Goal: Task Accomplishment & Management: Complete application form

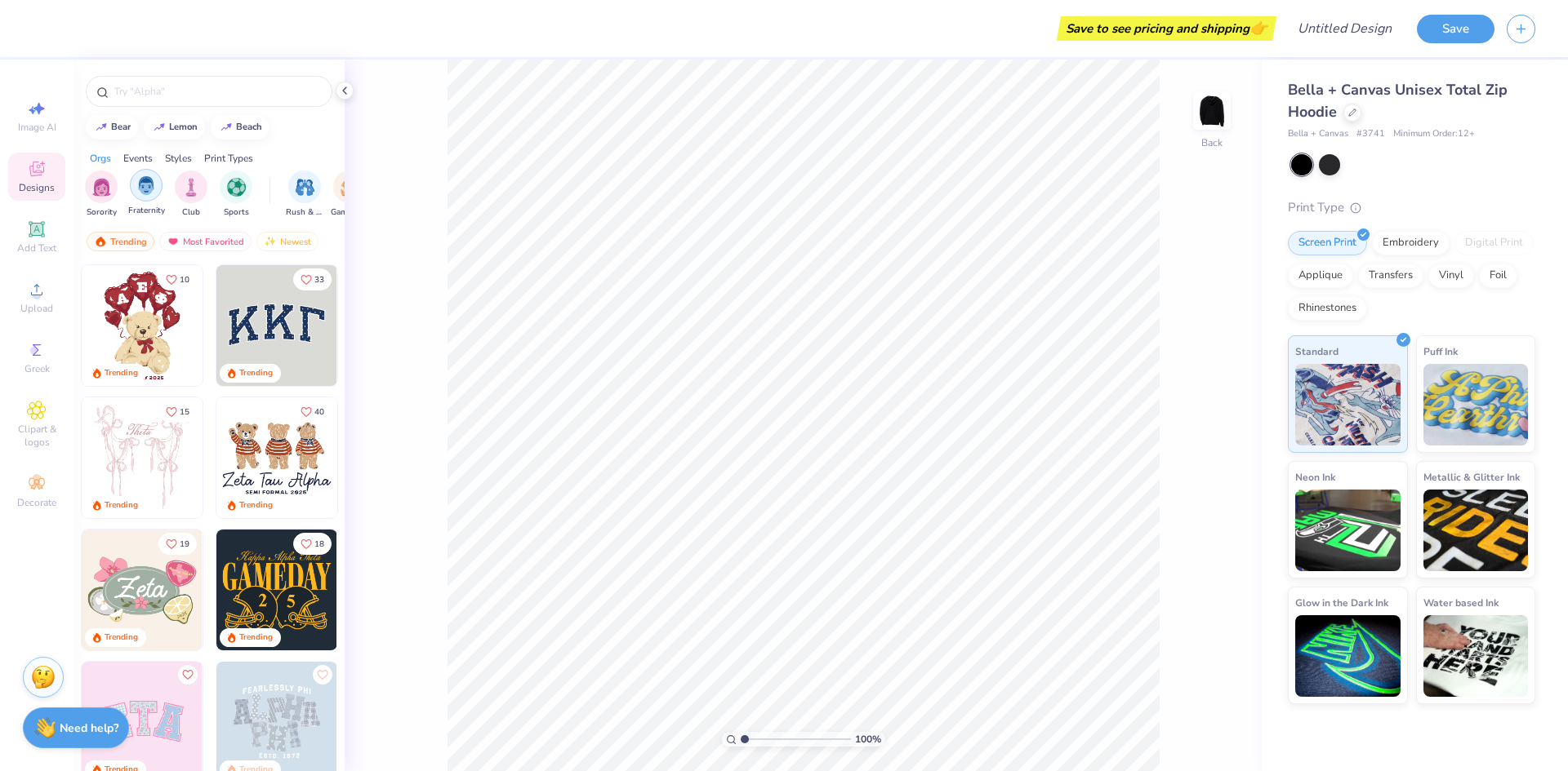
click at [137, 188] on img "filter for Fraternity" at bounding box center [146, 185] width 18 height 19
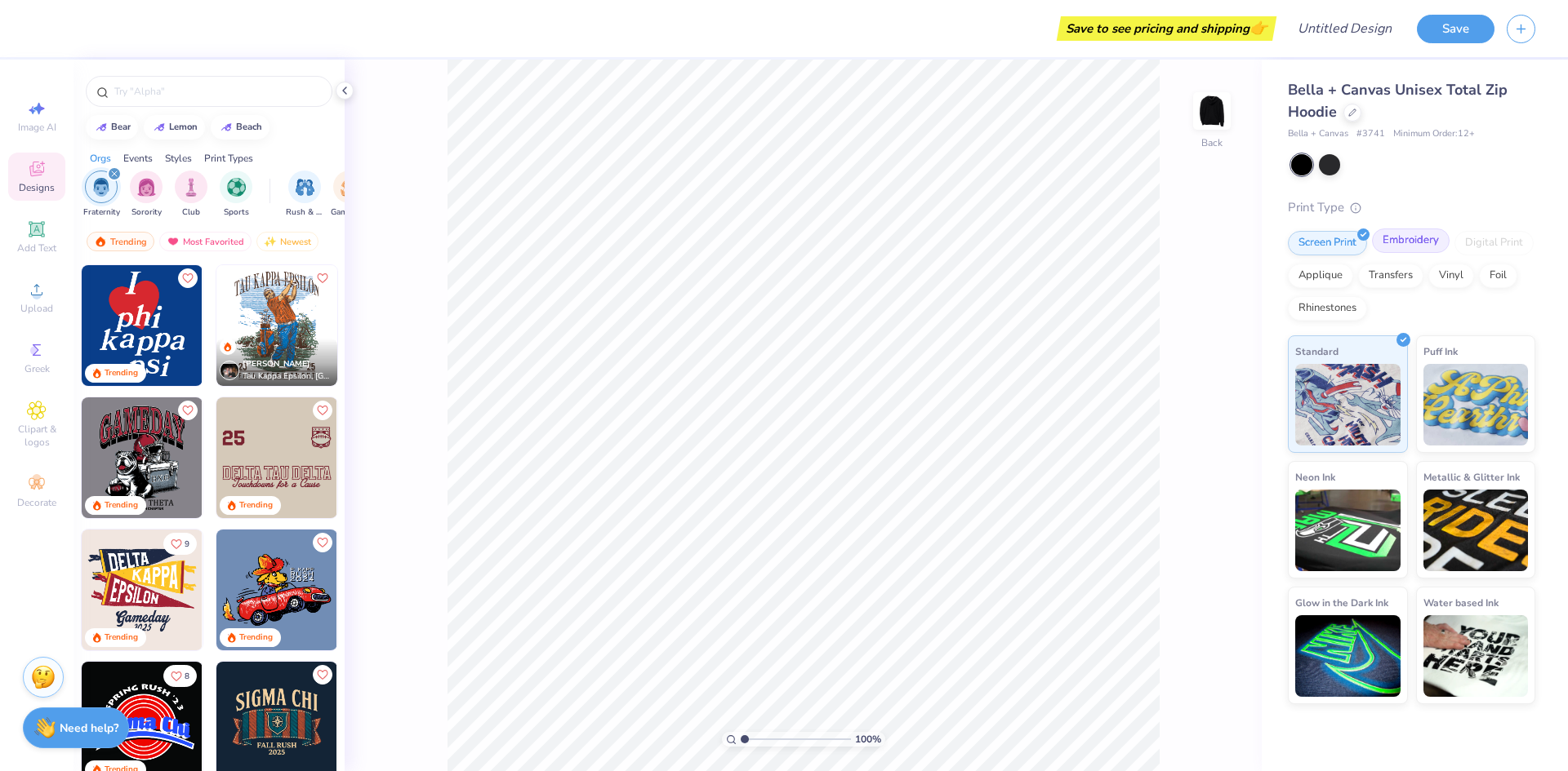
click at [1400, 244] on div "Embroidery" at bounding box center [1410, 240] width 78 height 25
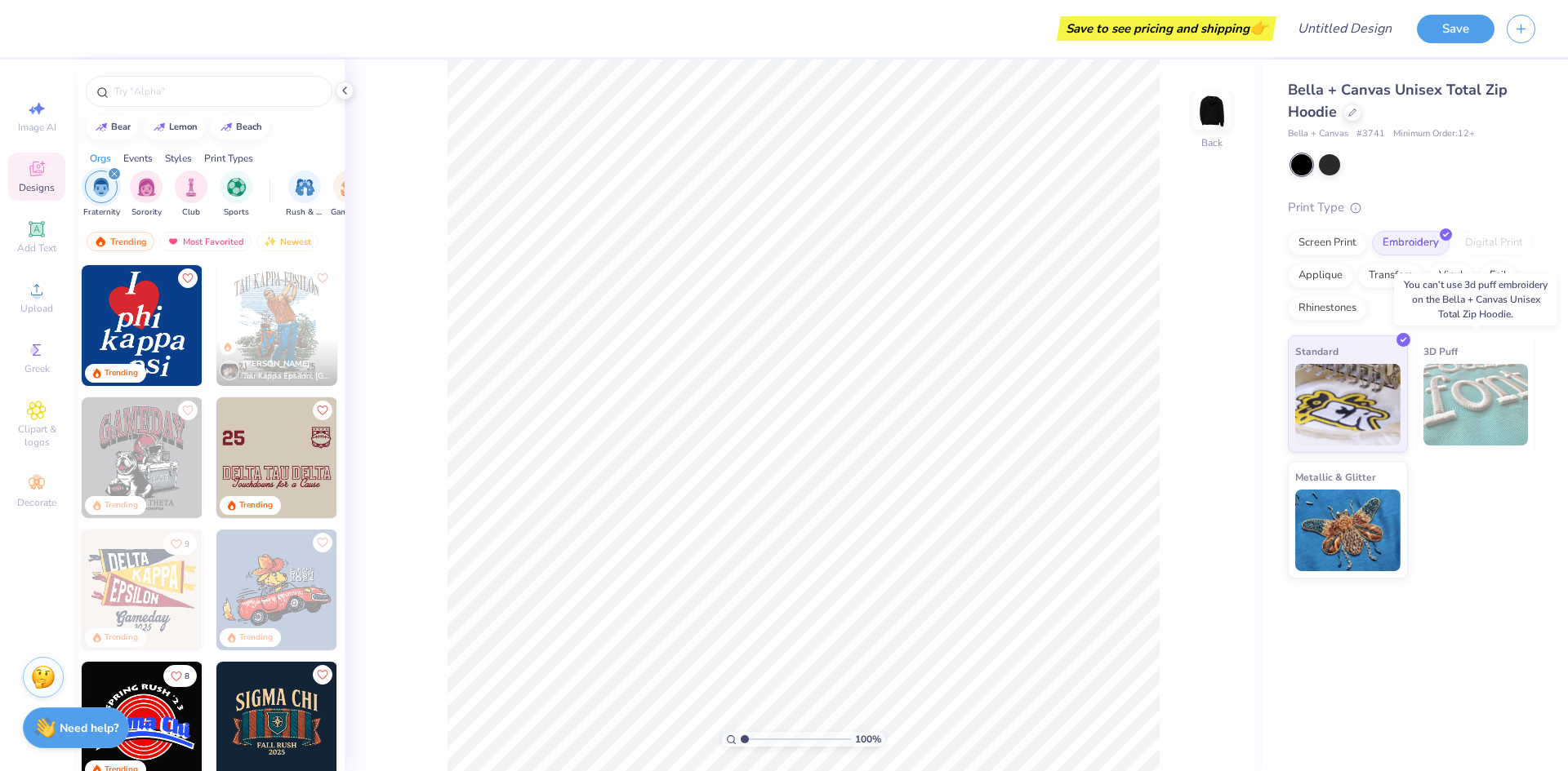
click at [1490, 419] on img at bounding box center [1475, 404] width 105 height 81
click at [1448, 348] on span "3D Puff" at bounding box center [1439, 351] width 34 height 17
click at [1355, 543] on img at bounding box center [1347, 528] width 105 height 81
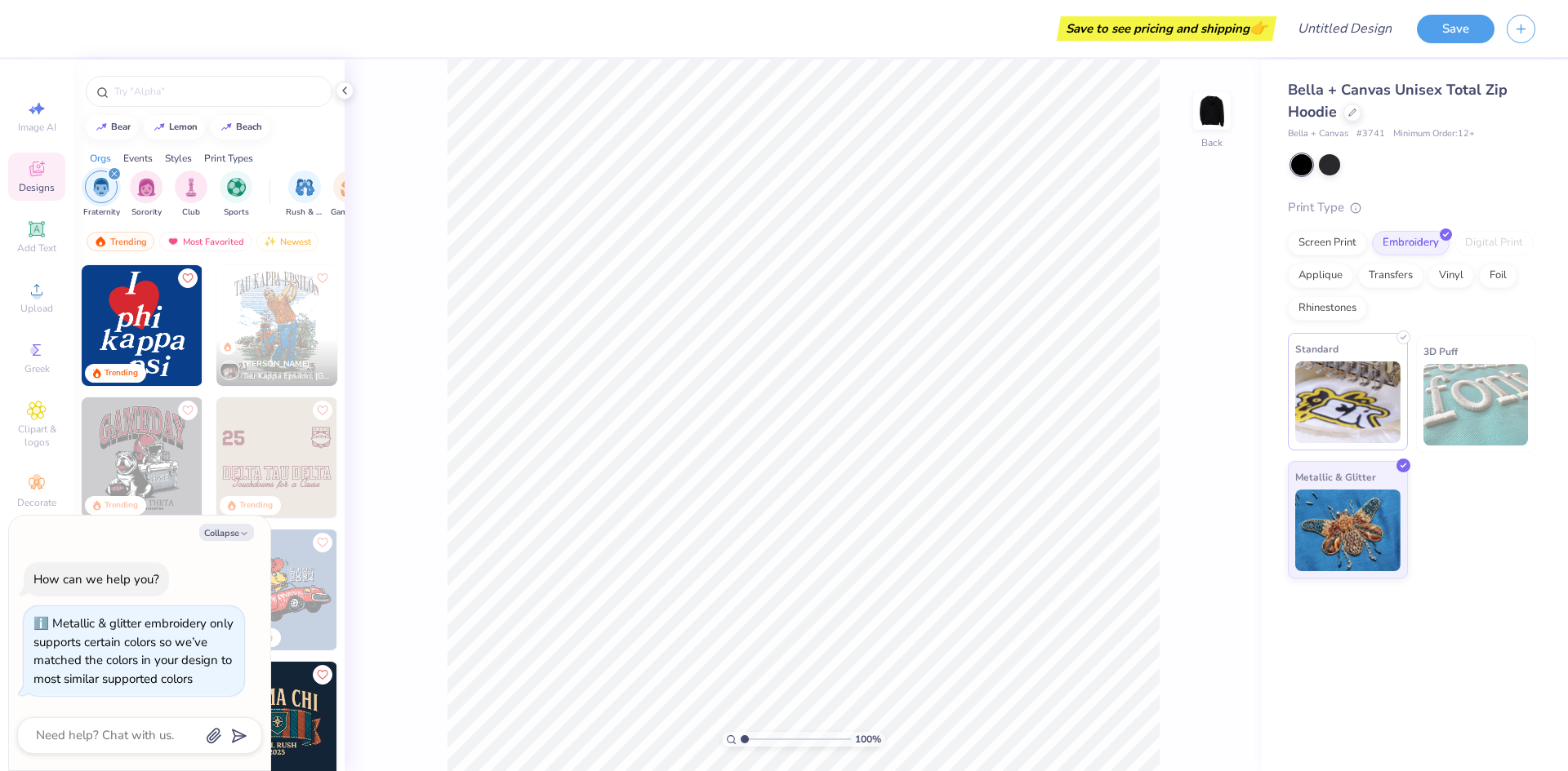
click at [1350, 431] on img at bounding box center [1347, 402] width 105 height 81
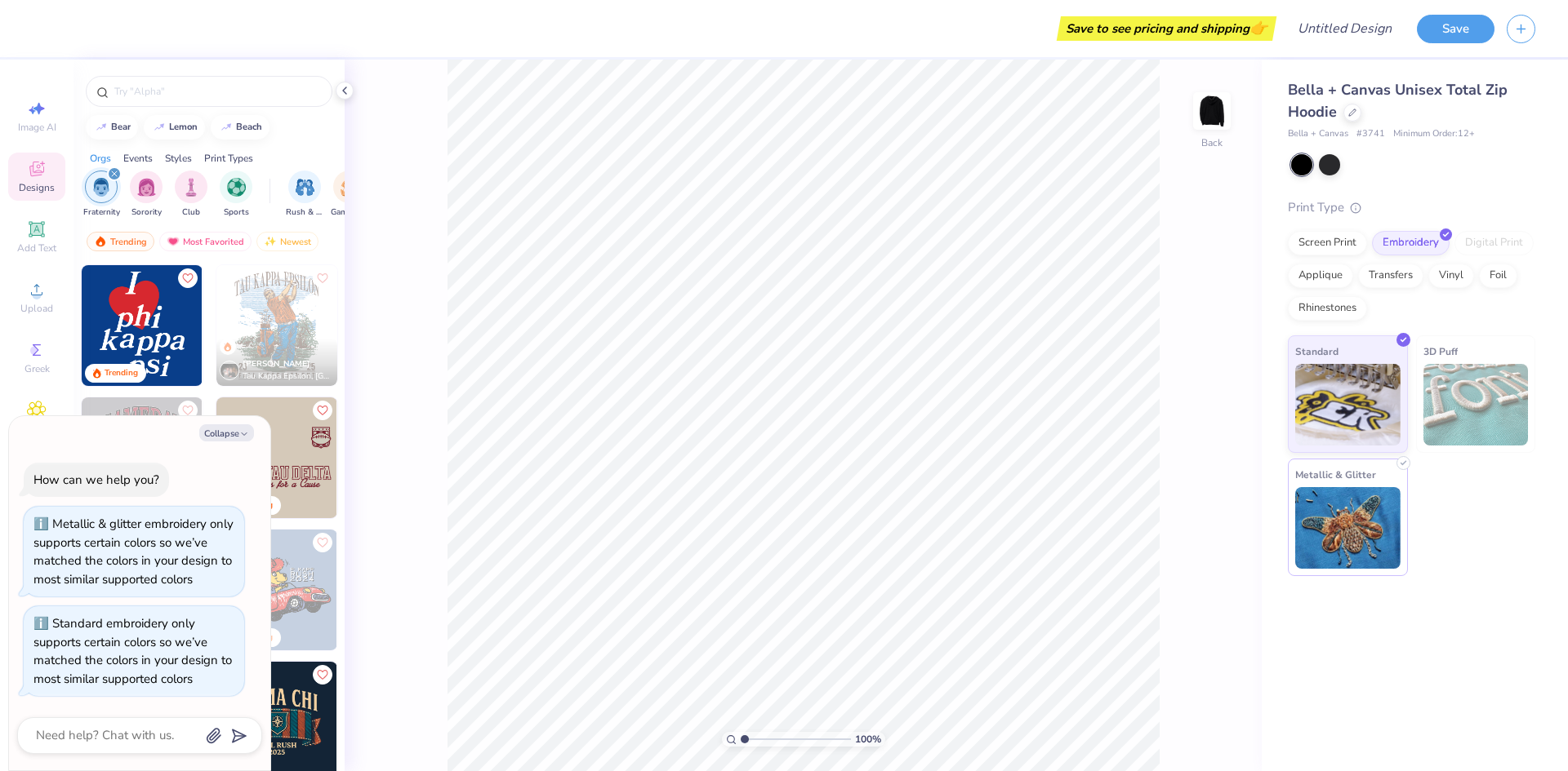
click at [1339, 515] on img at bounding box center [1347, 528] width 105 height 81
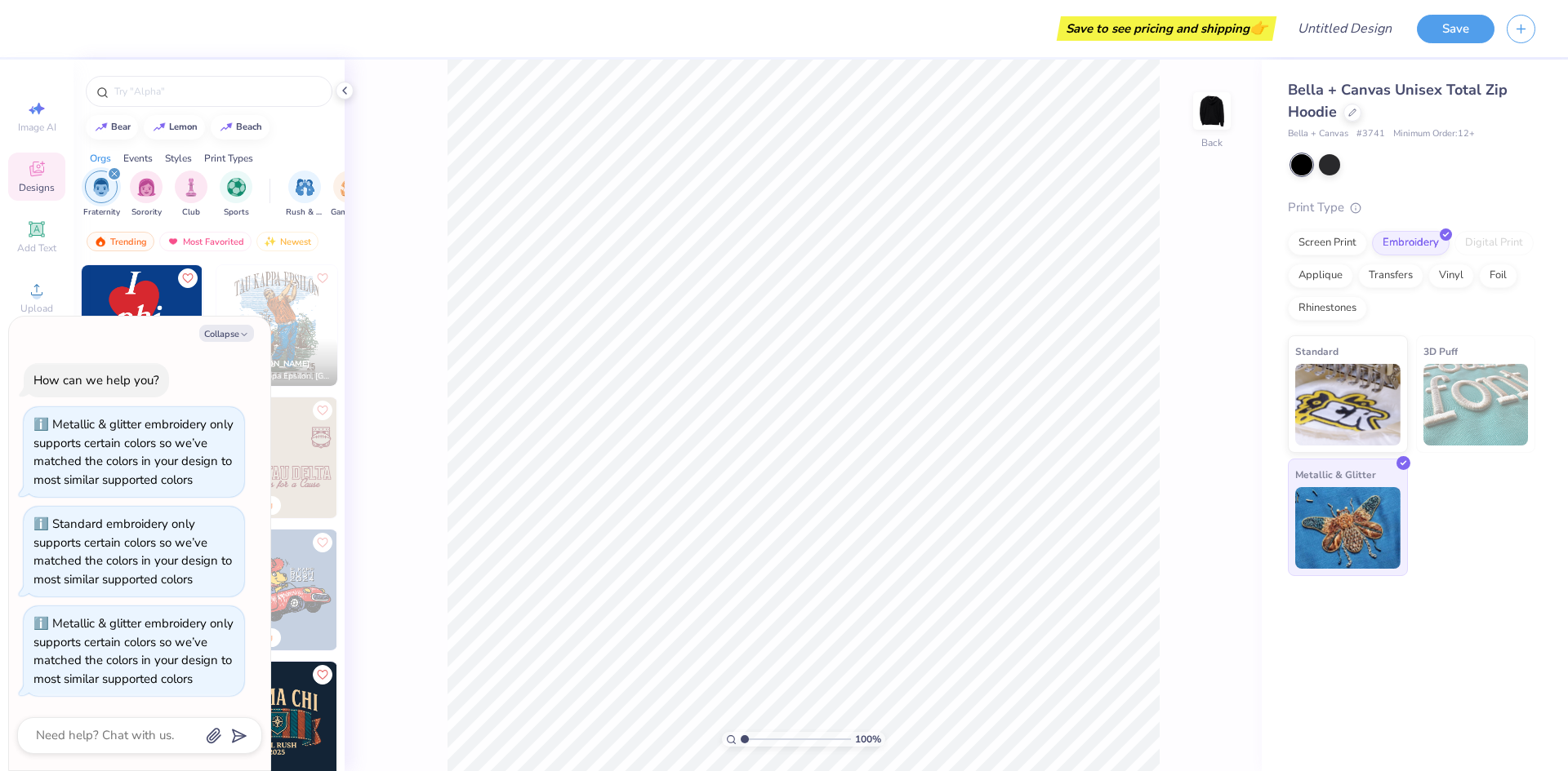
scroll to position [2, 0]
click at [243, 330] on icon "button" at bounding box center [244, 334] width 10 height 10
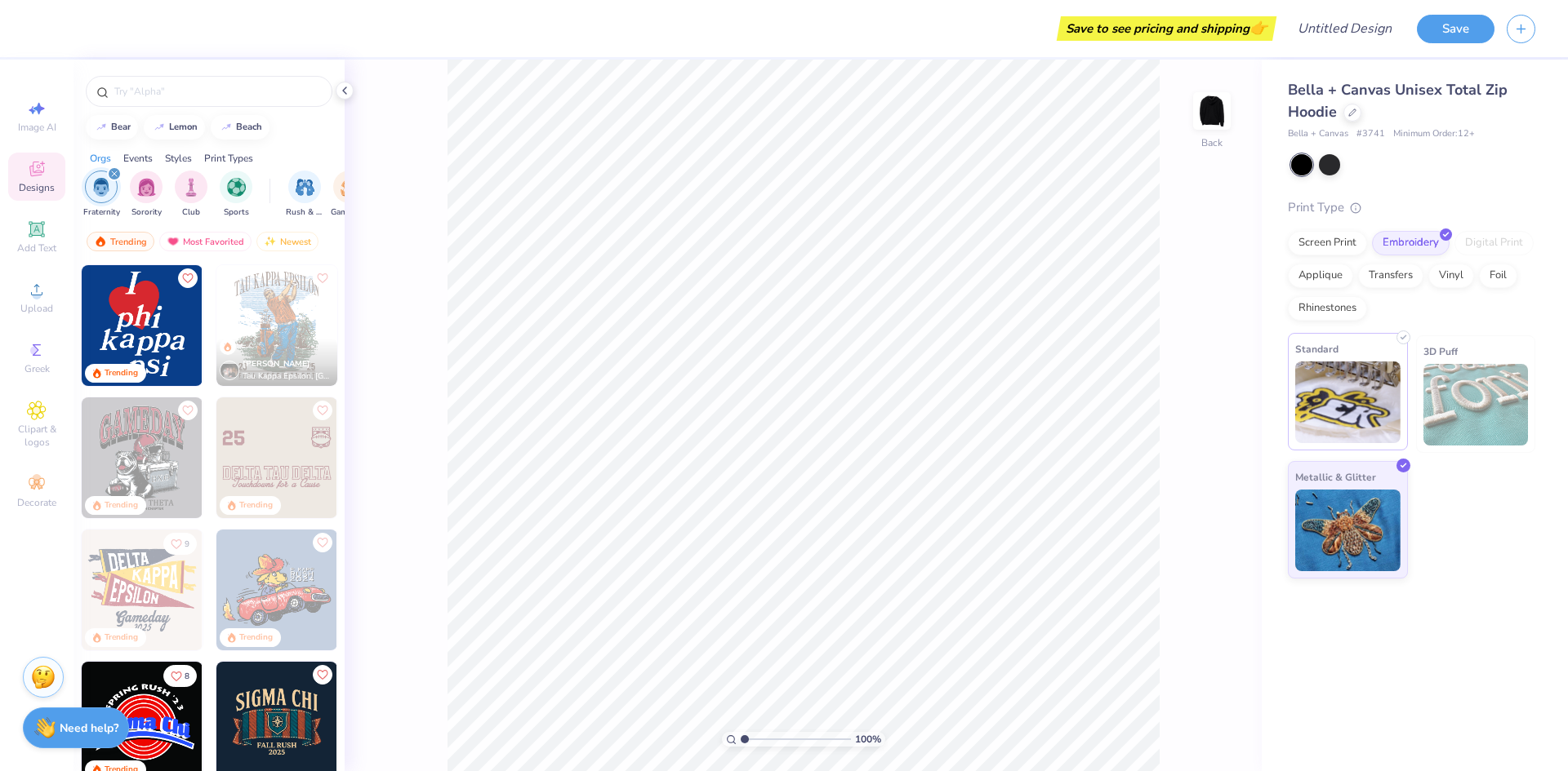
click at [1337, 415] on img at bounding box center [1347, 402] width 105 height 81
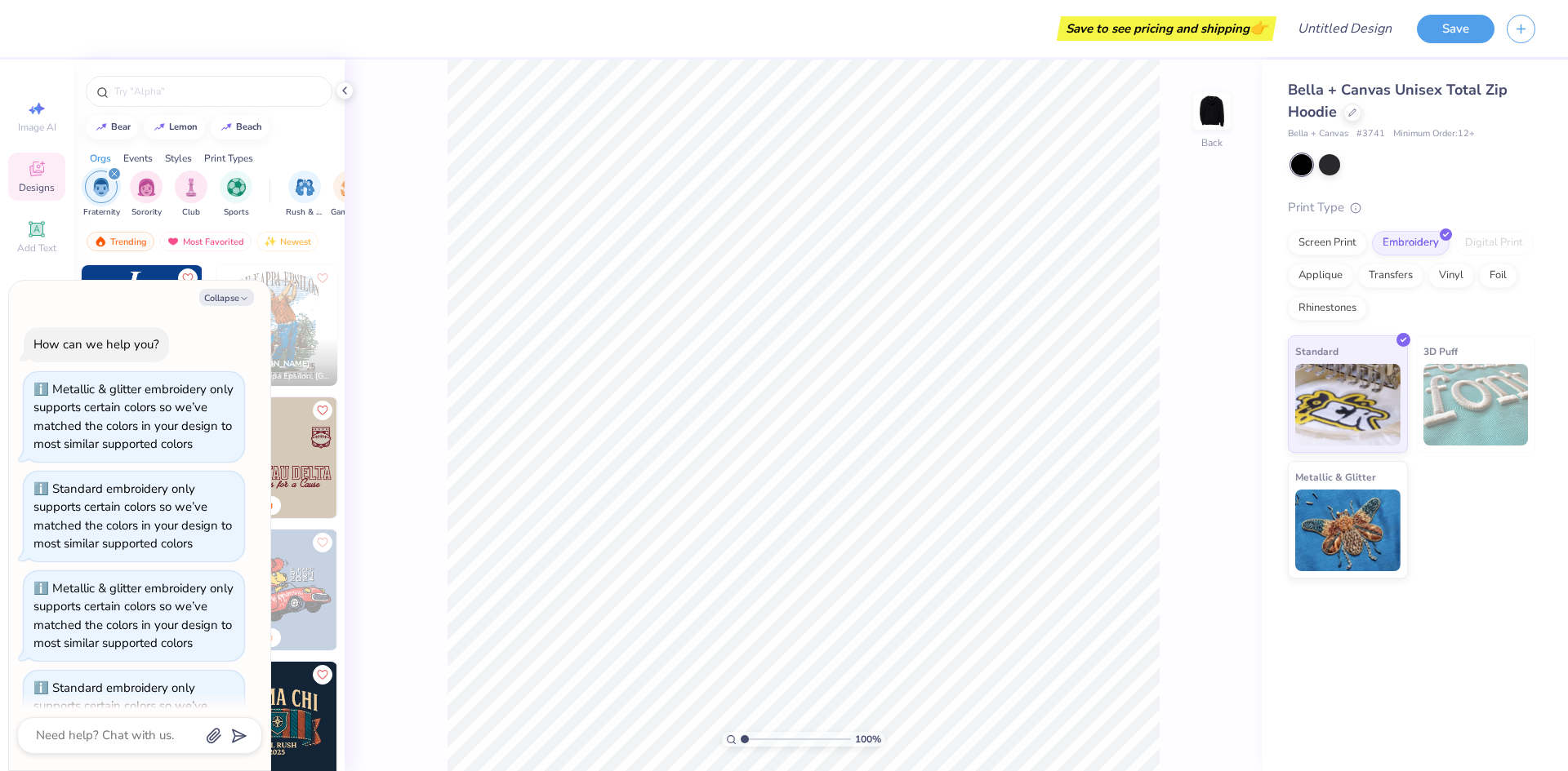
scroll to position [101, 0]
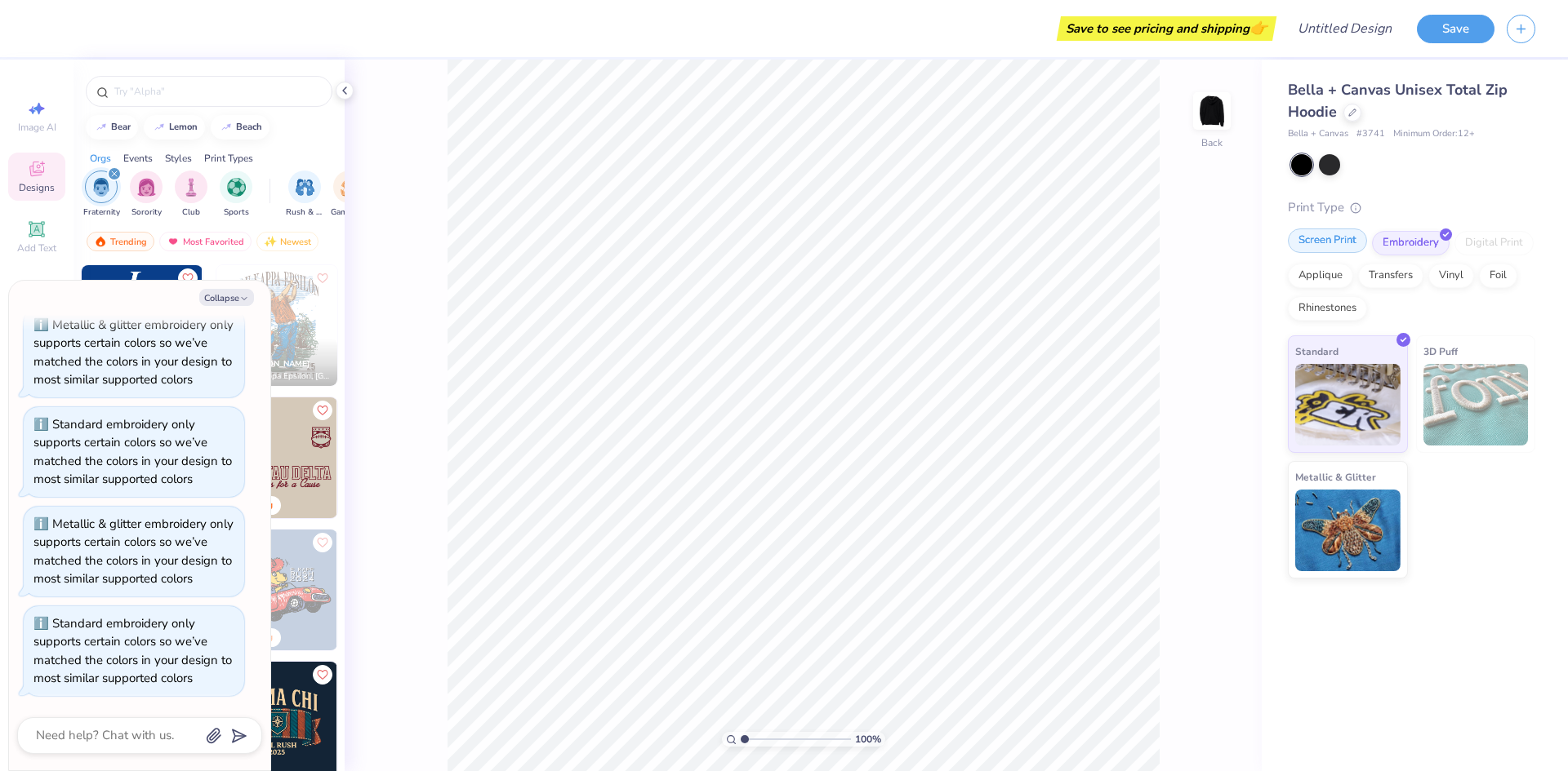
click at [1306, 230] on div "Screen Print" at bounding box center [1327, 240] width 79 height 25
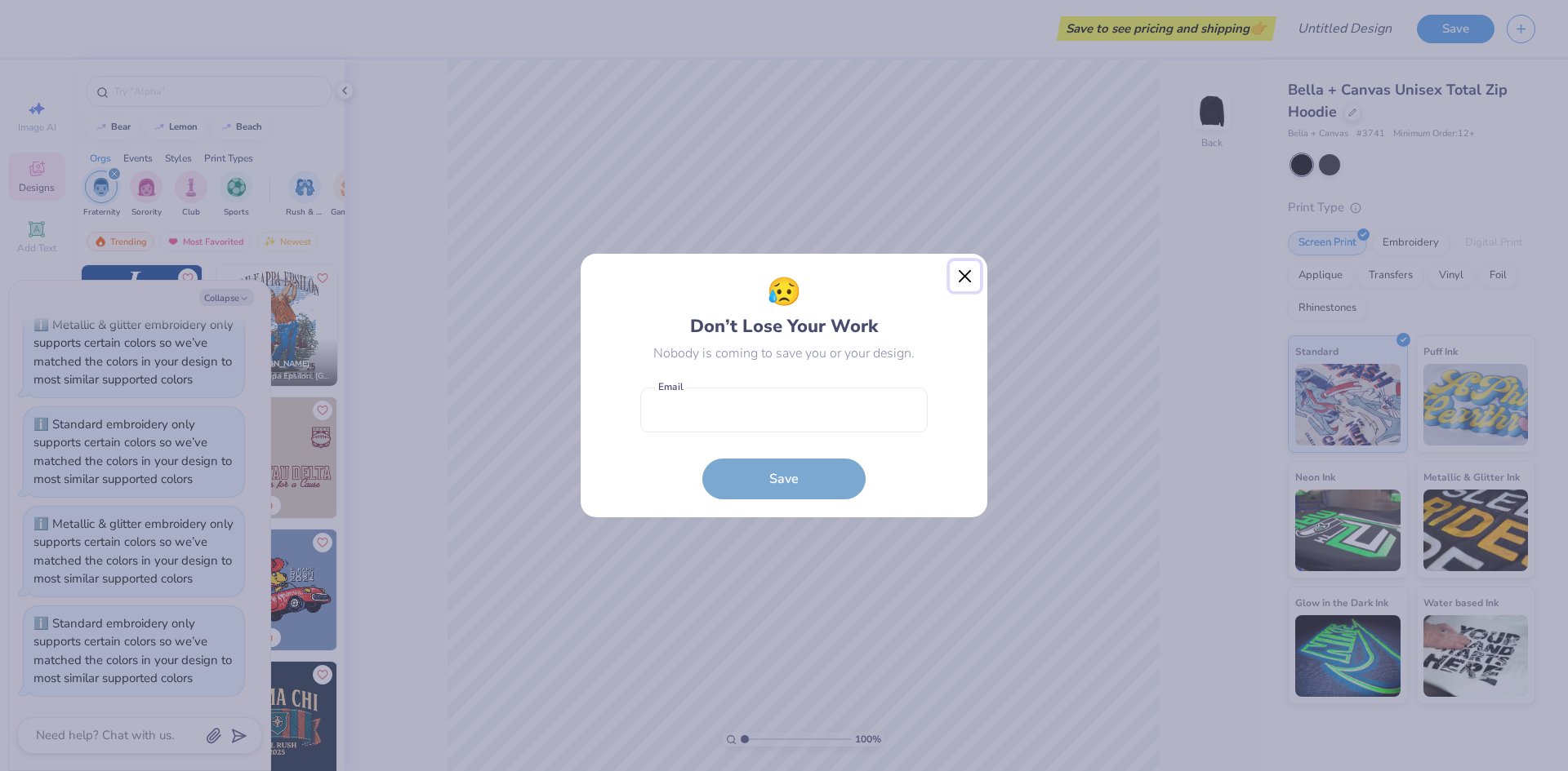
click at [966, 268] on button "Close" at bounding box center [966, 277] width 31 height 31
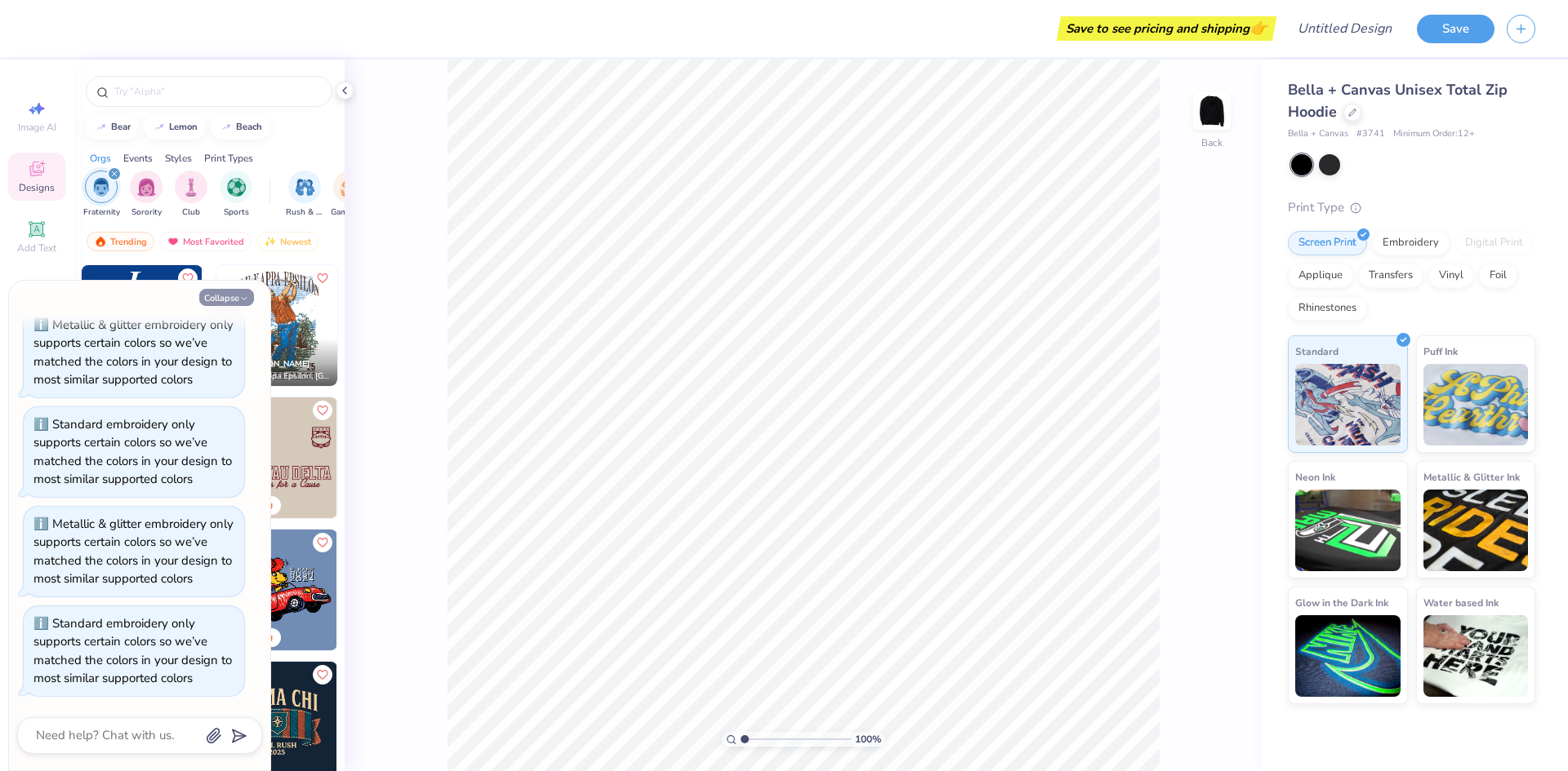
click at [240, 297] on icon "button" at bounding box center [244, 299] width 10 height 10
type textarea "x"
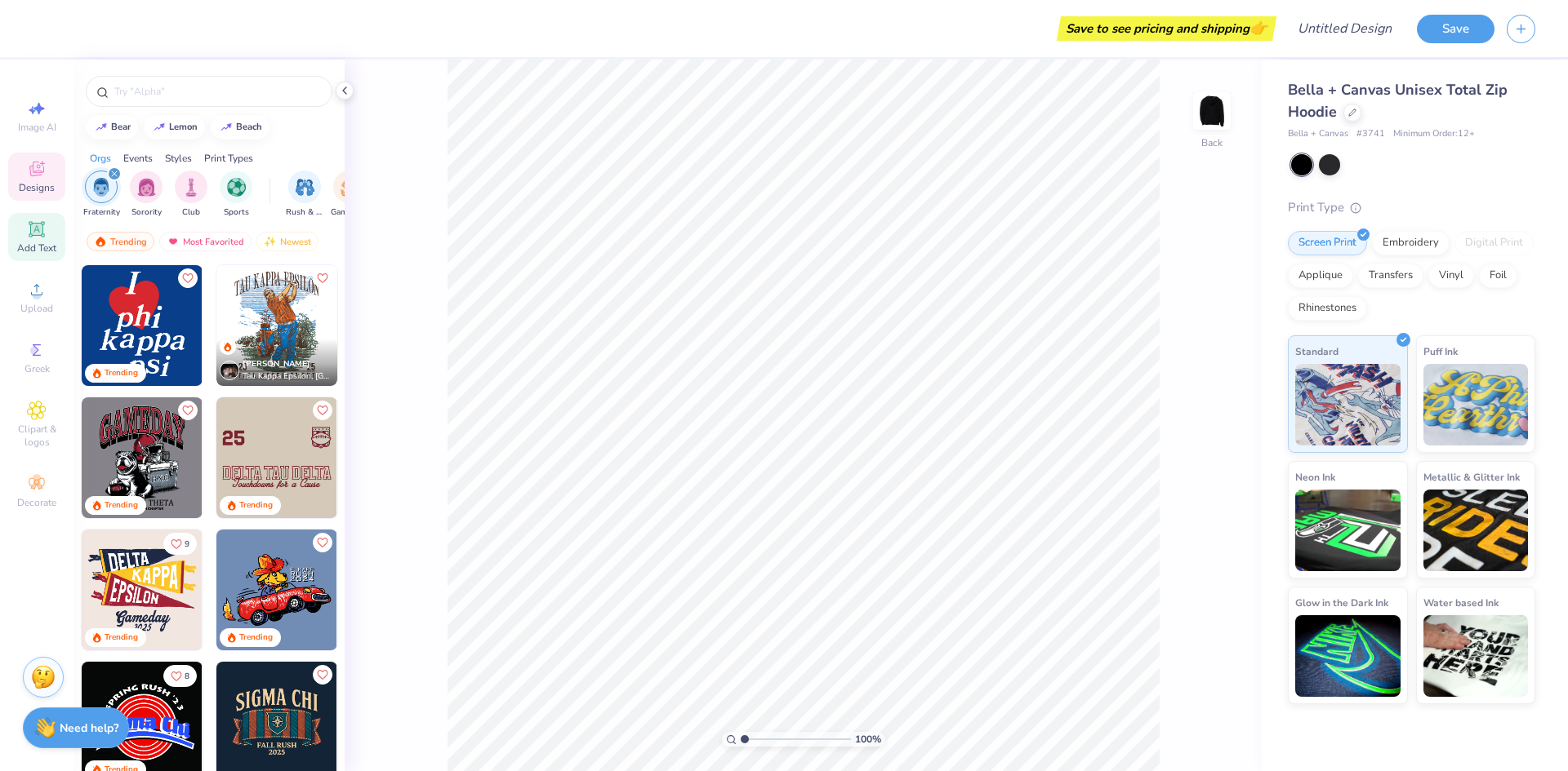
click at [35, 227] on icon at bounding box center [36, 229] width 12 height 12
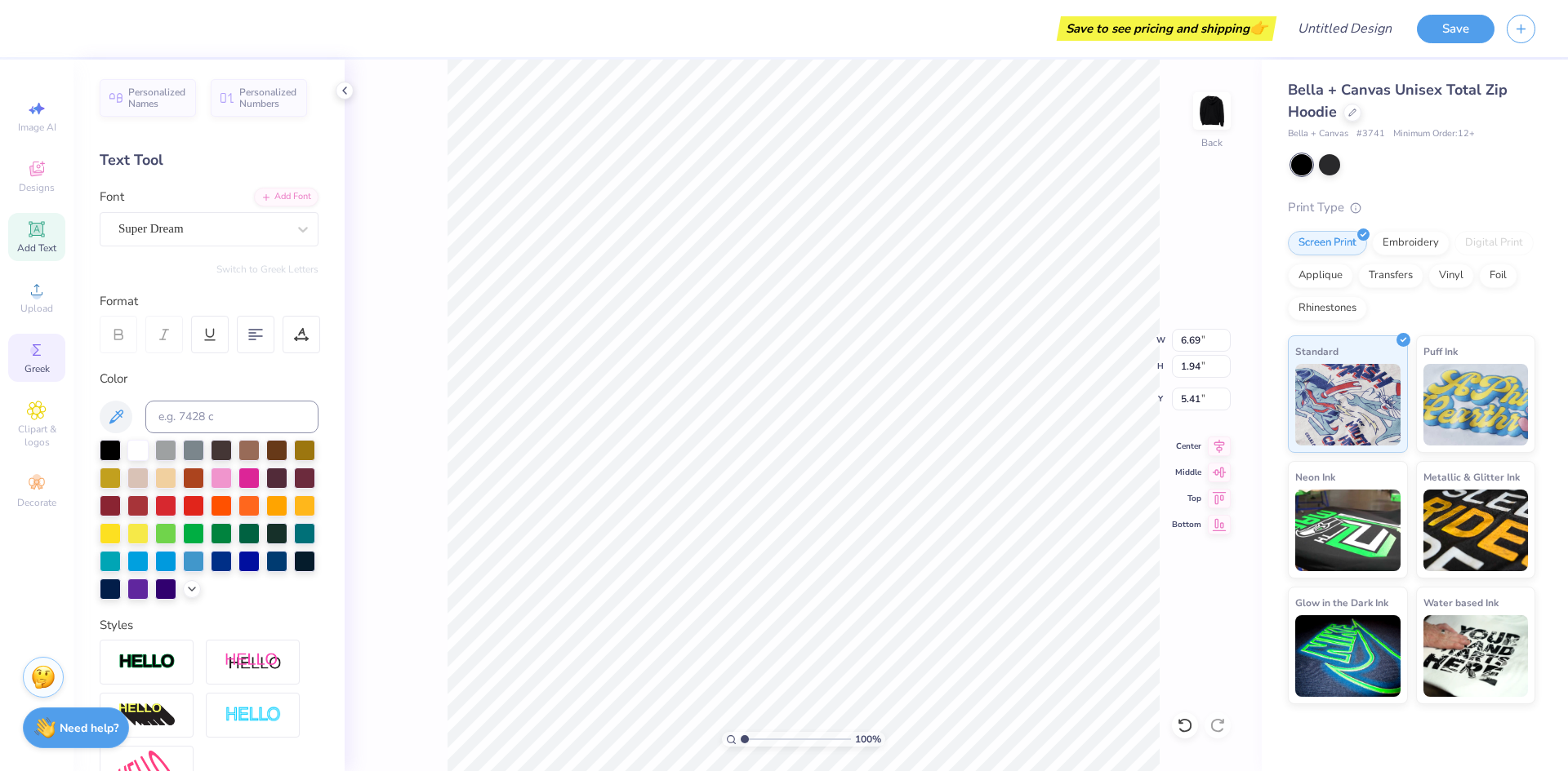
click at [43, 361] on div "Greek" at bounding box center [36, 357] width 57 height 48
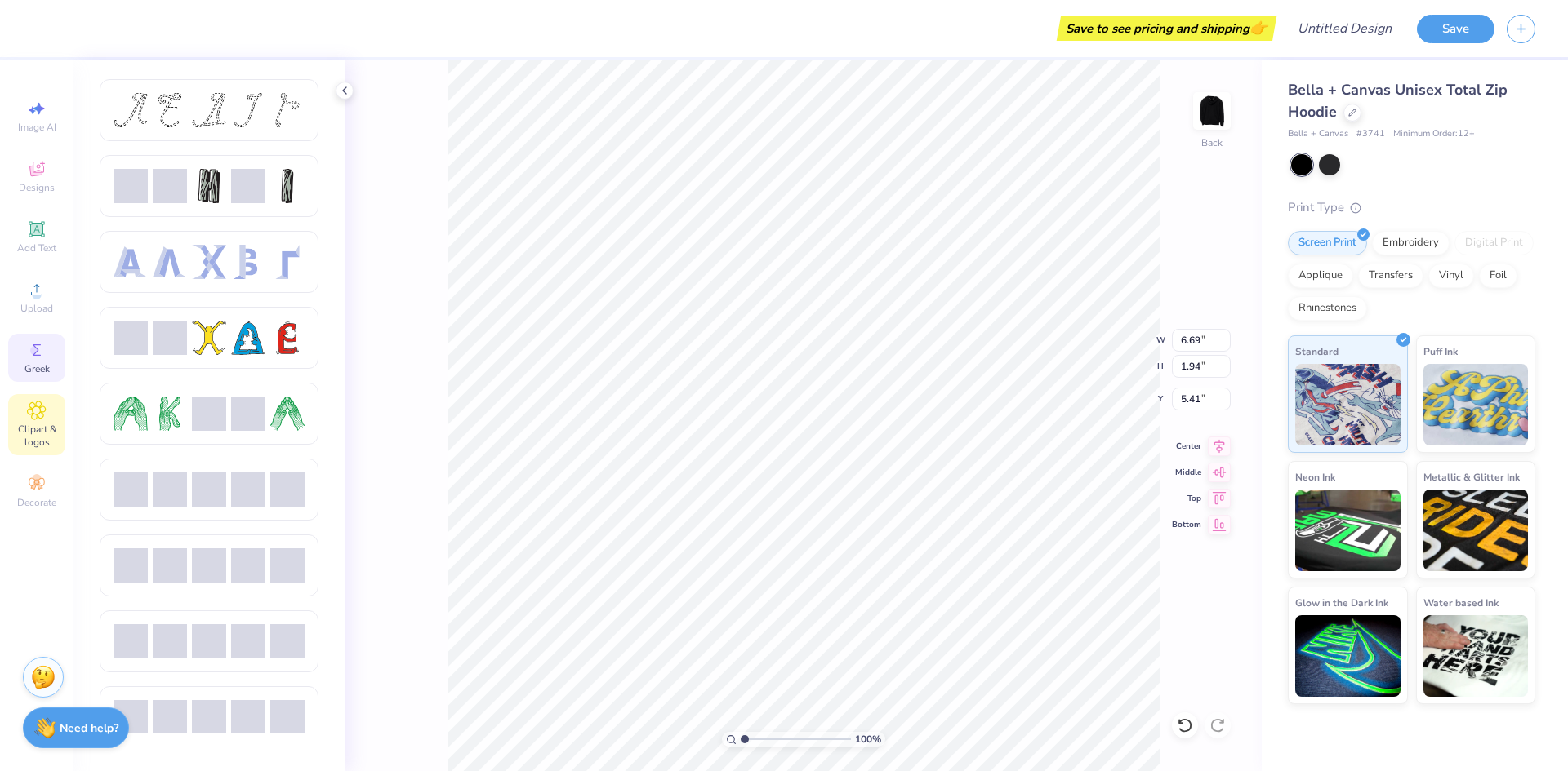
click at [47, 430] on span "Clipart & logos" at bounding box center [36, 436] width 57 height 26
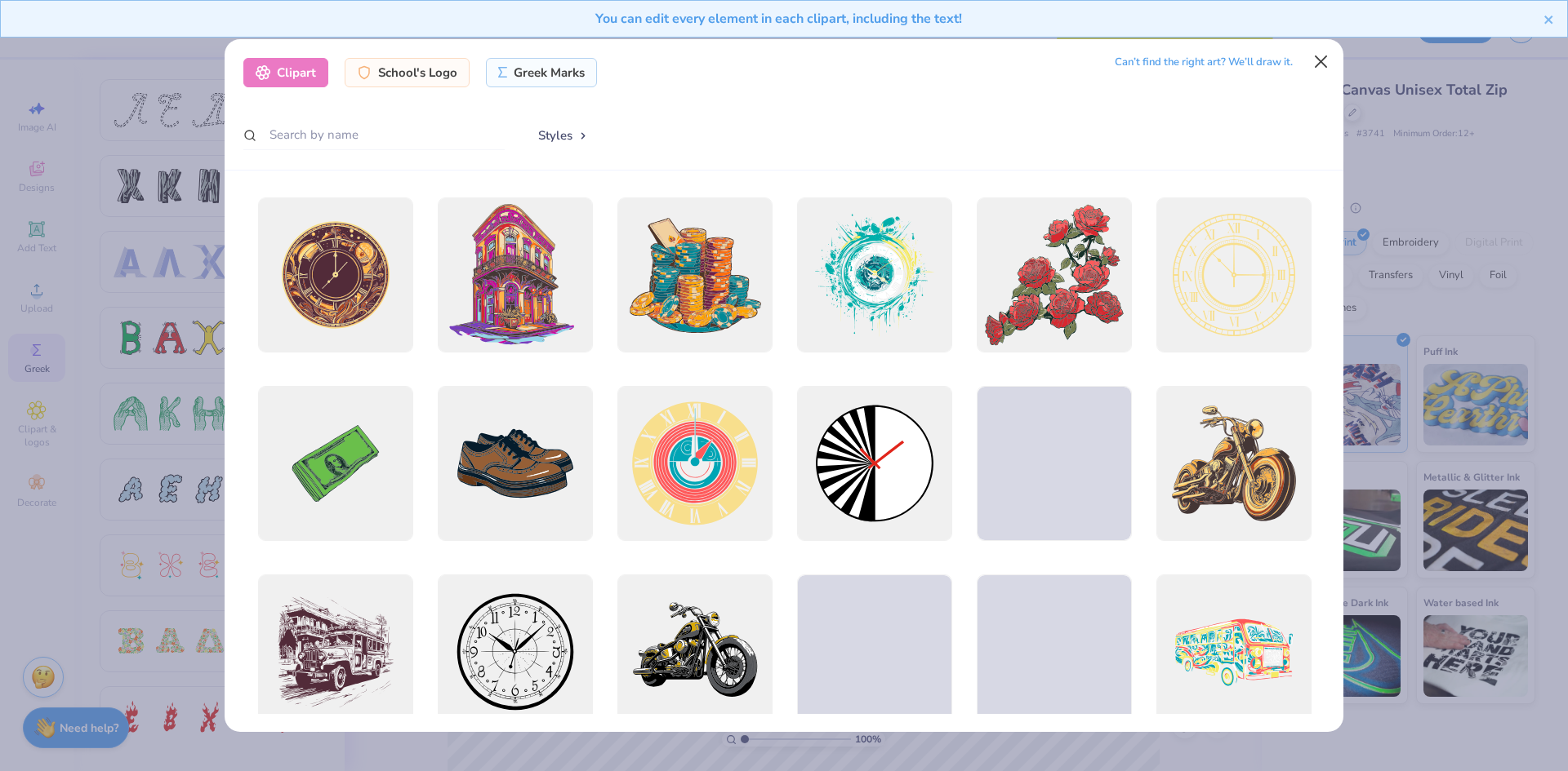
click at [1322, 62] on button "Close" at bounding box center [1322, 62] width 31 height 31
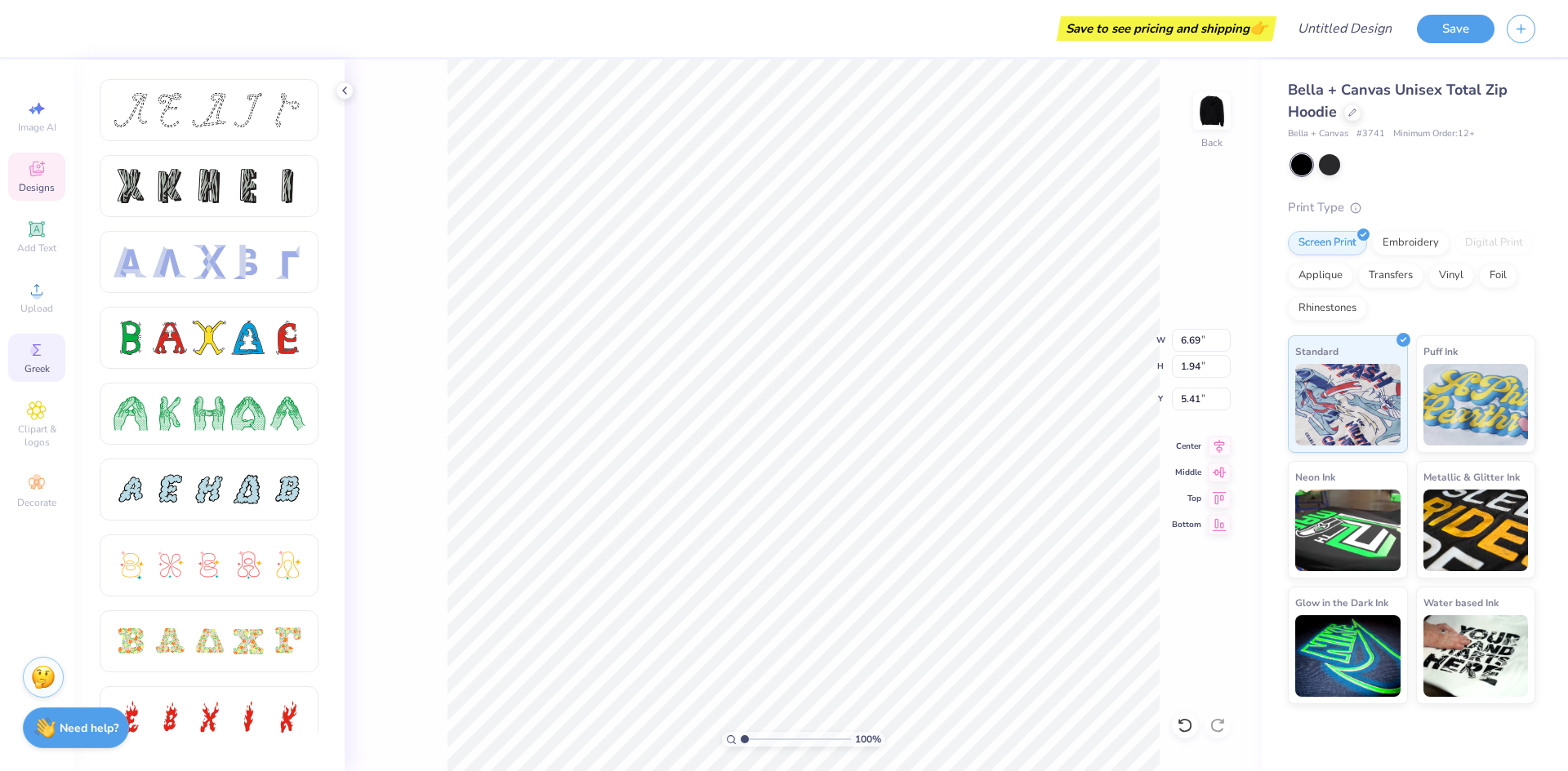
click at [39, 168] on icon at bounding box center [36, 169] width 15 height 15
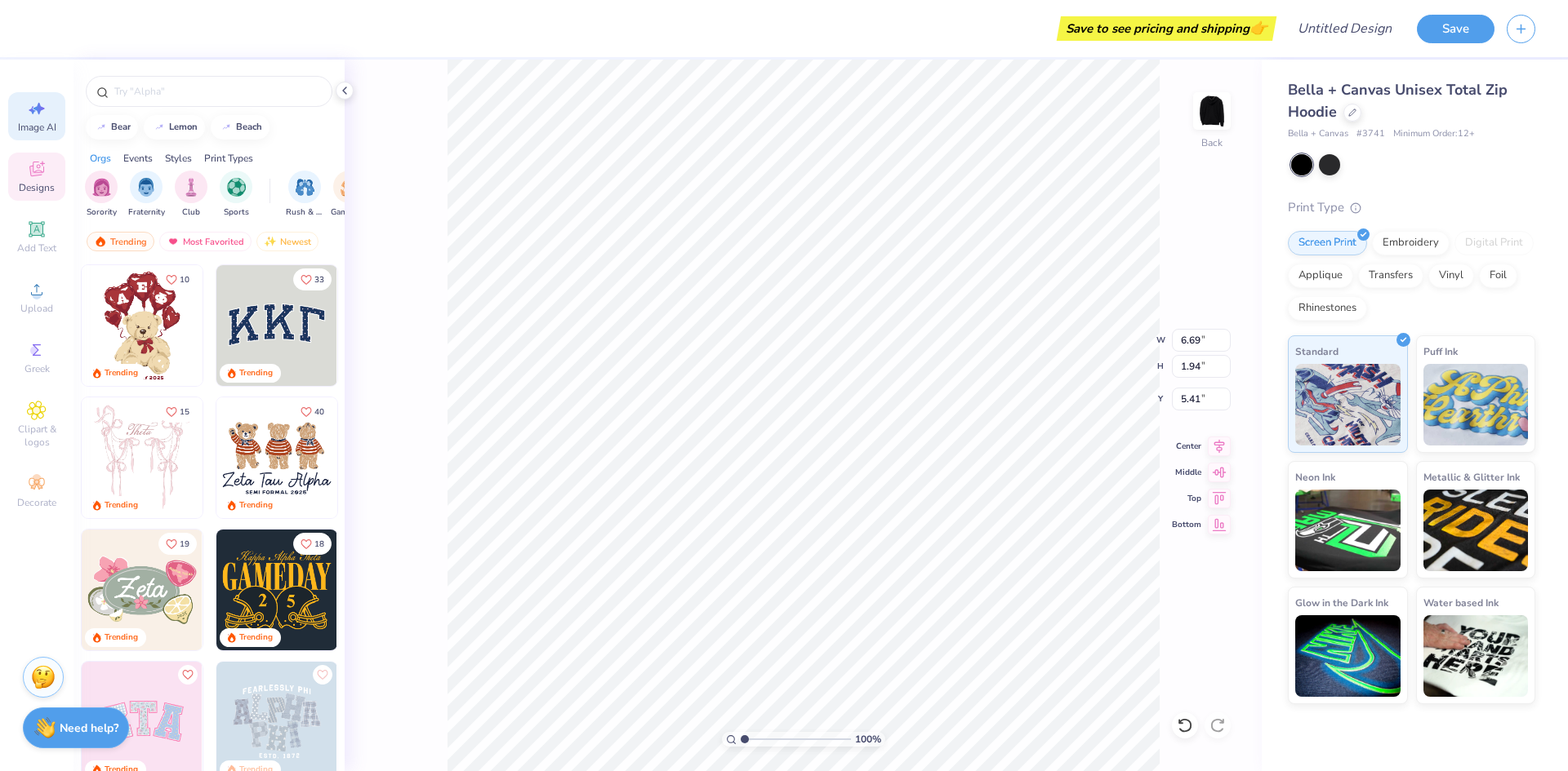
click at [43, 115] on icon at bounding box center [36, 109] width 20 height 20
select select "4"
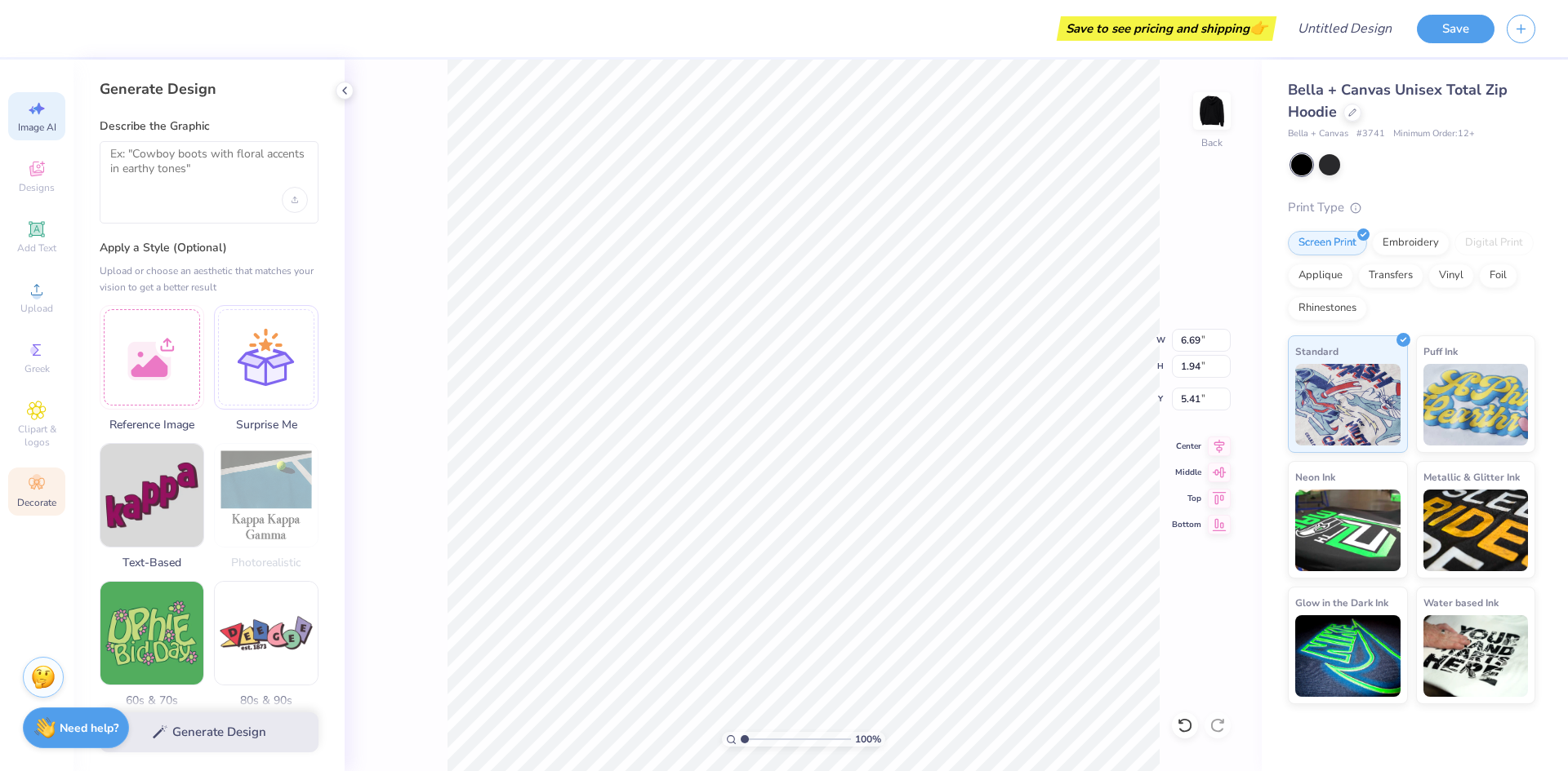
click at [45, 492] on icon at bounding box center [36, 484] width 20 height 20
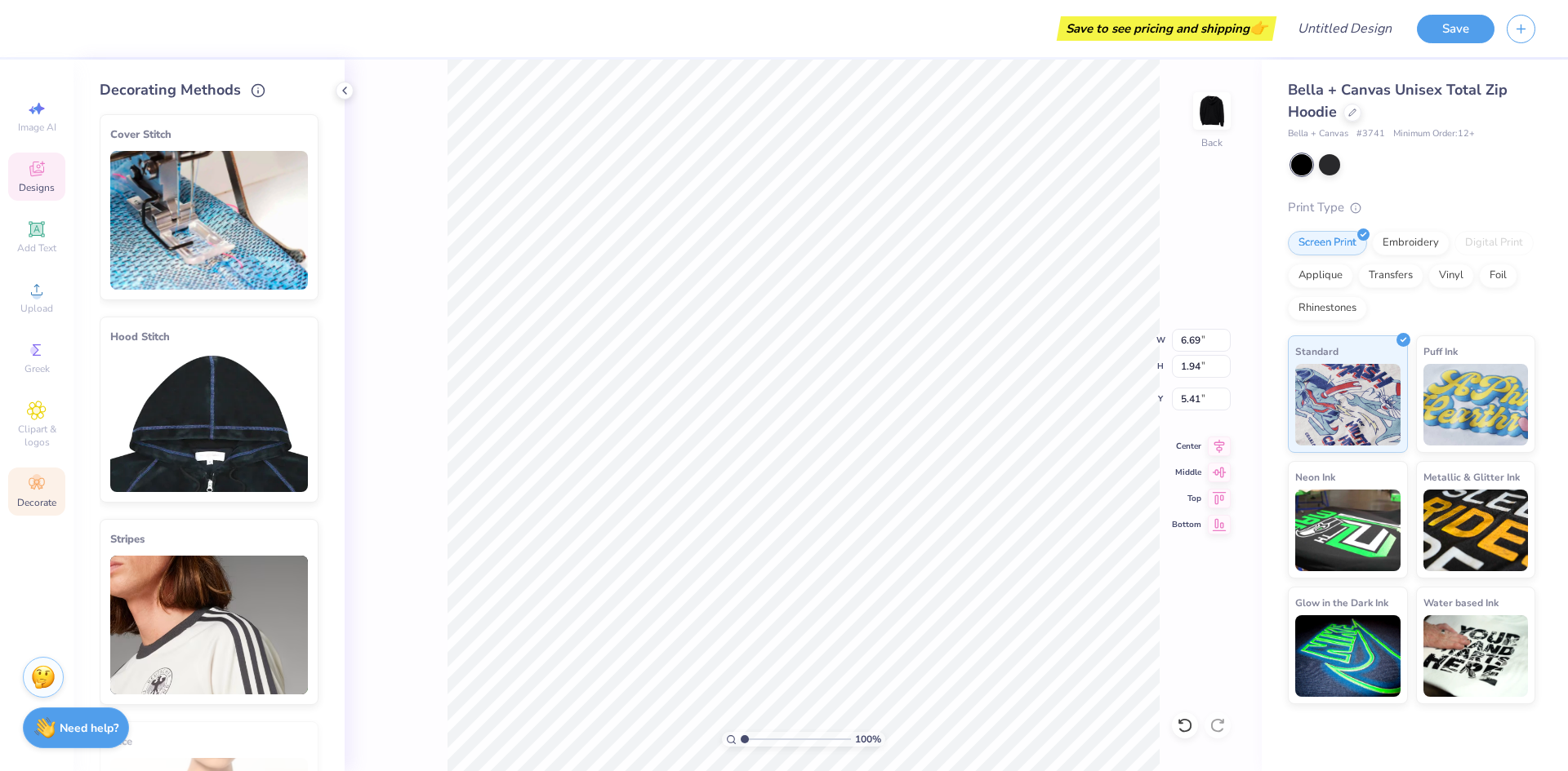
click at [31, 176] on icon at bounding box center [36, 169] width 15 height 15
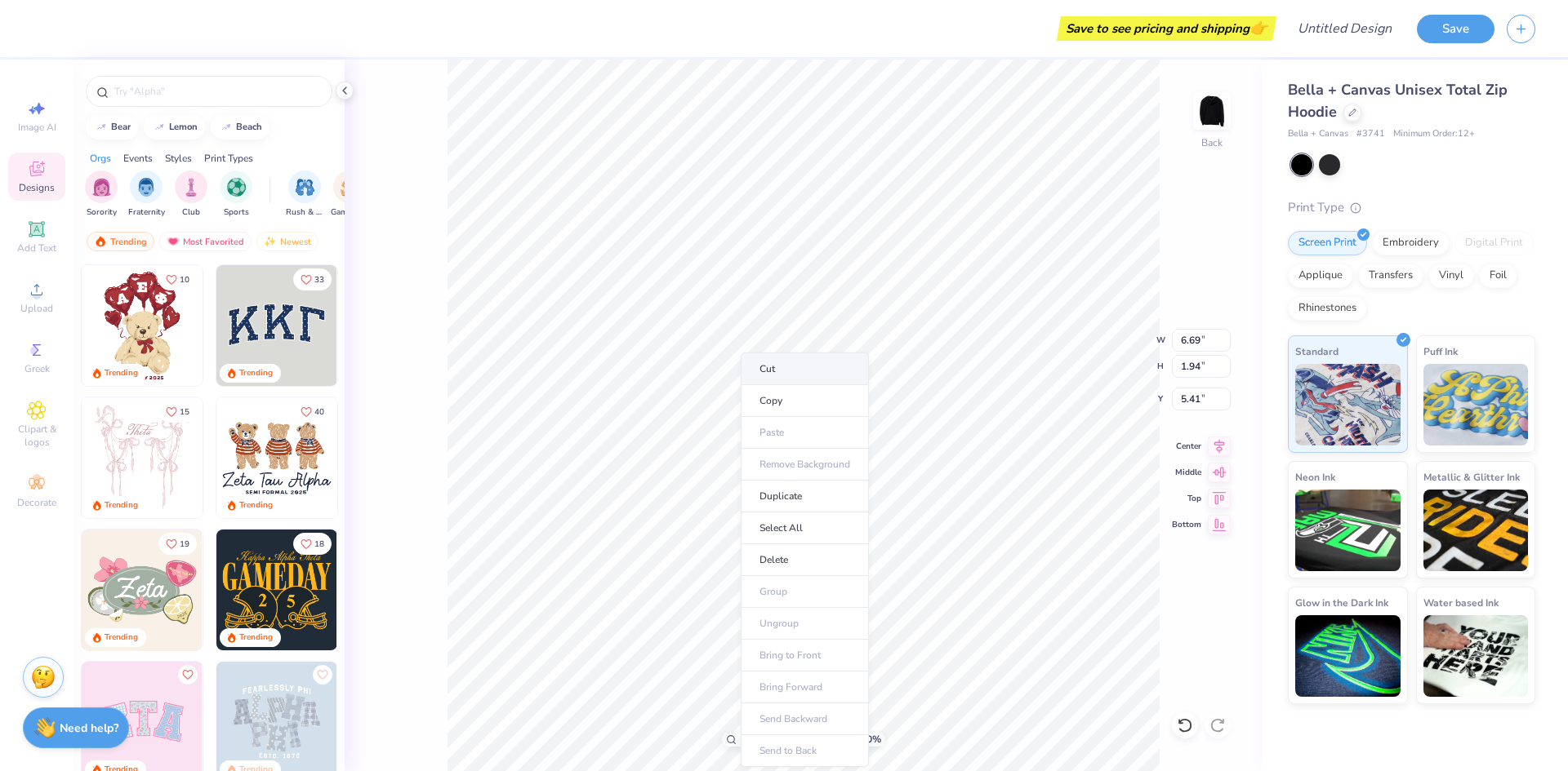
click at [781, 376] on li "Cut" at bounding box center [805, 368] width 129 height 32
click at [1179, 727] on icon at bounding box center [1184, 725] width 17 height 17
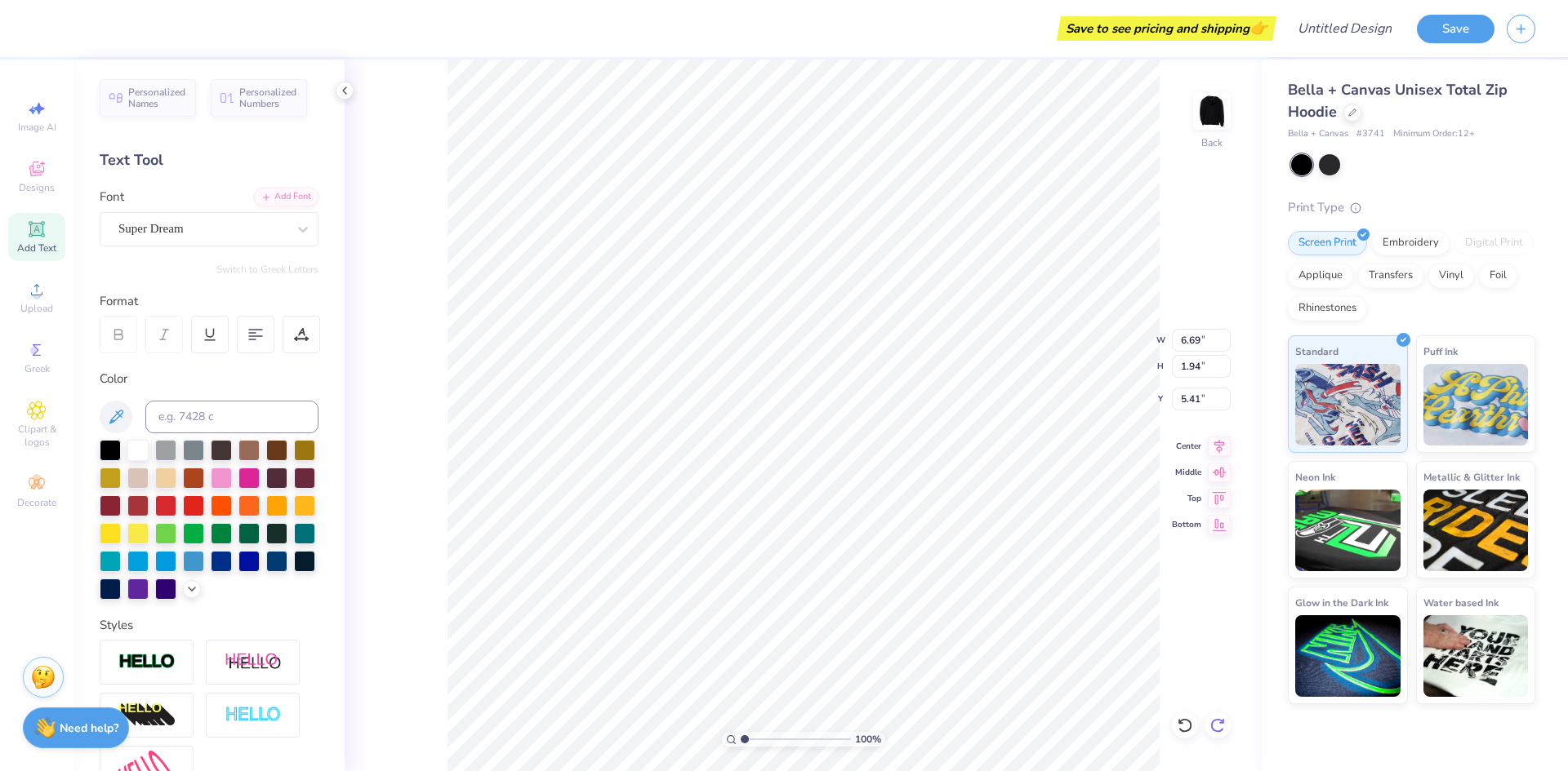
click at [1223, 718] on icon at bounding box center [1217, 725] width 17 height 17
click at [1352, 24] on input "Design Title" at bounding box center [1324, 27] width 160 height 32
type input "heem"
click at [1441, 35] on button "Save" at bounding box center [1455, 26] width 78 height 28
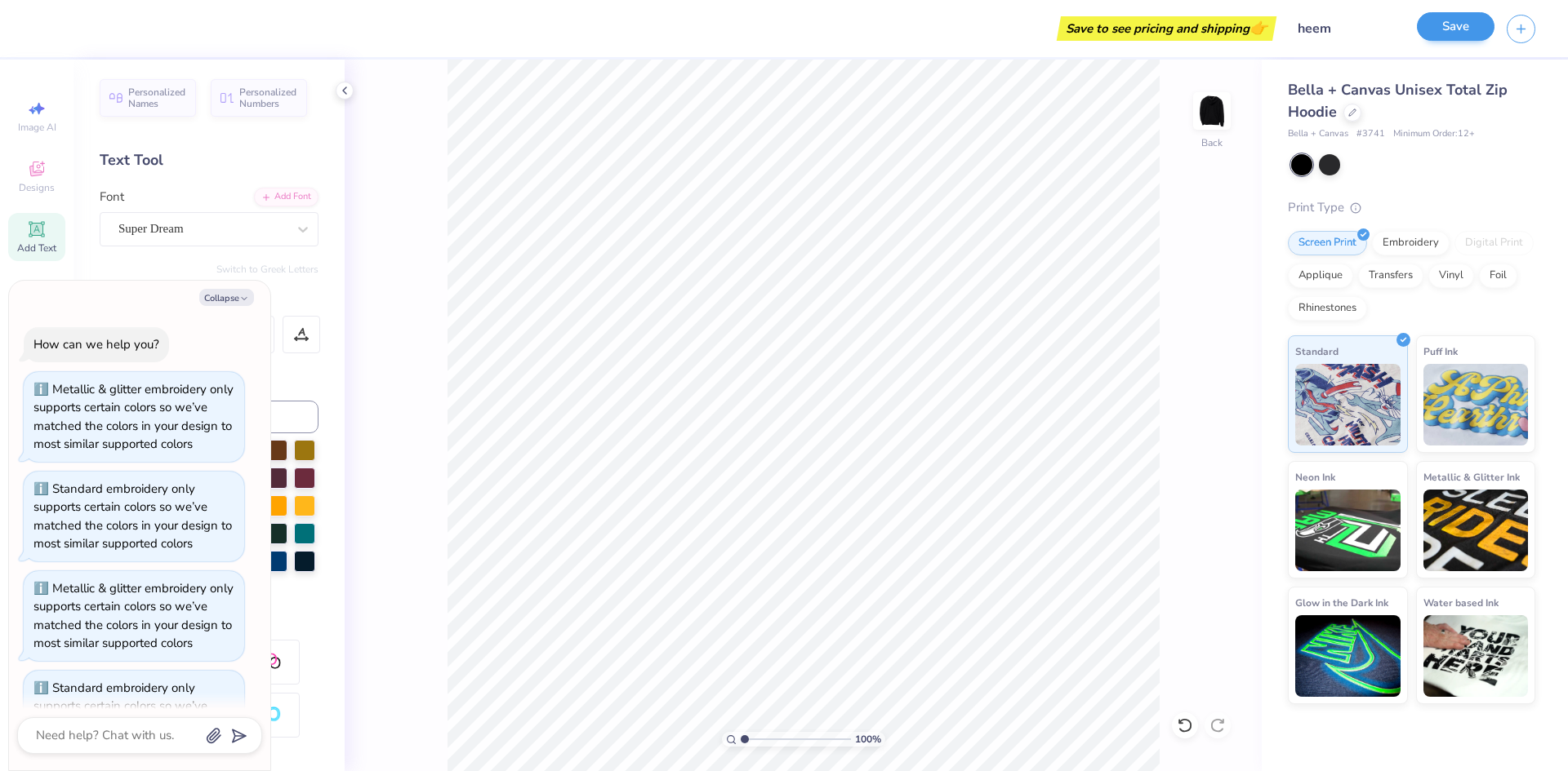
scroll to position [206, 0]
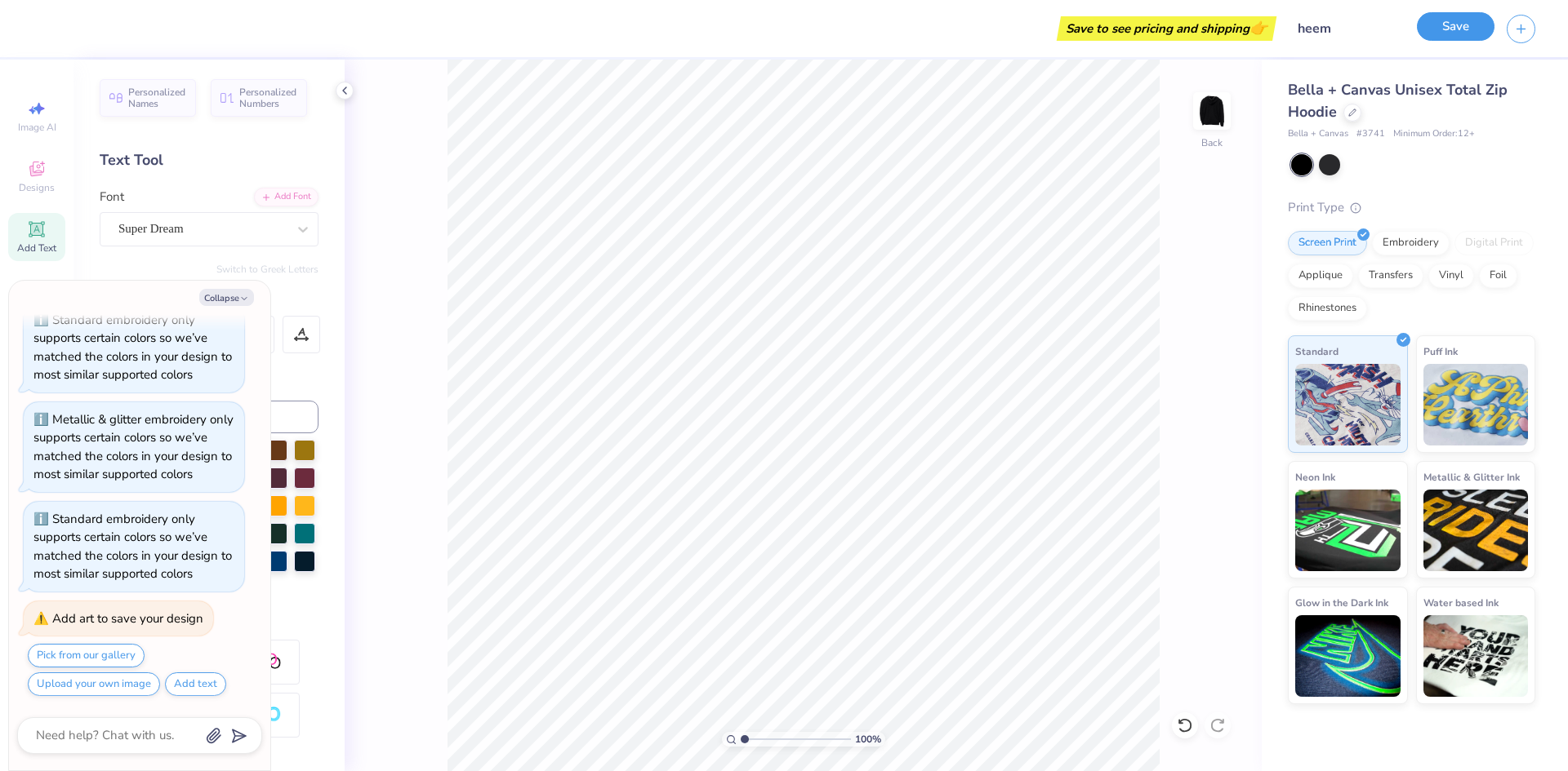
click at [1458, 33] on button "Save" at bounding box center [1455, 26] width 78 height 28
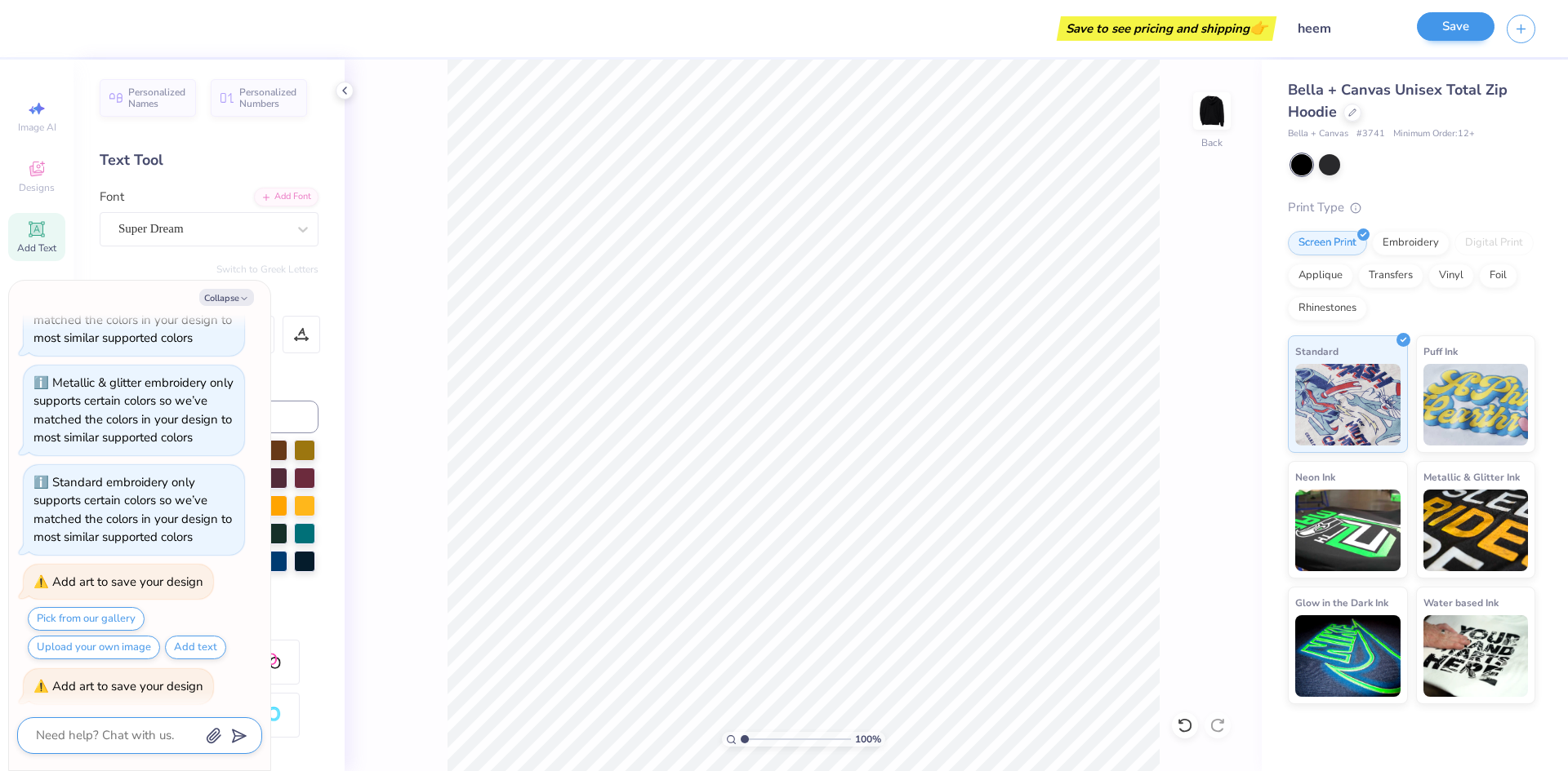
scroll to position [311, 0]
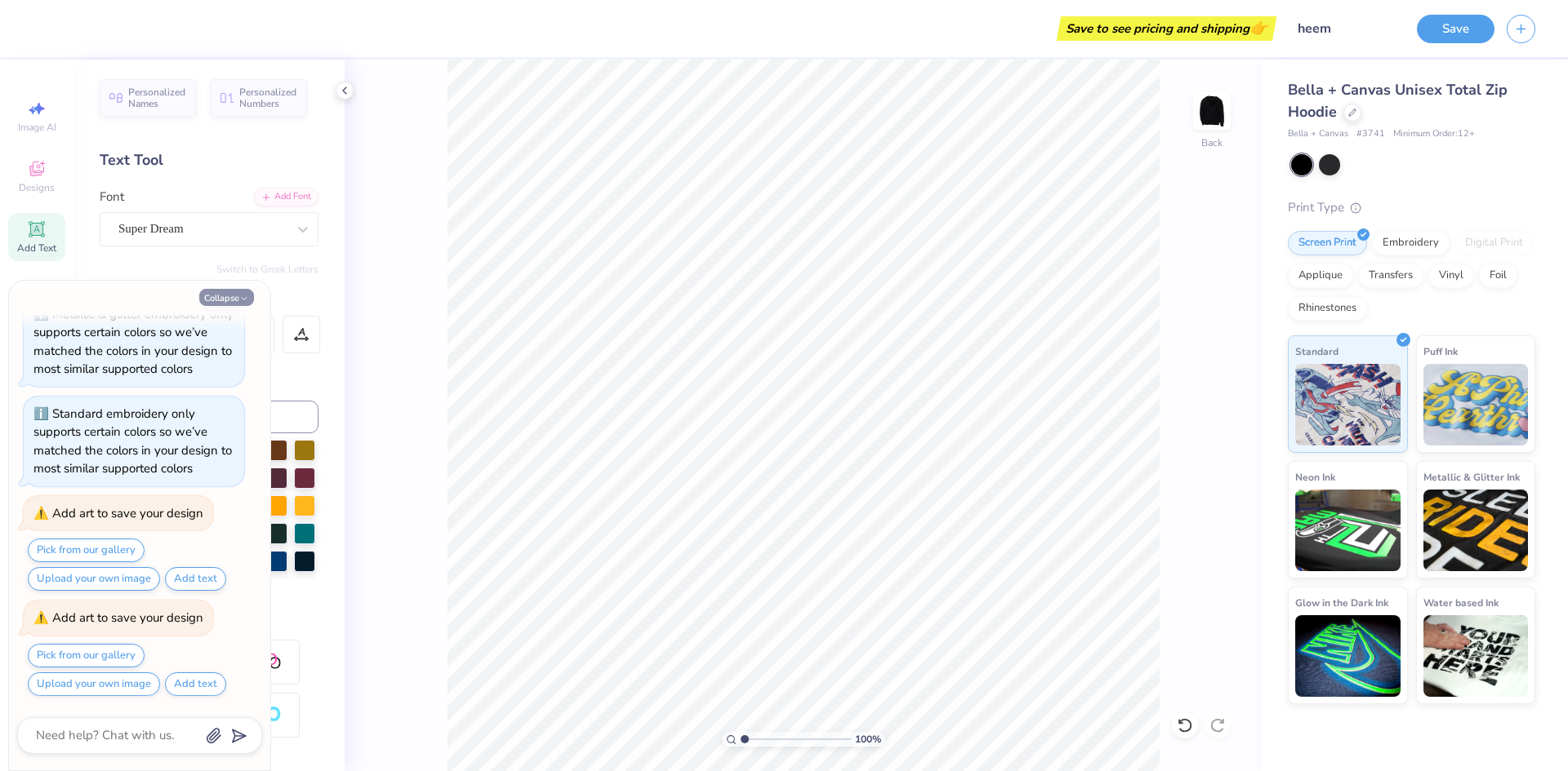
click at [231, 291] on button "Collapse" at bounding box center [227, 297] width 55 height 17
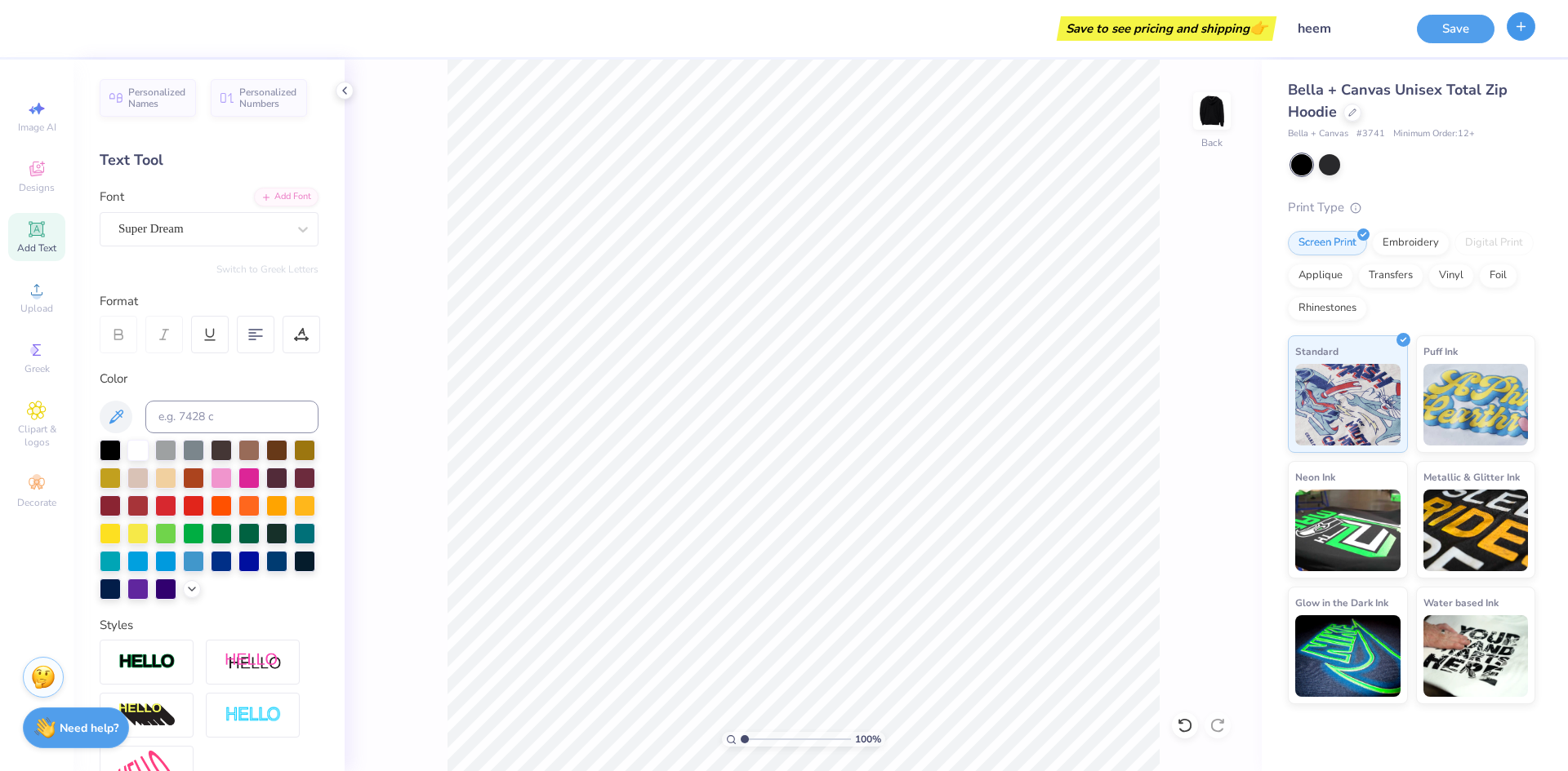
click at [1514, 31] on icon "button" at bounding box center [1521, 26] width 14 height 14
click at [1444, 22] on button "Save" at bounding box center [1455, 26] width 78 height 28
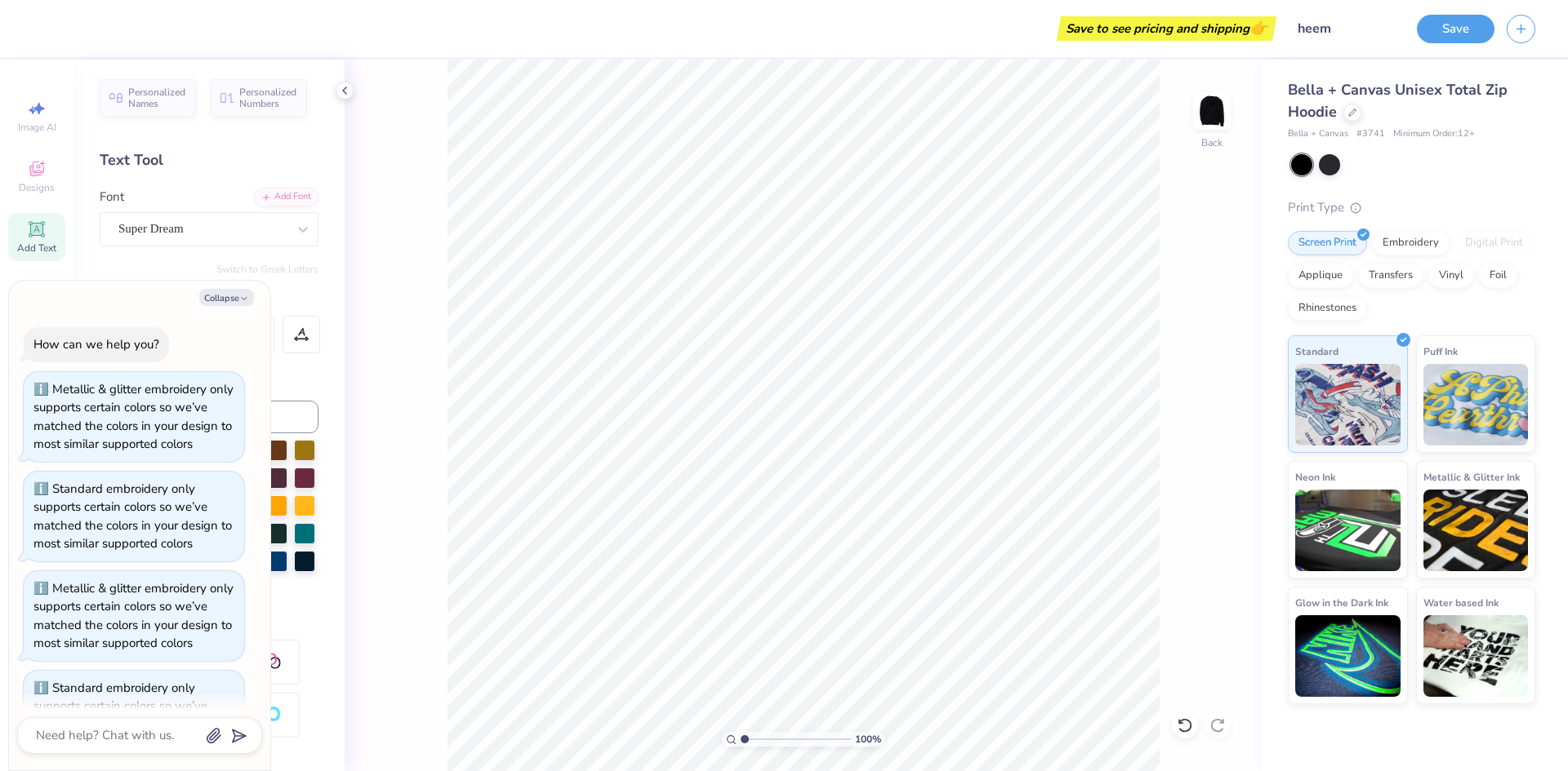
scroll to position [416, 0]
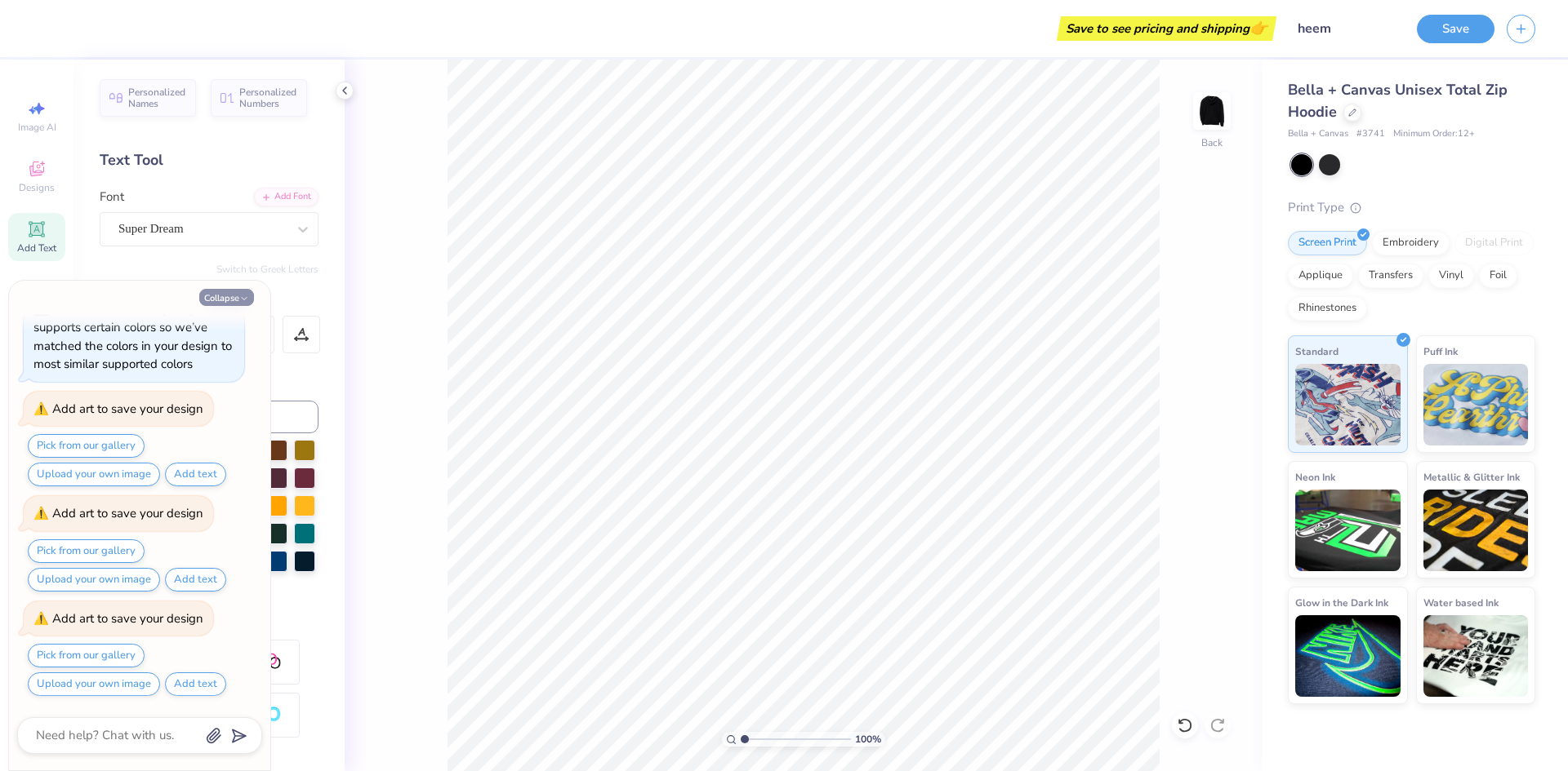
click at [232, 299] on button "Collapse" at bounding box center [227, 297] width 55 height 17
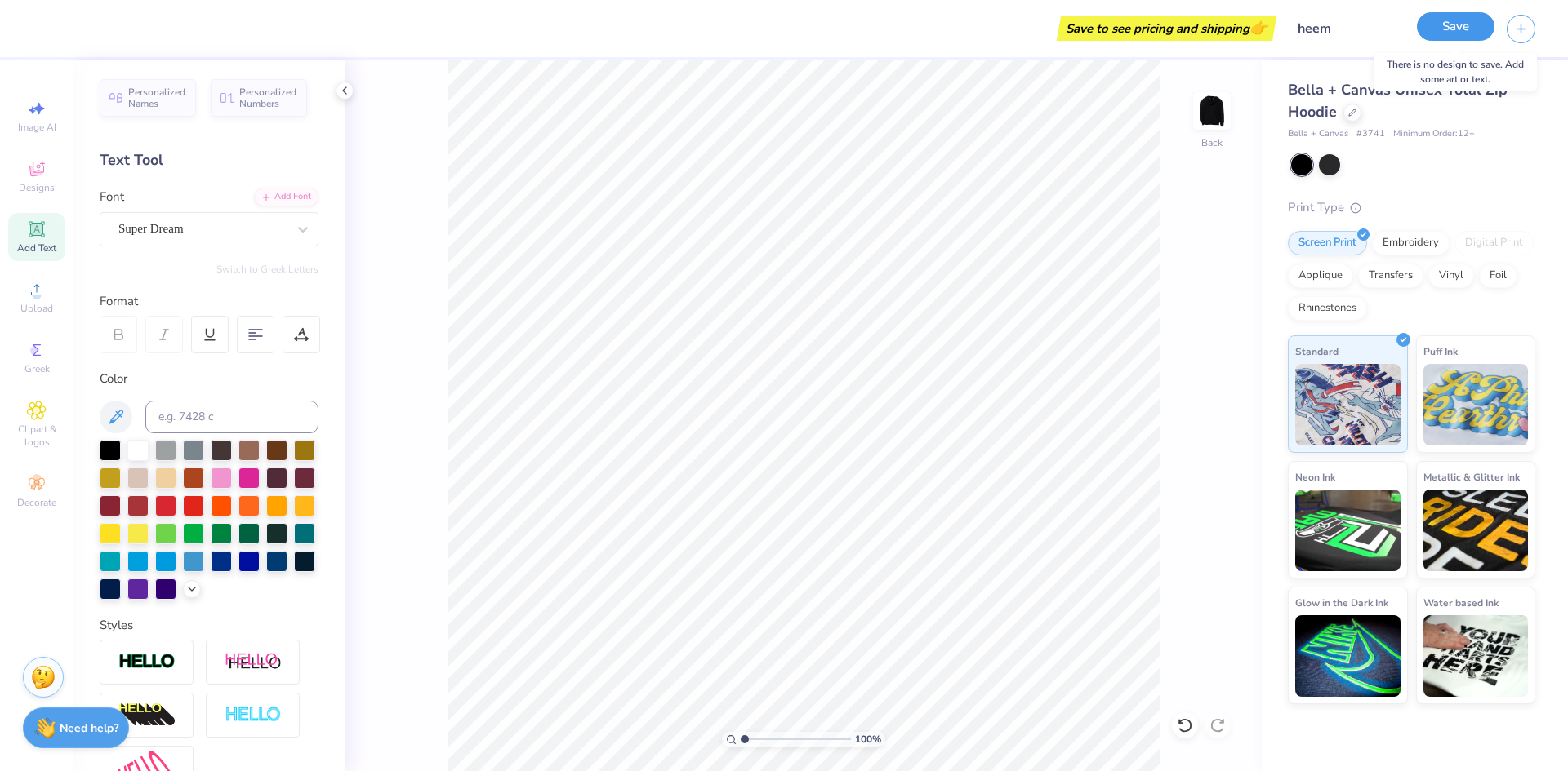
click at [1454, 27] on button "Save" at bounding box center [1455, 26] width 78 height 28
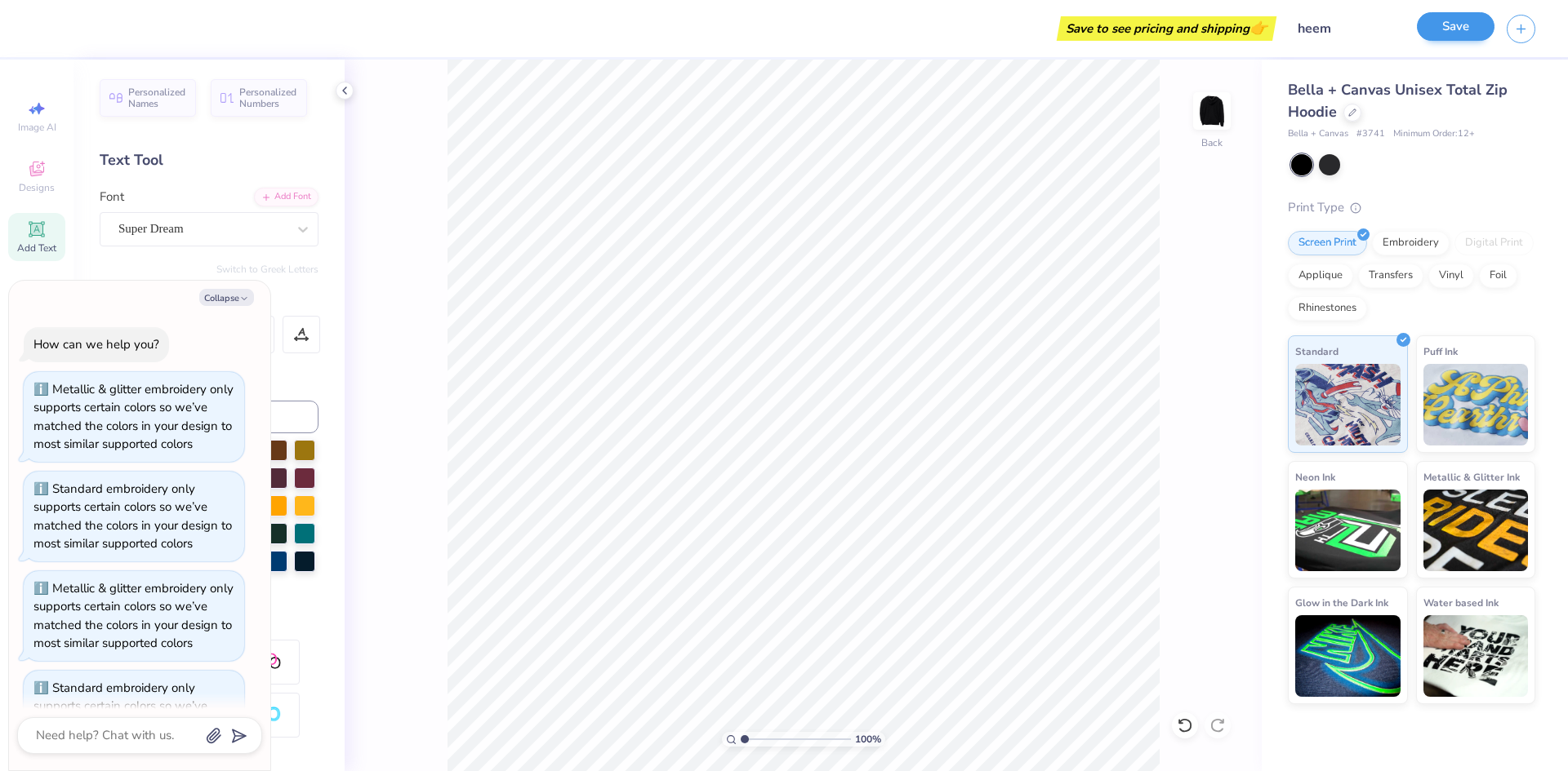
scroll to position [521, 0]
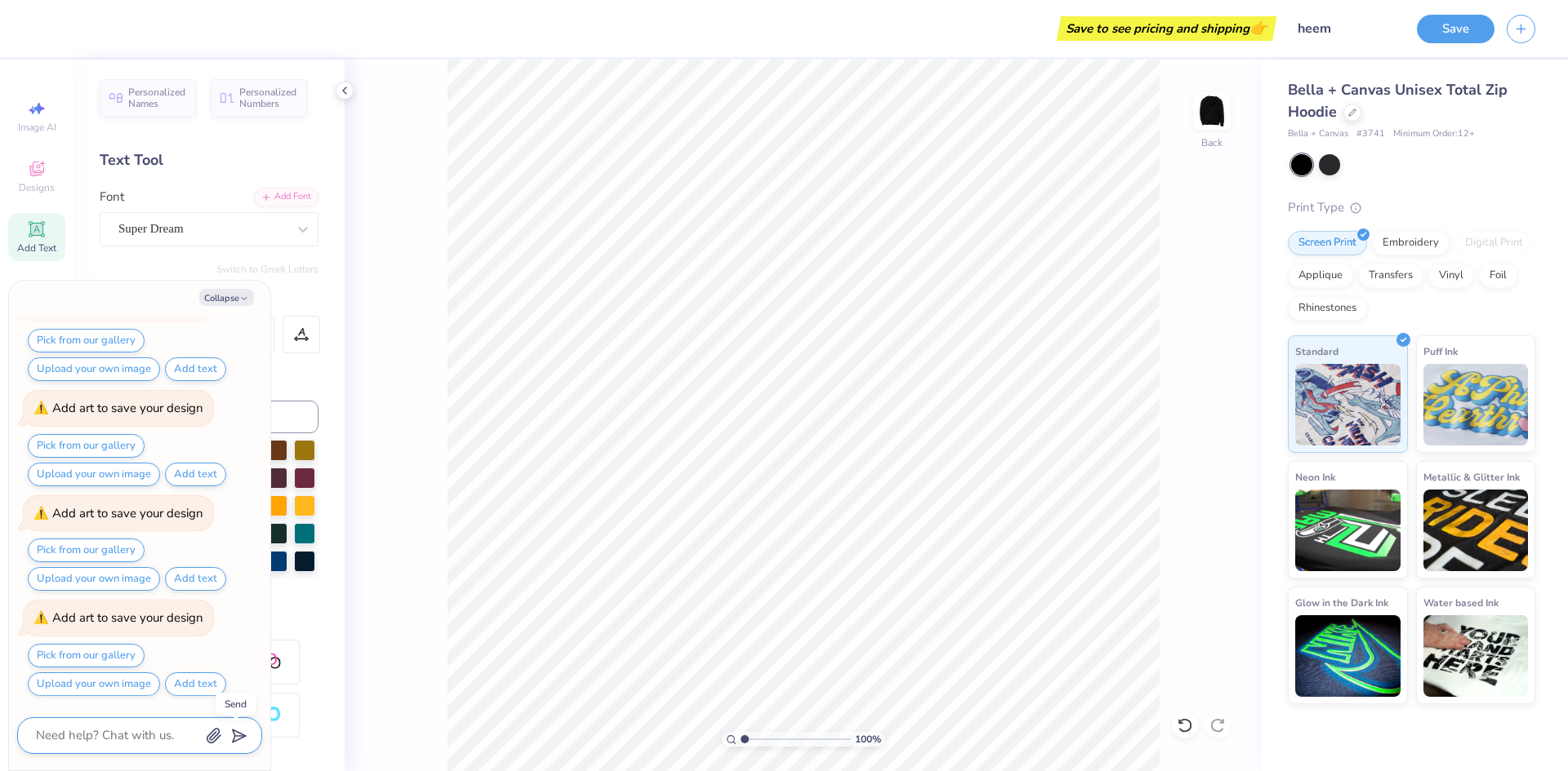
click at [233, 729] on icon "submit" at bounding box center [235, 736] width 23 height 23
click at [148, 731] on textarea at bounding box center [117, 736] width 166 height 22
type textarea "x"
type textarea "s"
type textarea "x"
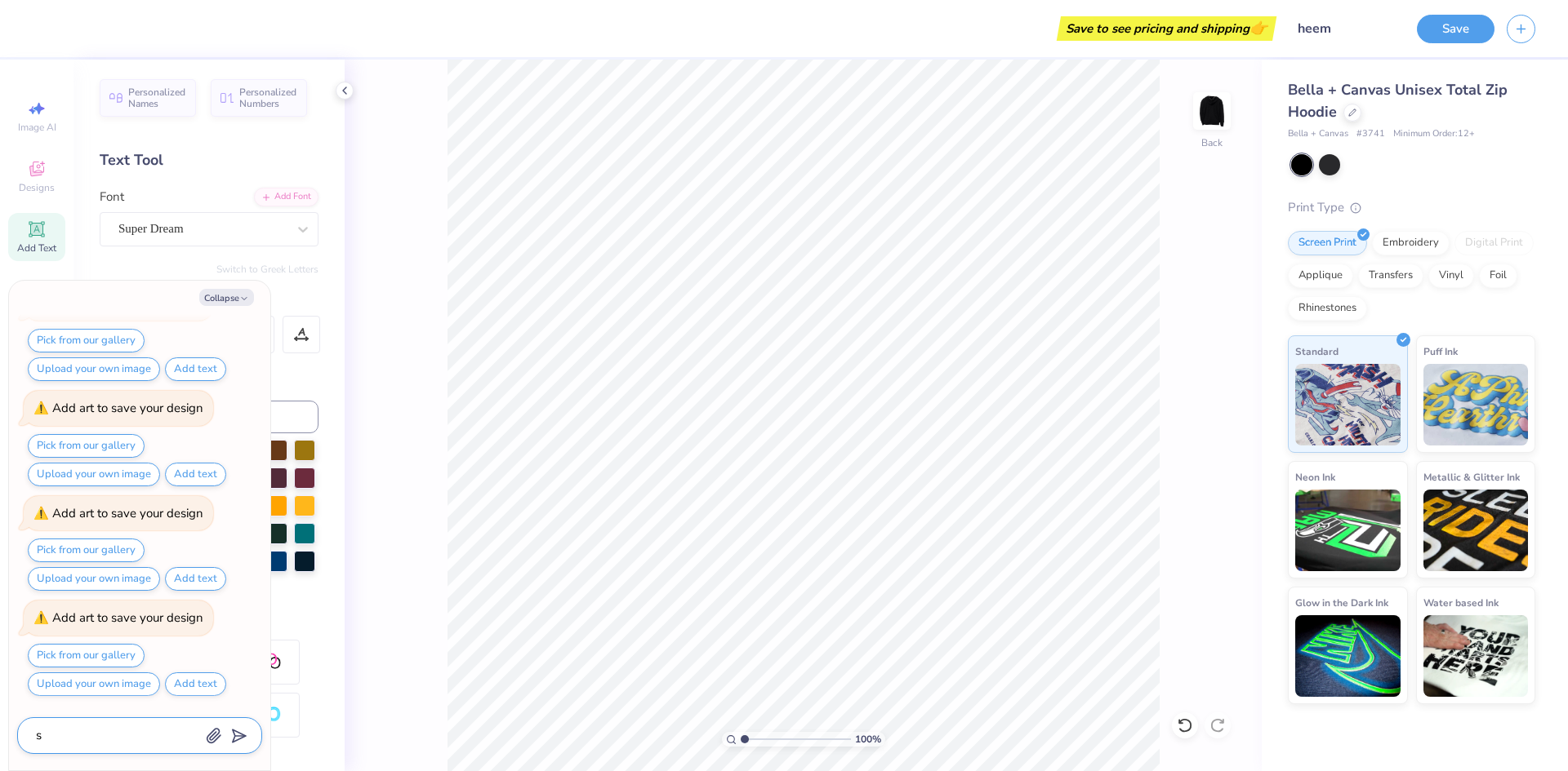
type textarea "sa"
type textarea "x"
type textarea "sav"
type textarea "x"
type textarea "save"
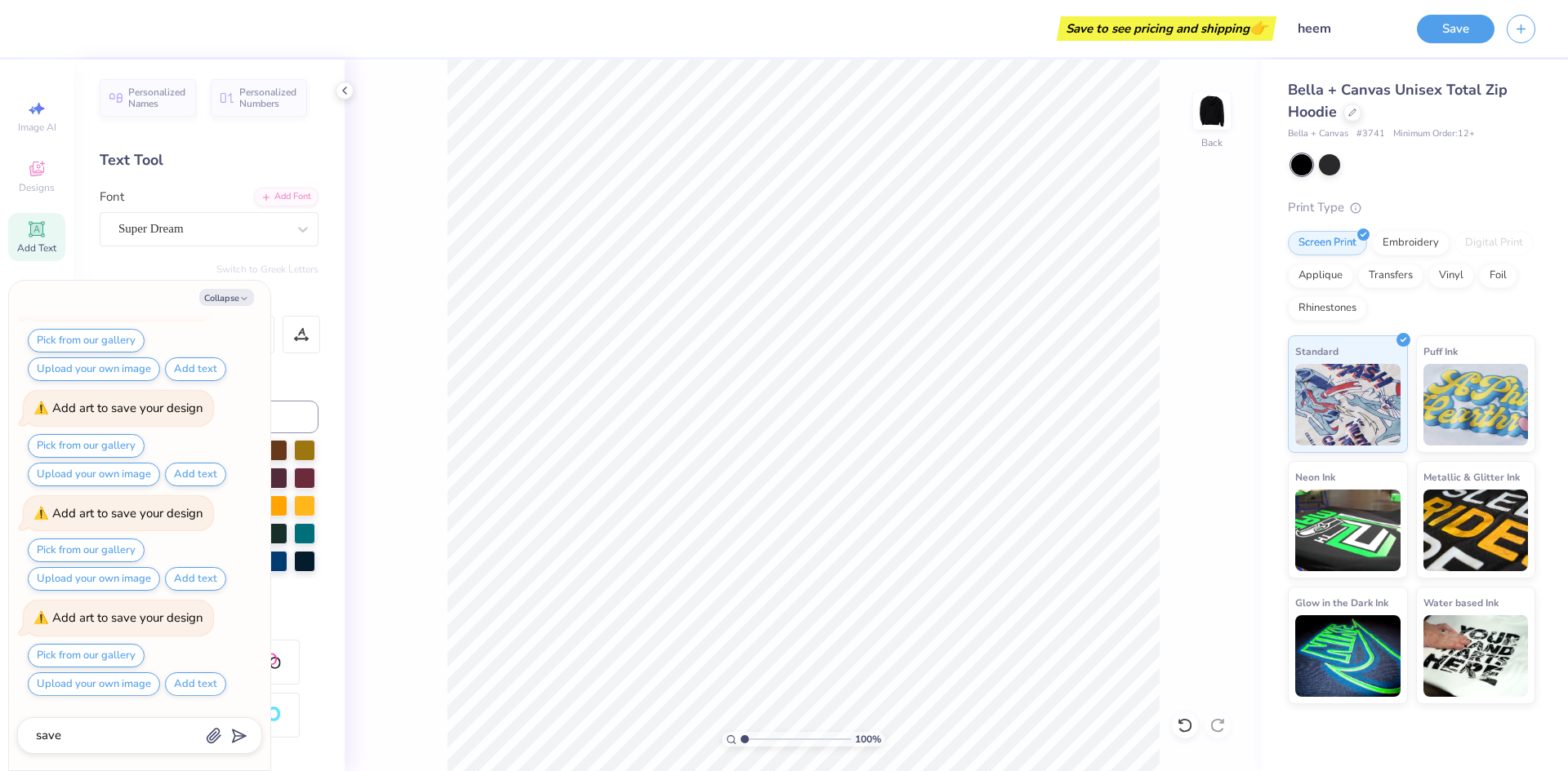
type textarea "x"
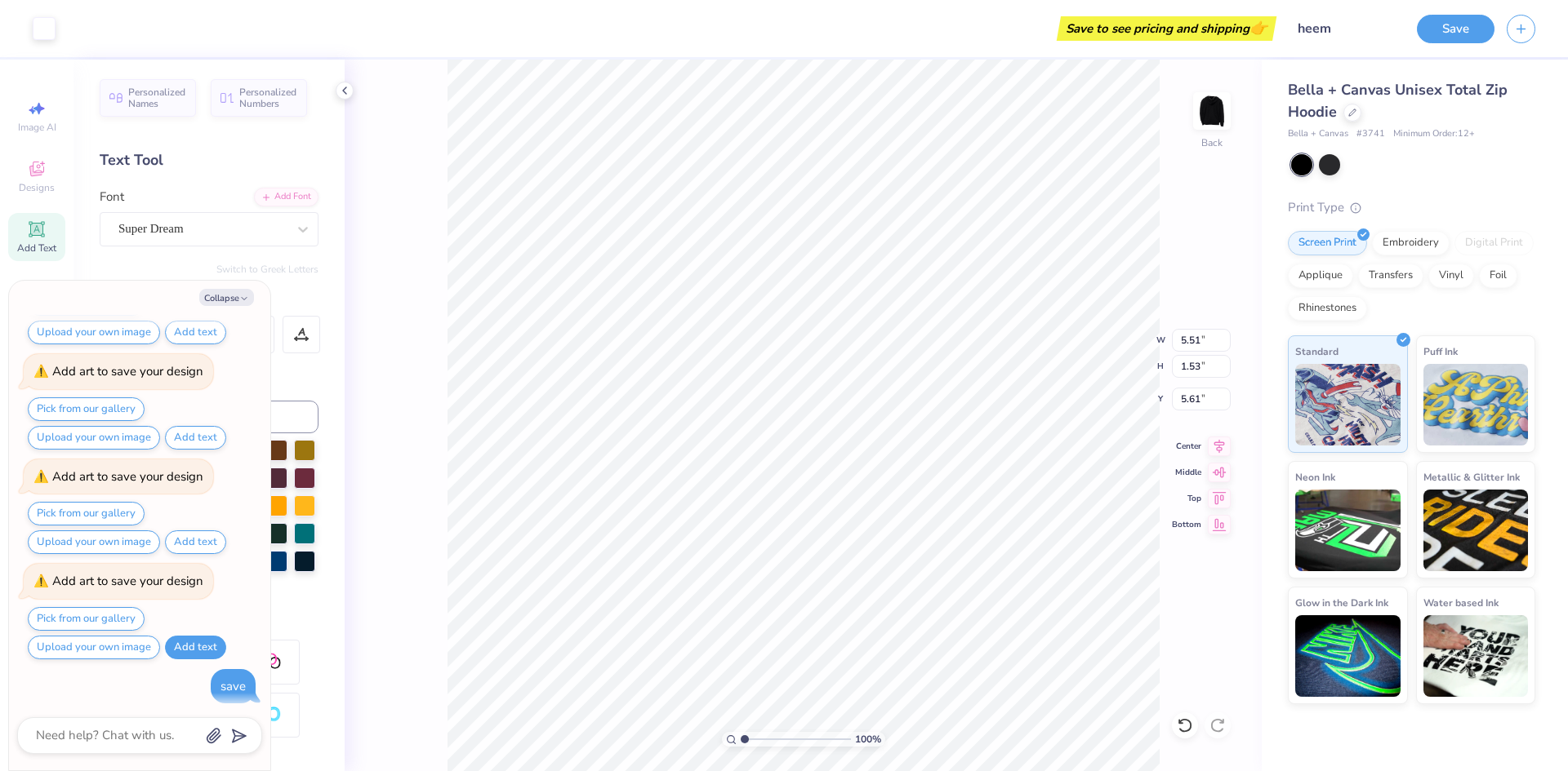
scroll to position [610, 0]
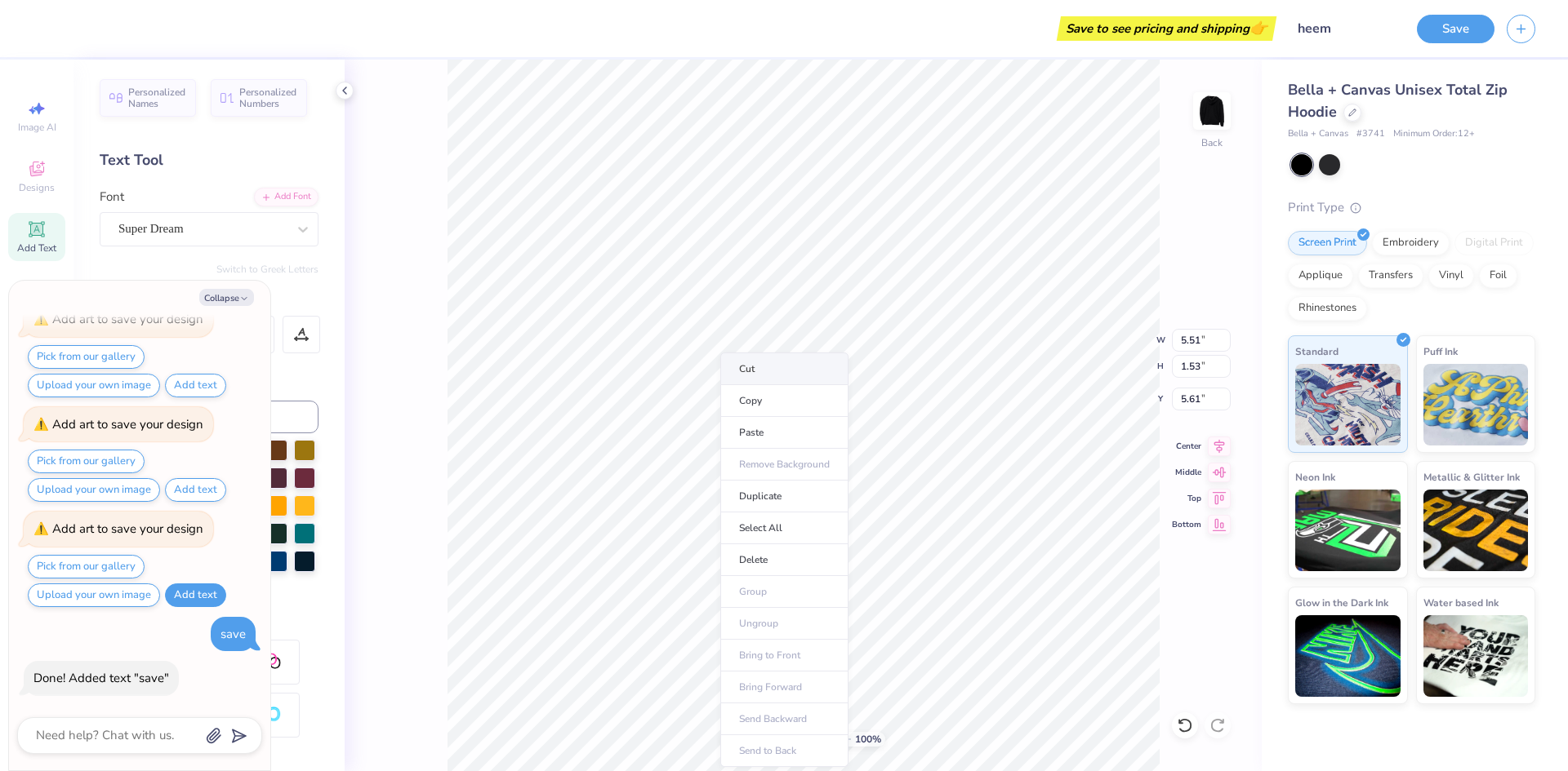
click at [765, 369] on li "Cut" at bounding box center [784, 368] width 129 height 32
click at [190, 599] on button "Add text" at bounding box center [195, 595] width 61 height 24
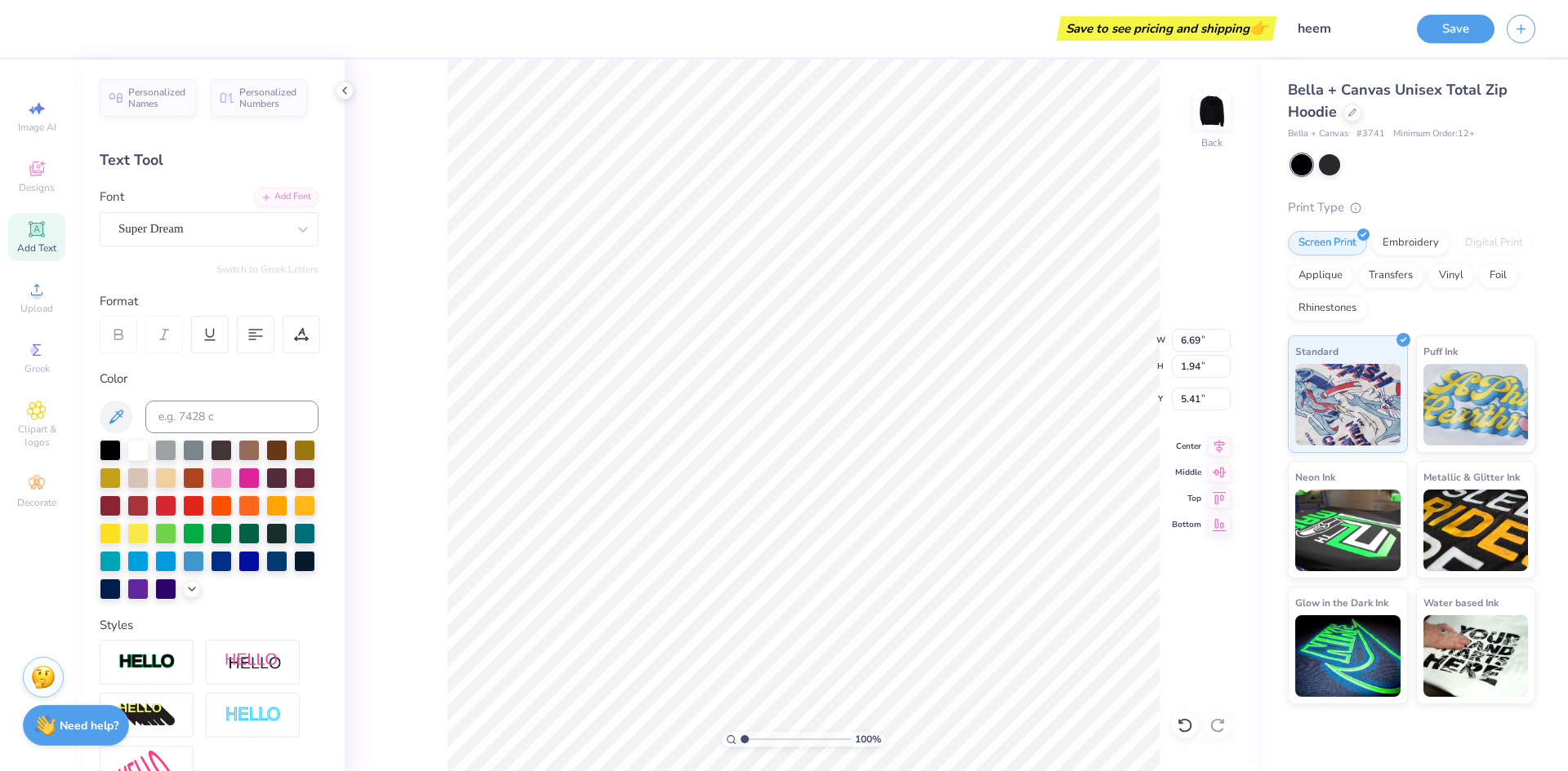
click at [64, 730] on strong "Need help?" at bounding box center [89, 726] width 59 height 16
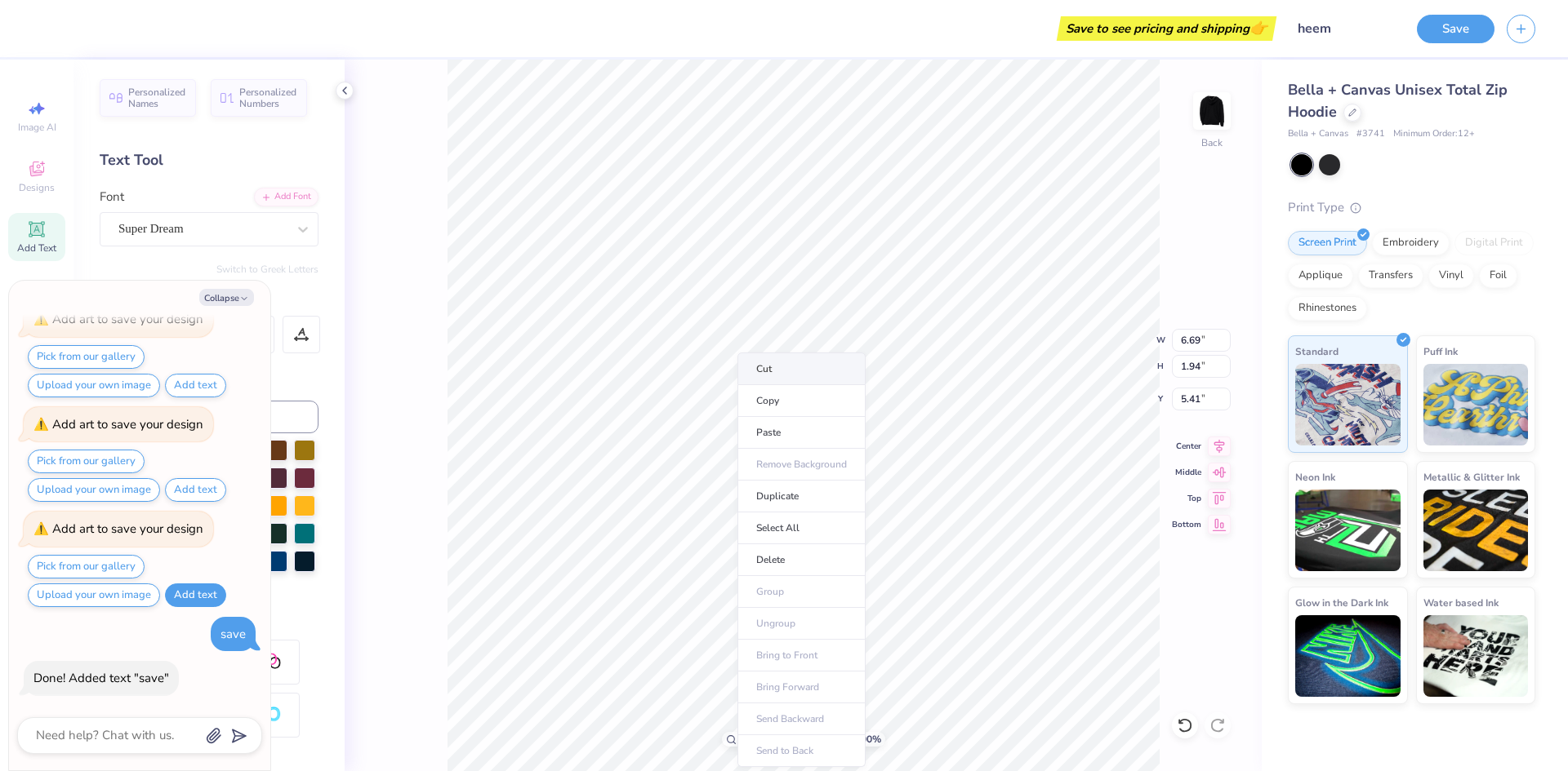
click at [781, 372] on li "Cut" at bounding box center [801, 368] width 129 height 32
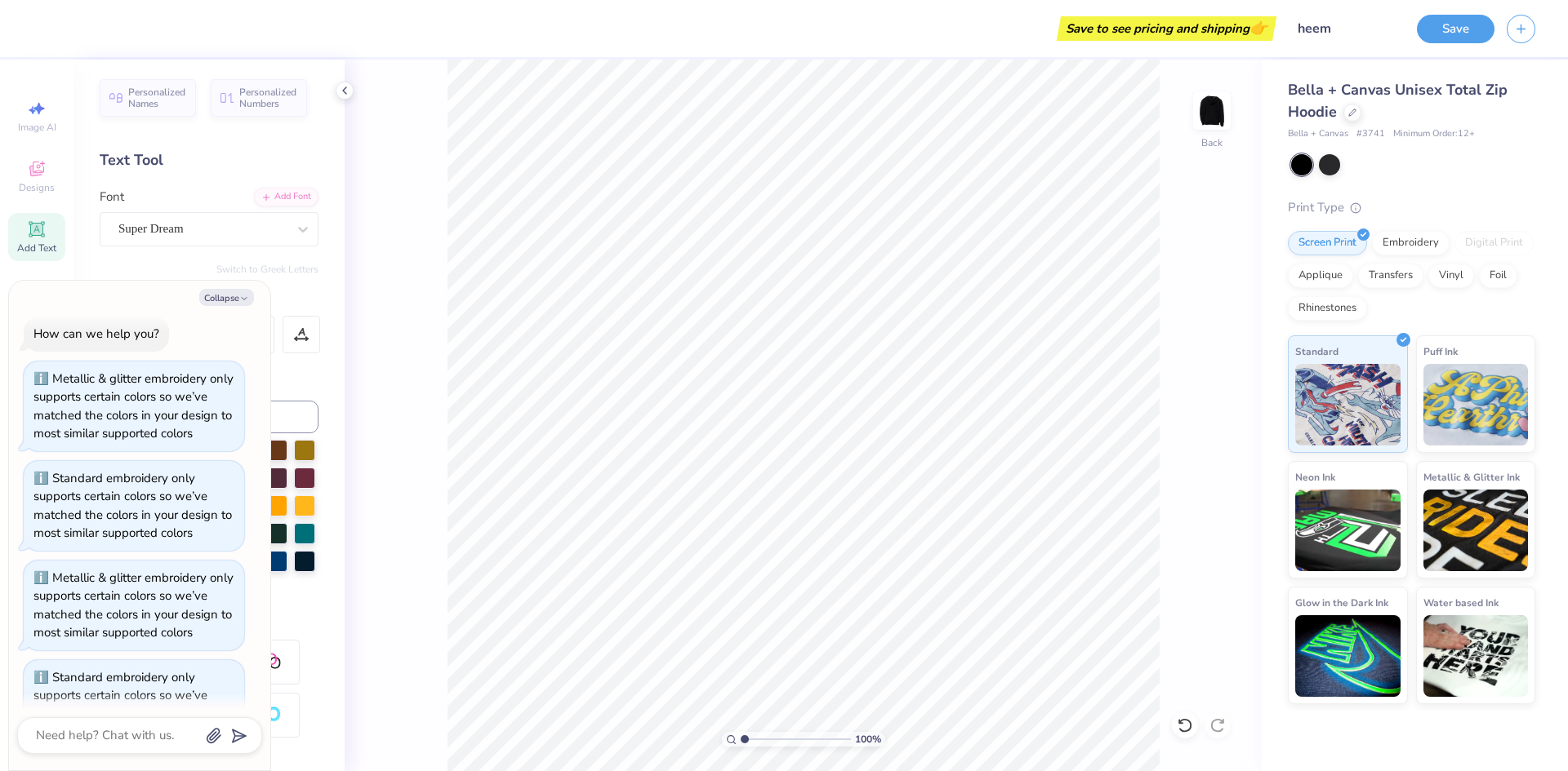
scroll to position [0, 0]
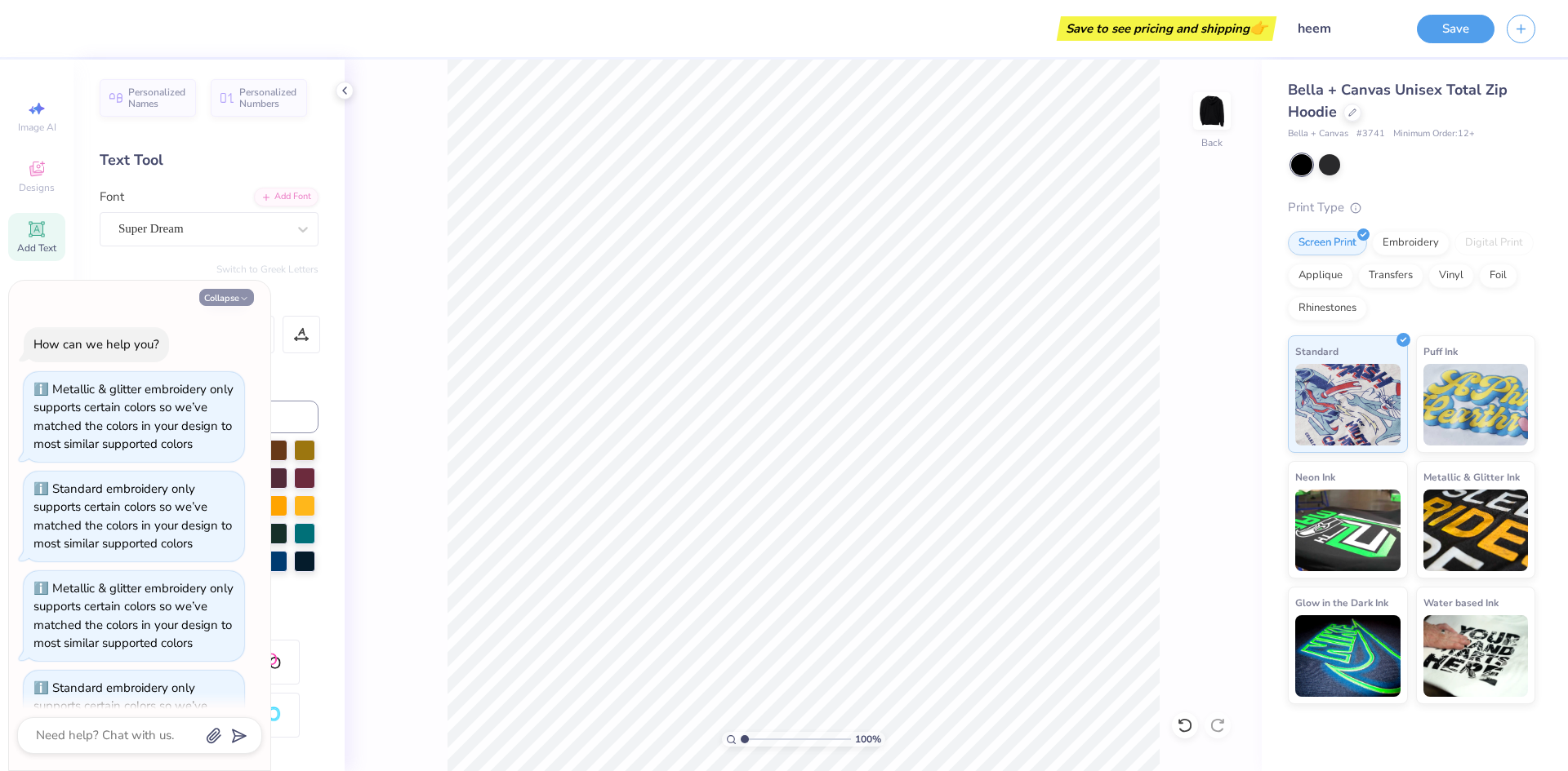
click at [235, 299] on button "Collapse" at bounding box center [227, 297] width 55 height 17
type textarea "x"
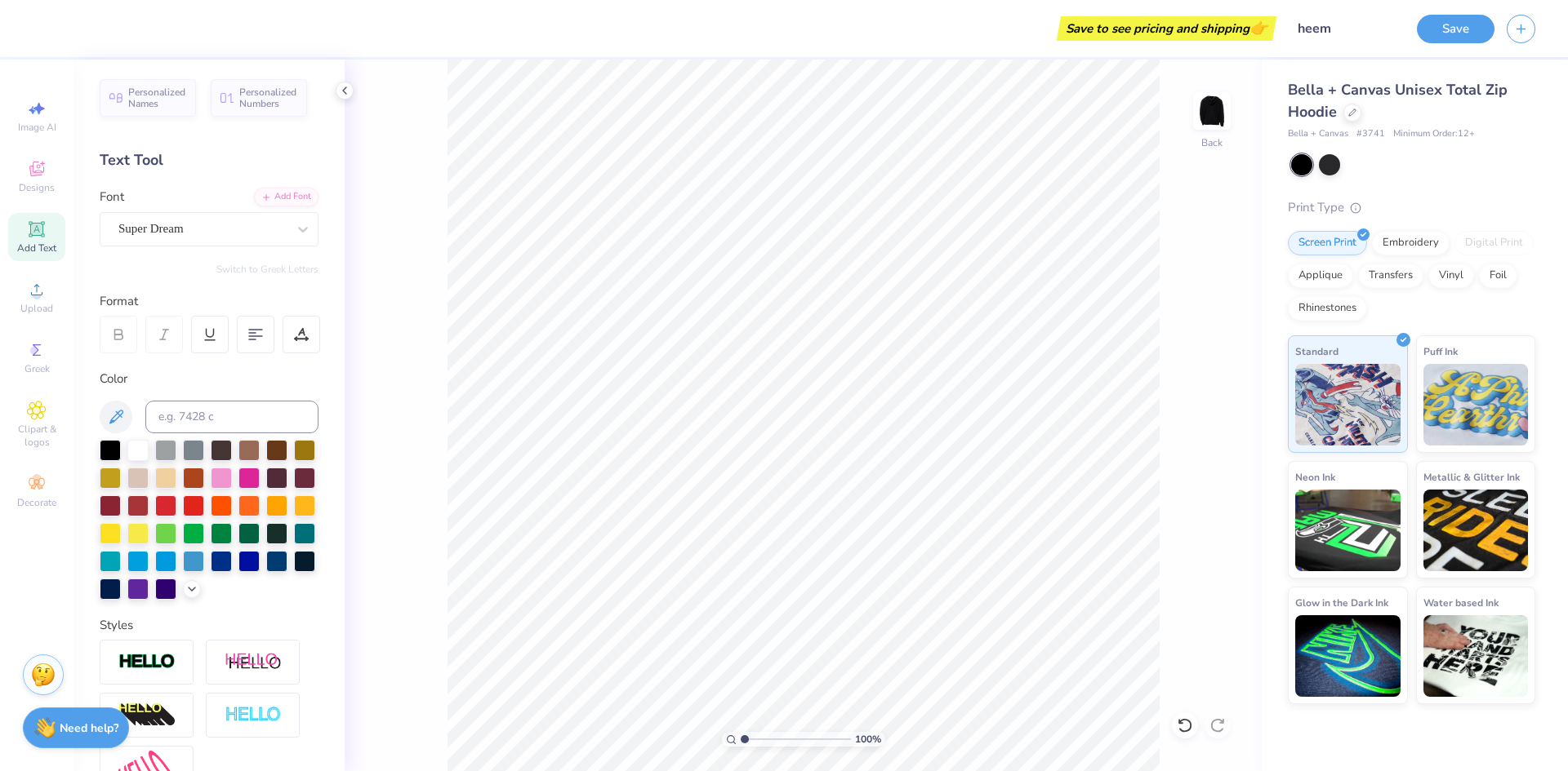
click at [37, 676] on img at bounding box center [43, 675] width 25 height 25
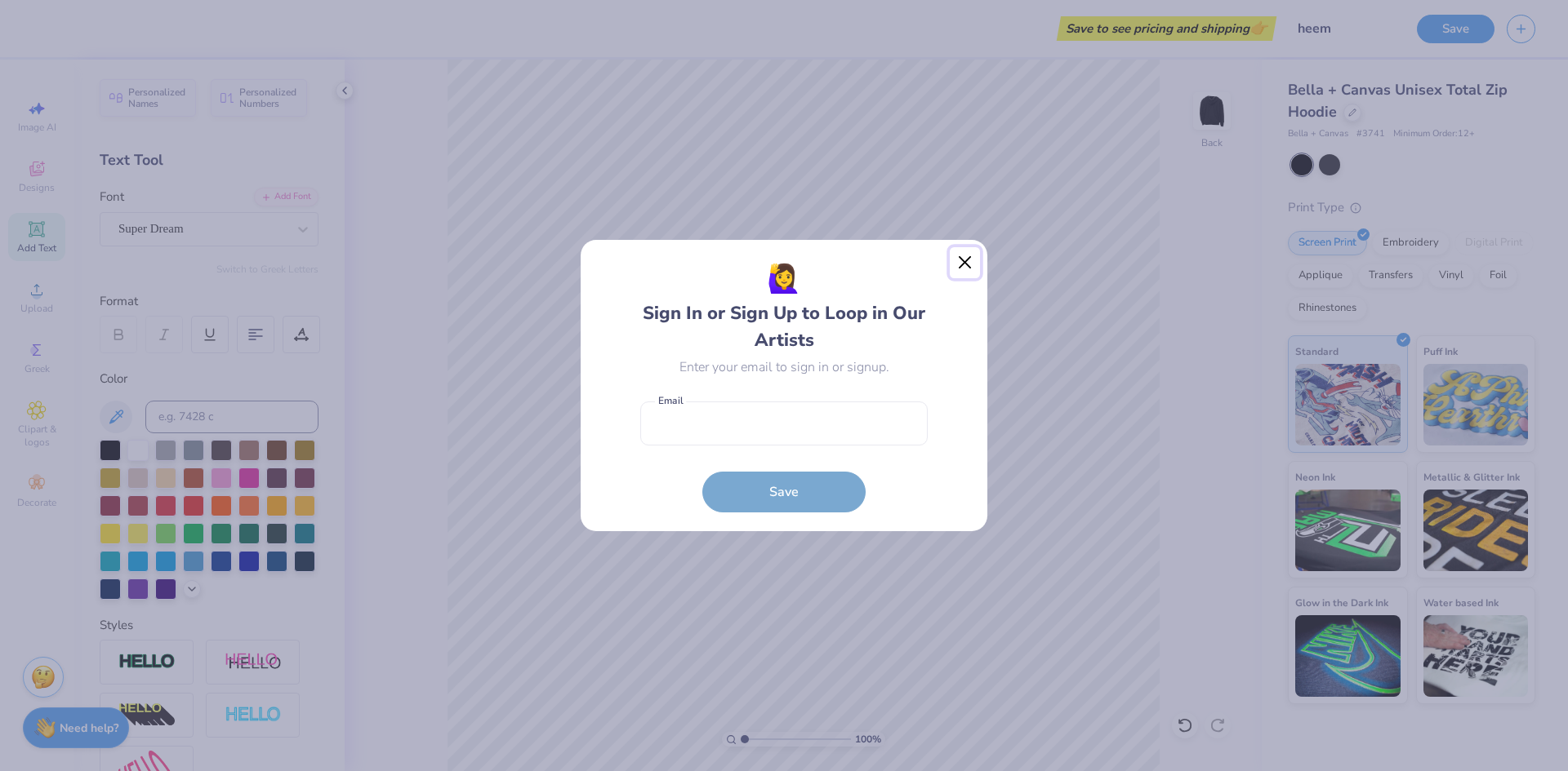
click at [968, 265] on button "Close" at bounding box center [966, 263] width 31 height 31
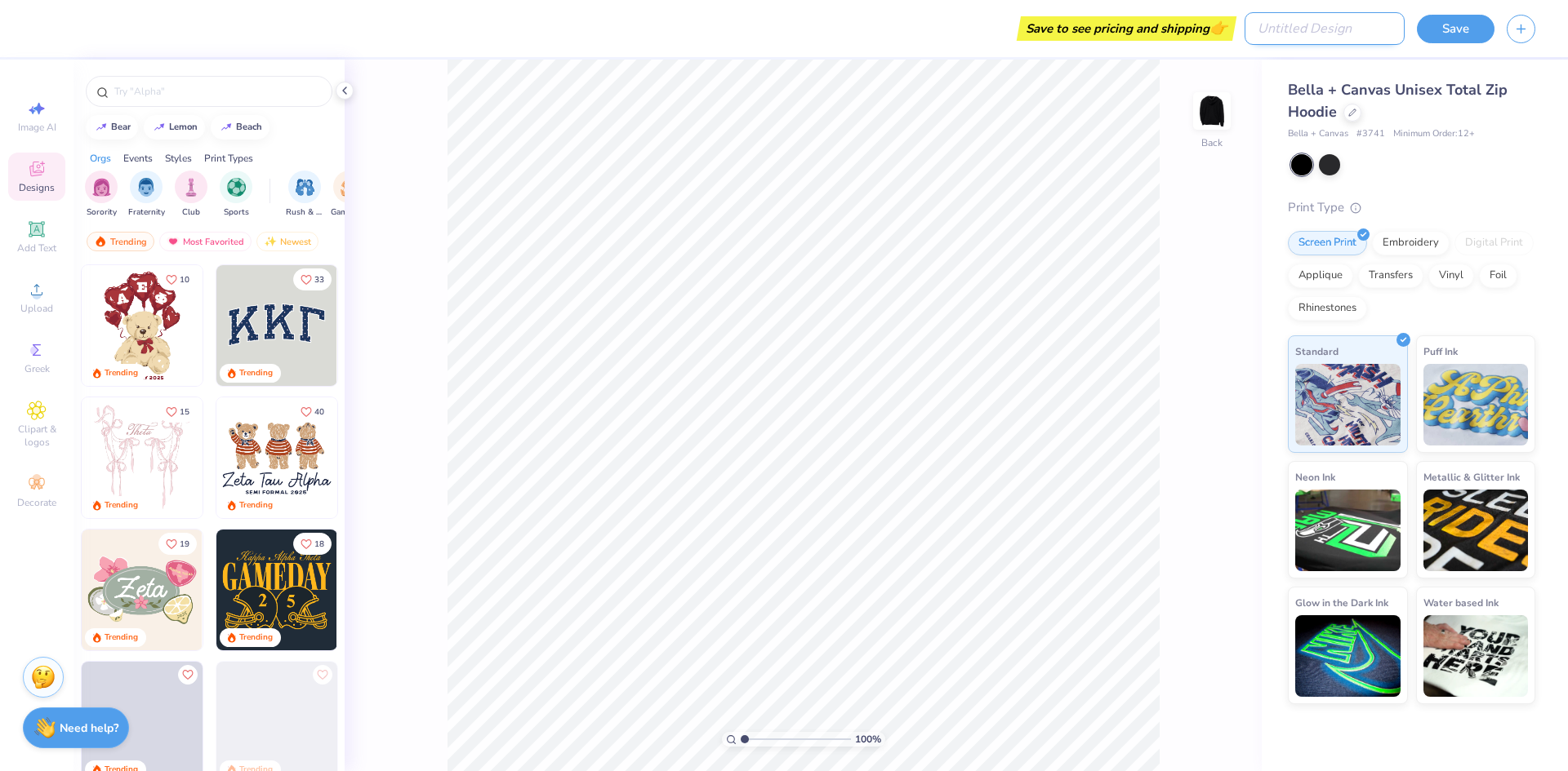
click at [1338, 25] on input "Design Title" at bounding box center [1324, 27] width 160 height 32
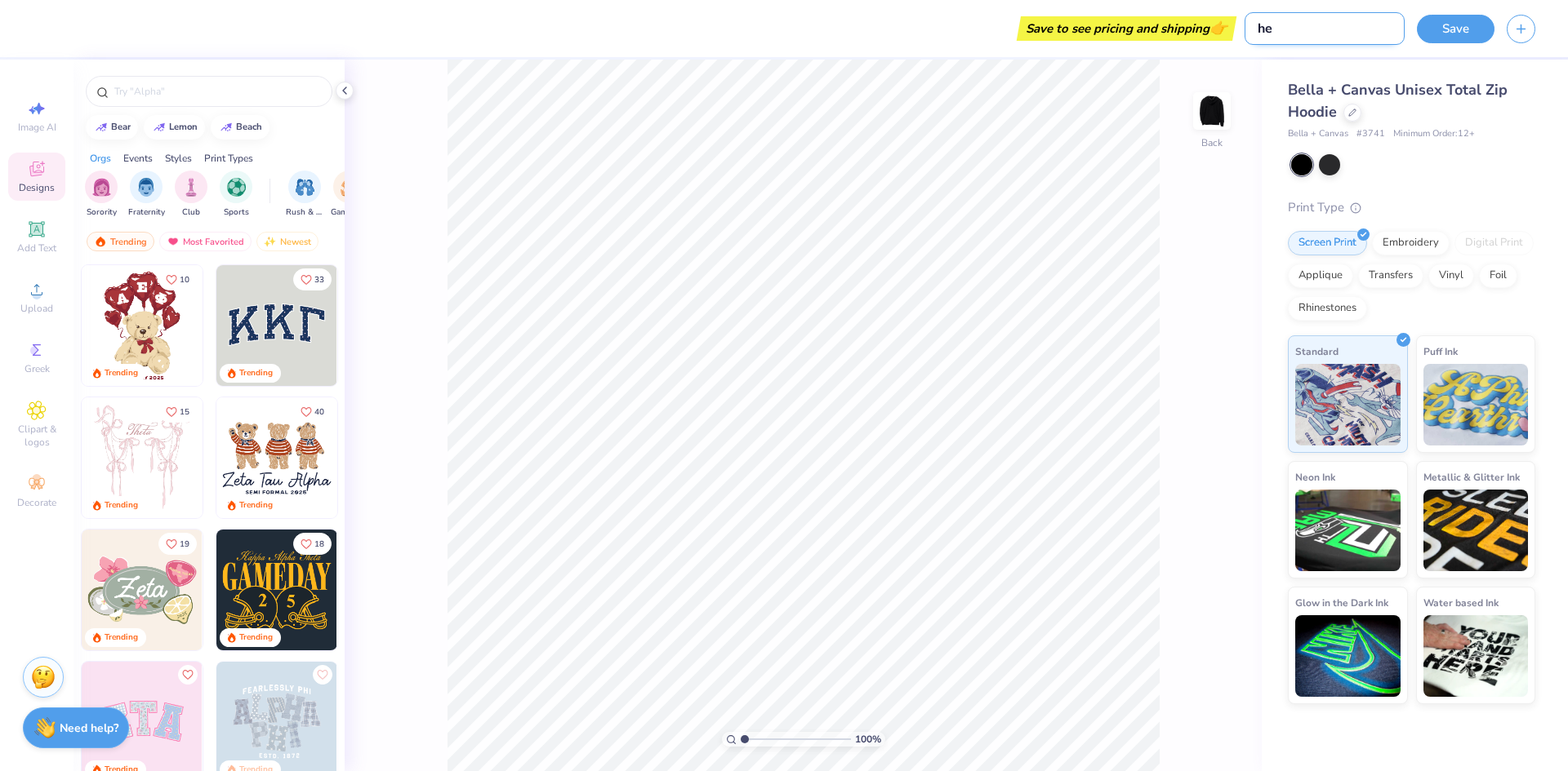
type input "h"
type input "heems"
click at [978, 17] on div "Save to see pricing and shipping 👉" at bounding box center [658, 28] width 1228 height 57
click at [1468, 27] on button "Save" at bounding box center [1455, 26] width 78 height 28
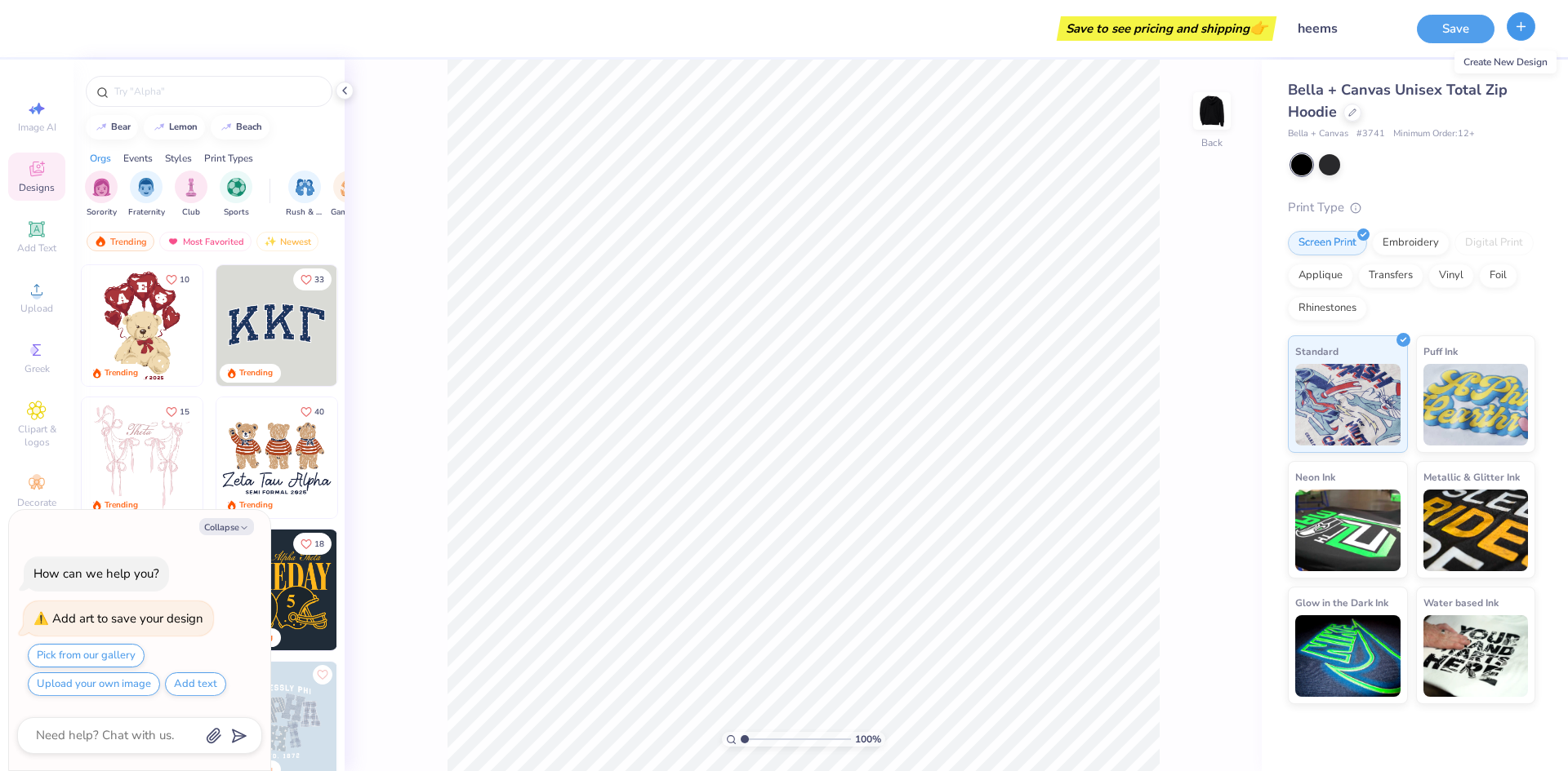
type textarea "x"
click at [1530, 29] on button "button" at bounding box center [1520, 26] width 28 height 28
type textarea "x"
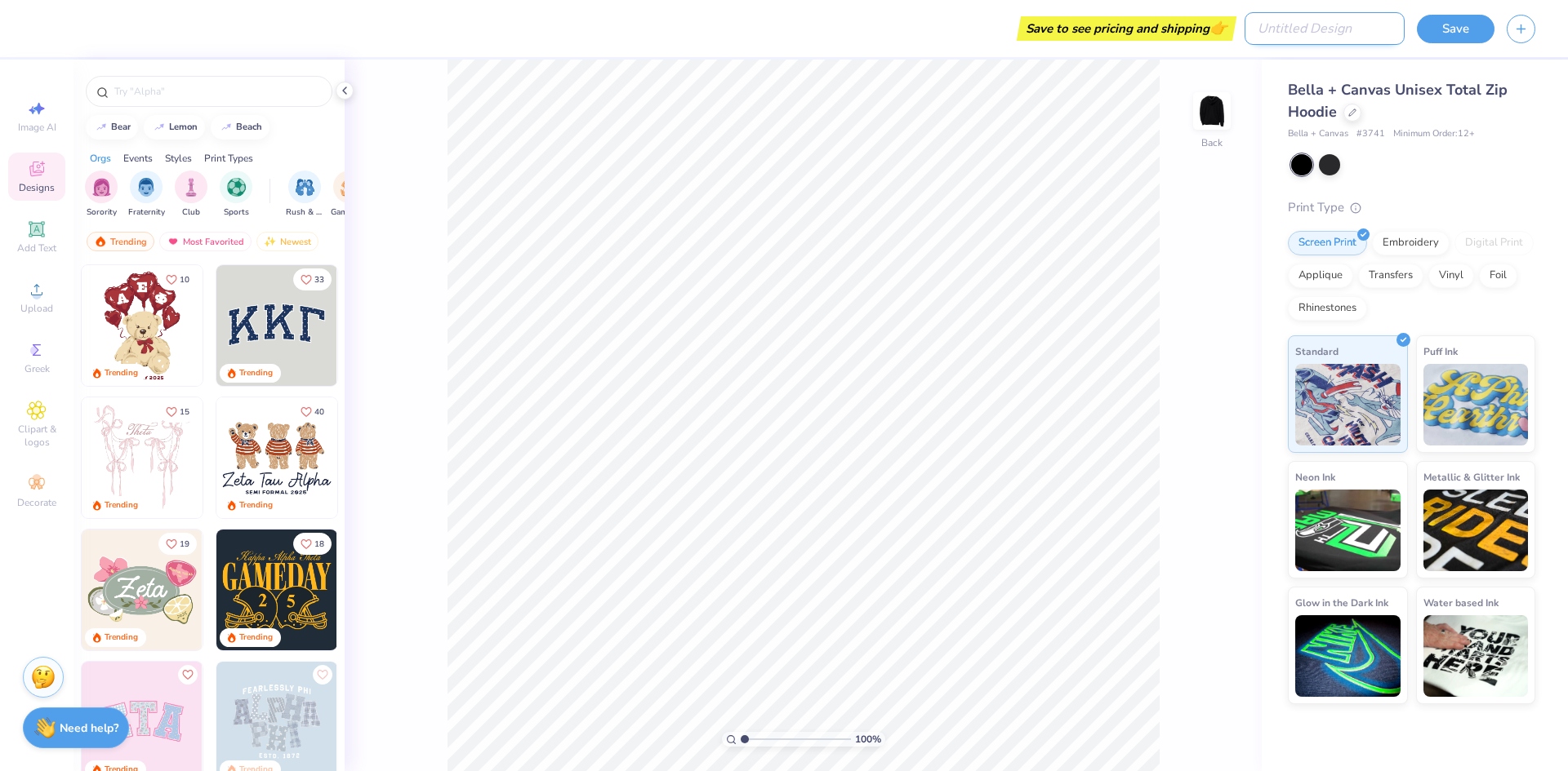
click at [1331, 20] on input "Design Title" at bounding box center [1324, 27] width 160 height 32
type input "heem"
click at [1529, 154] on div at bounding box center [1413, 165] width 244 height 22
click at [1330, 168] on div at bounding box center [1330, 164] width 22 height 22
click at [1332, 165] on div at bounding box center [1330, 164] width 22 height 22
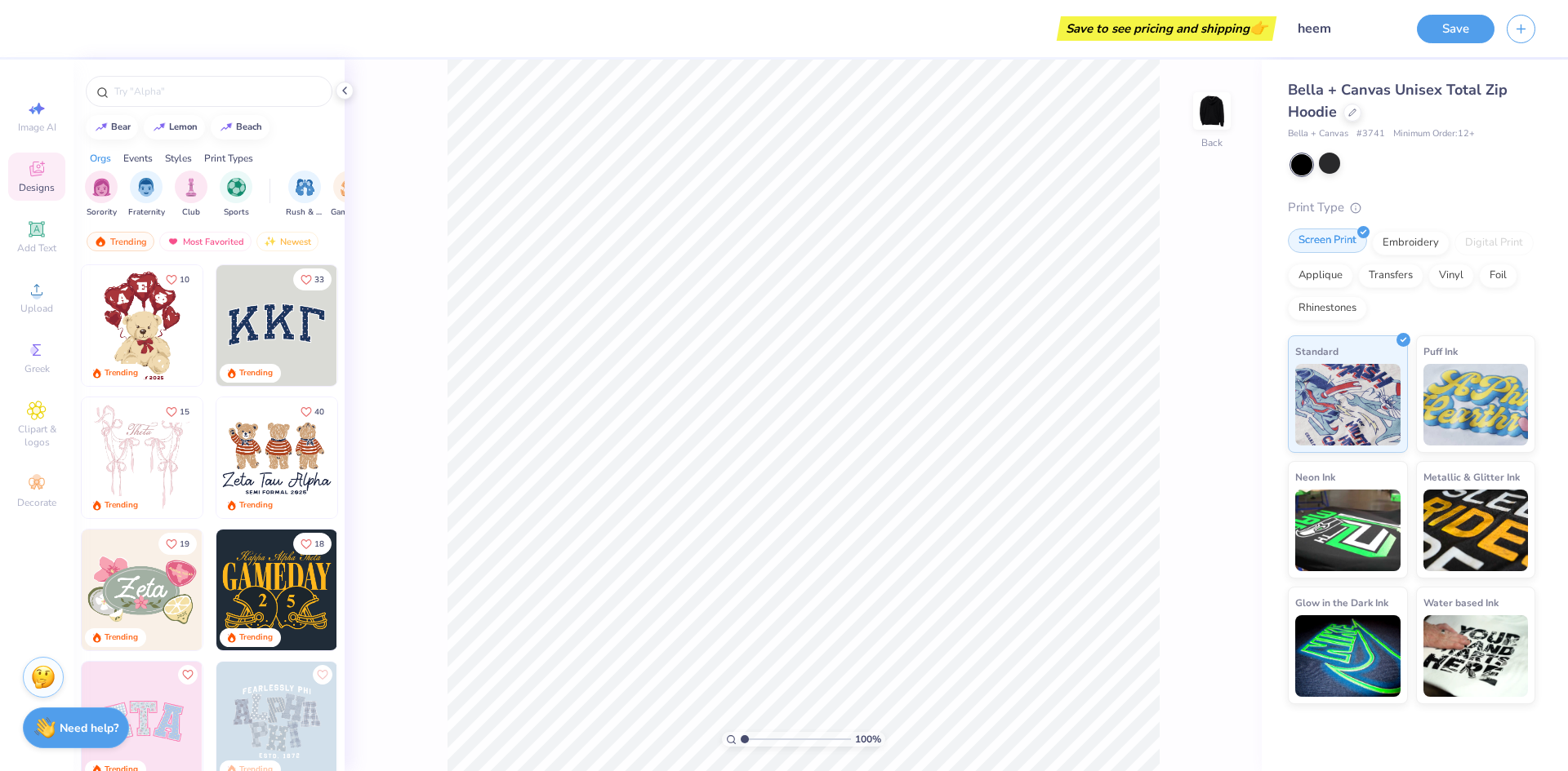
click at [1328, 235] on div "Screen Print" at bounding box center [1327, 240] width 79 height 25
click at [1501, 245] on div "Digital Print" at bounding box center [1493, 243] width 79 height 25
click at [1403, 235] on div "Embroidery" at bounding box center [1410, 240] width 78 height 25
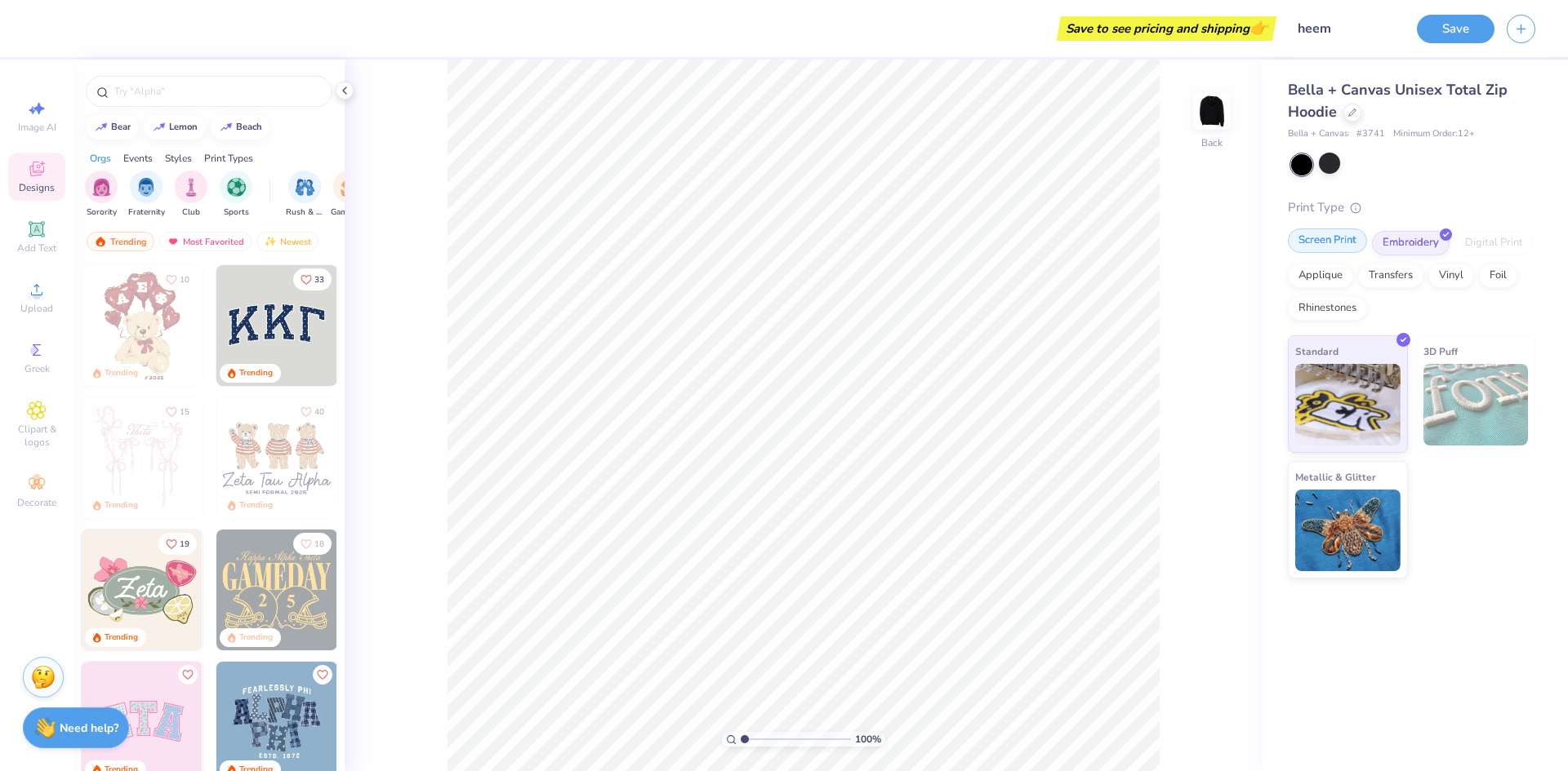
click at [1321, 240] on div "Screen Print" at bounding box center [1327, 240] width 79 height 25
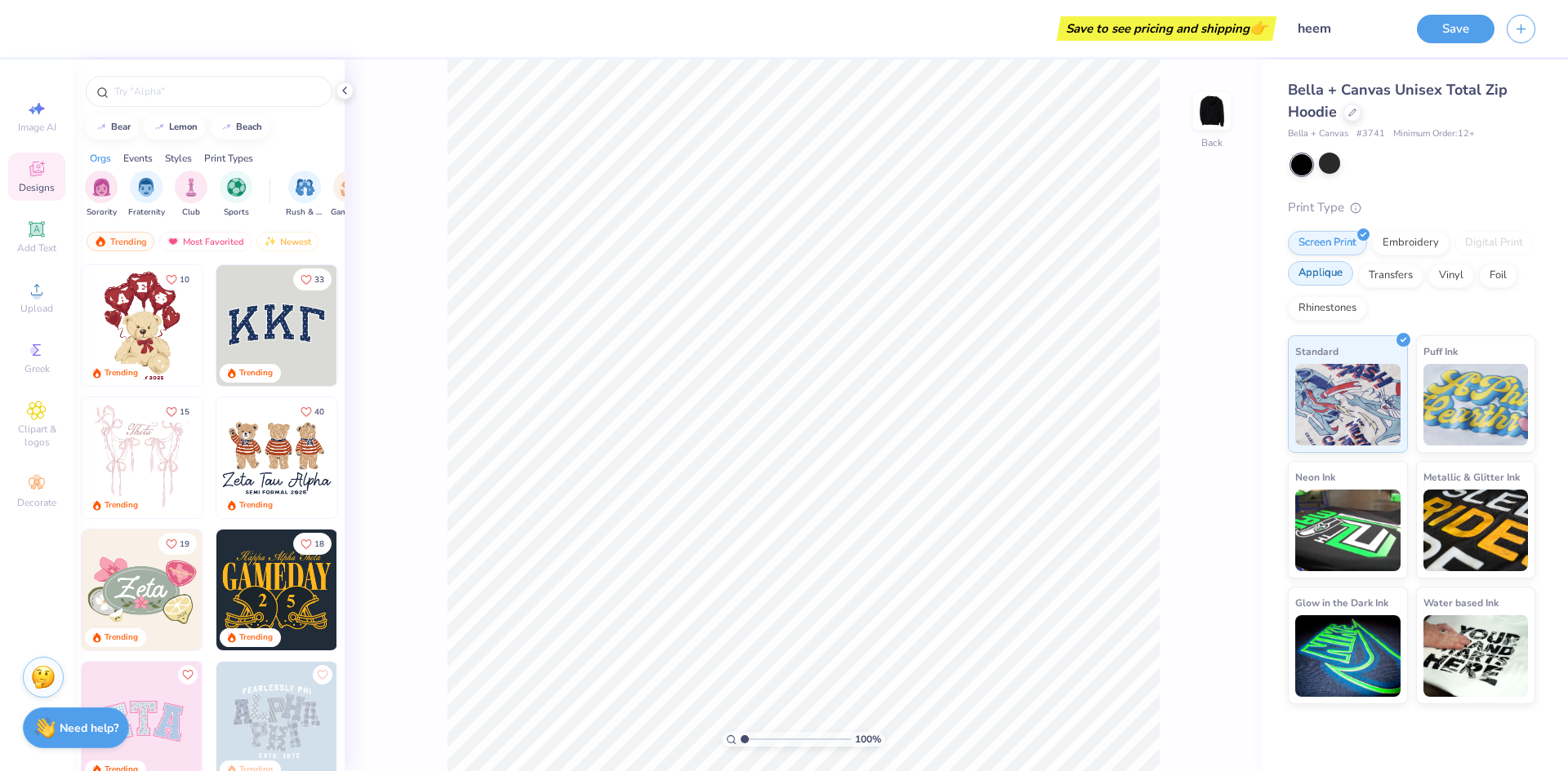
click at [1327, 273] on div "Applique" at bounding box center [1320, 273] width 66 height 25
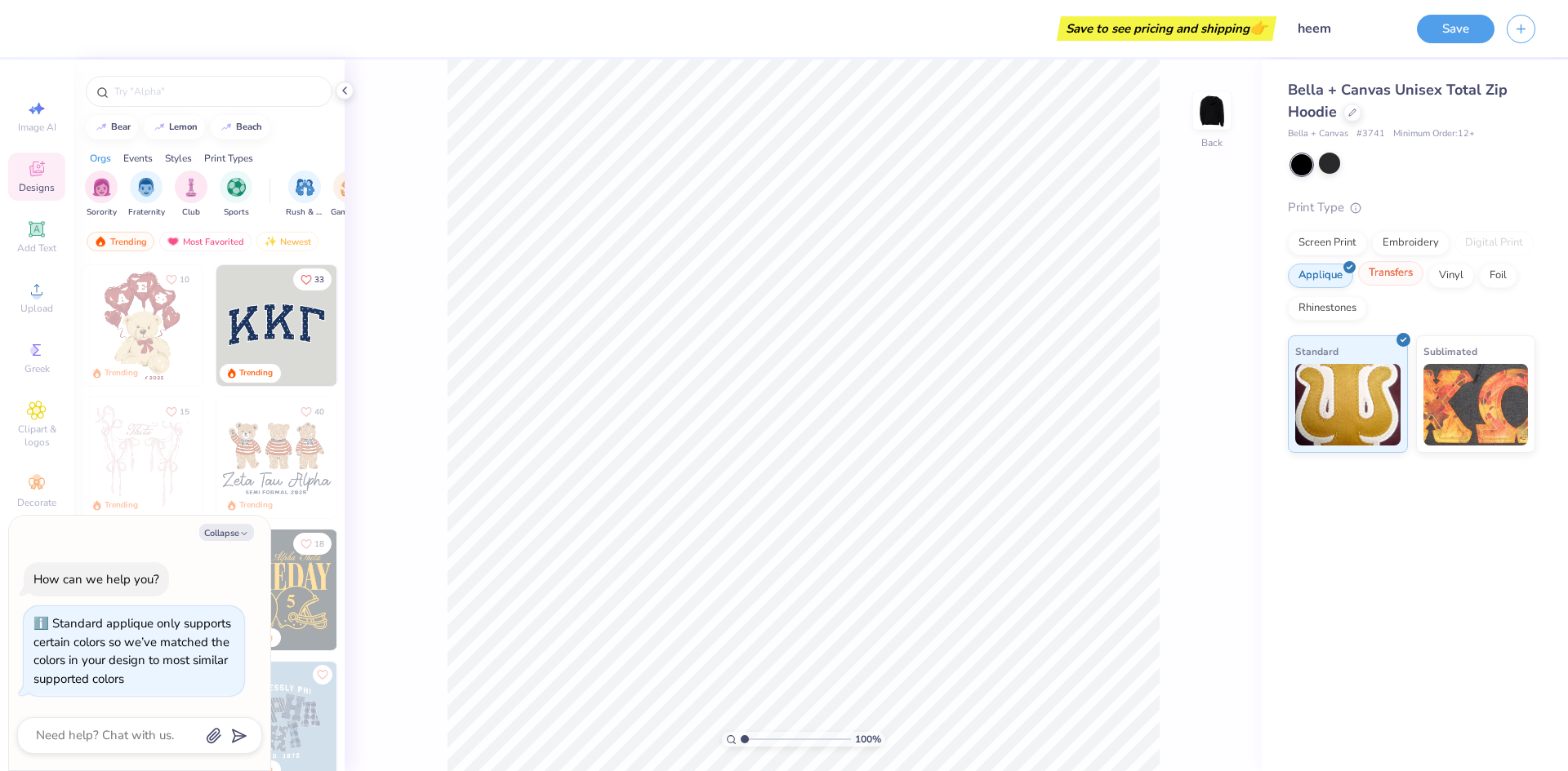
click at [1396, 270] on div "Transfers" at bounding box center [1390, 273] width 66 height 25
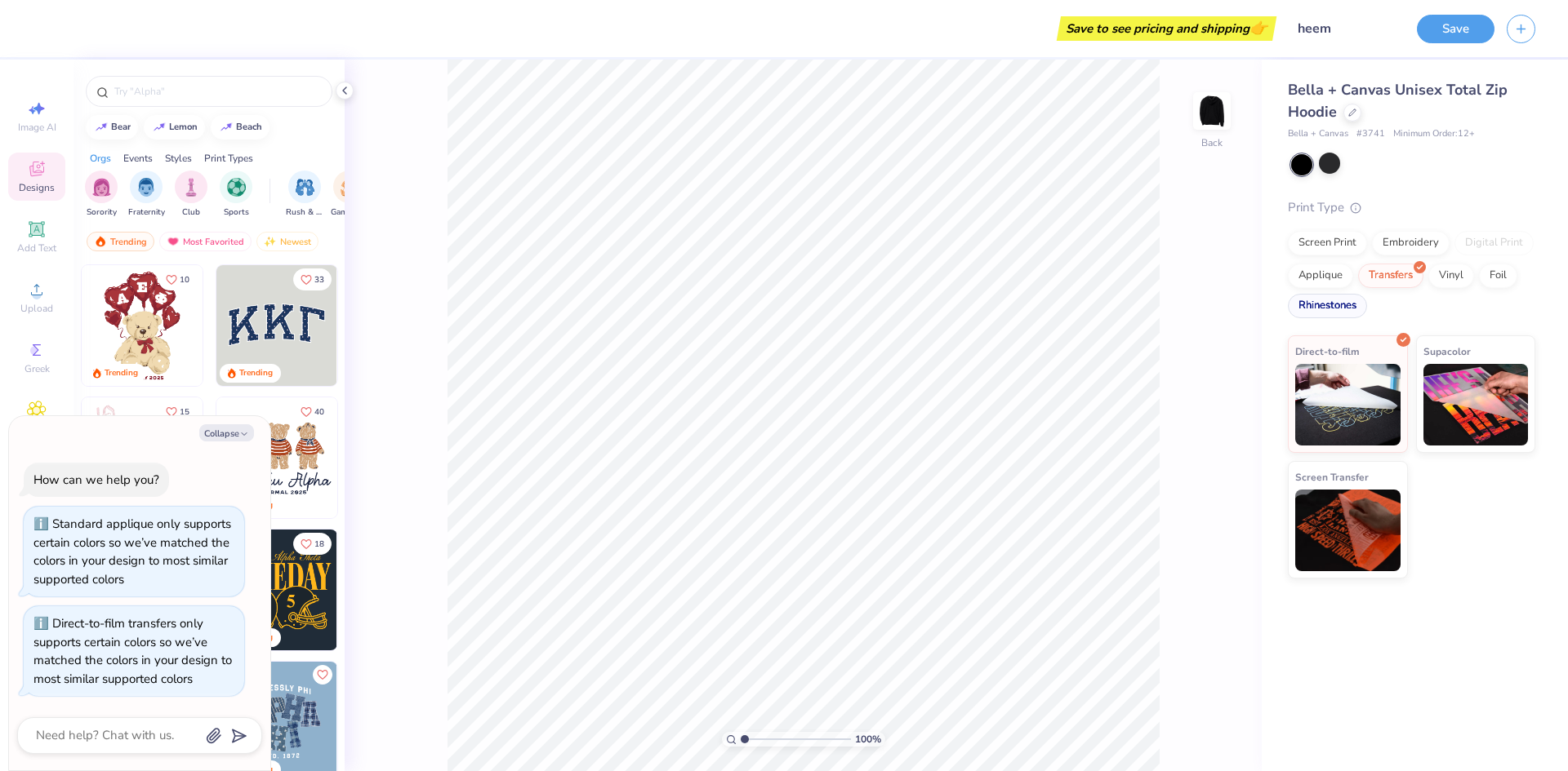
click at [1351, 304] on div "Rhinestones" at bounding box center [1327, 306] width 79 height 25
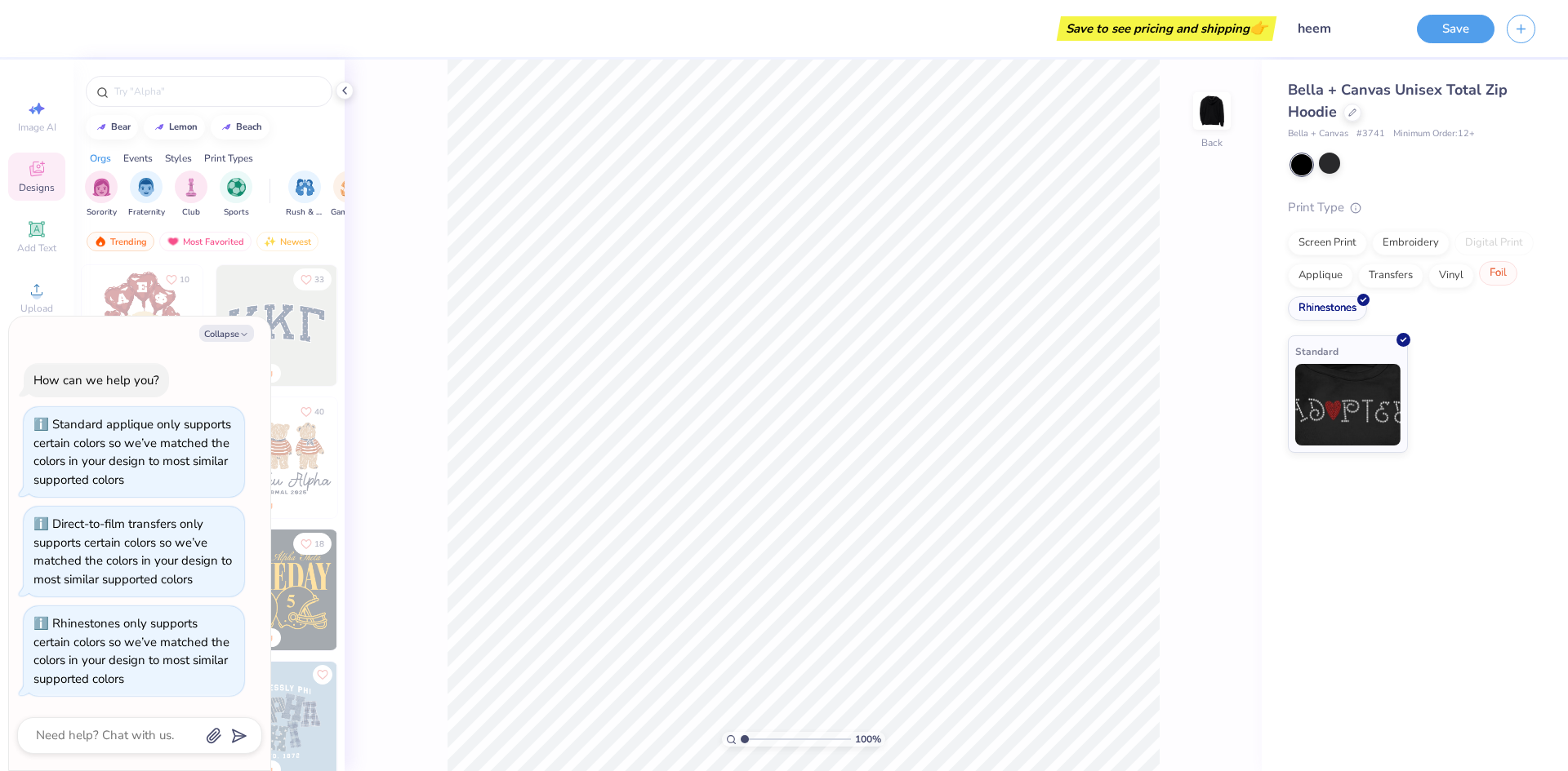
click at [1501, 275] on div "Foil" at bounding box center [1497, 273] width 38 height 25
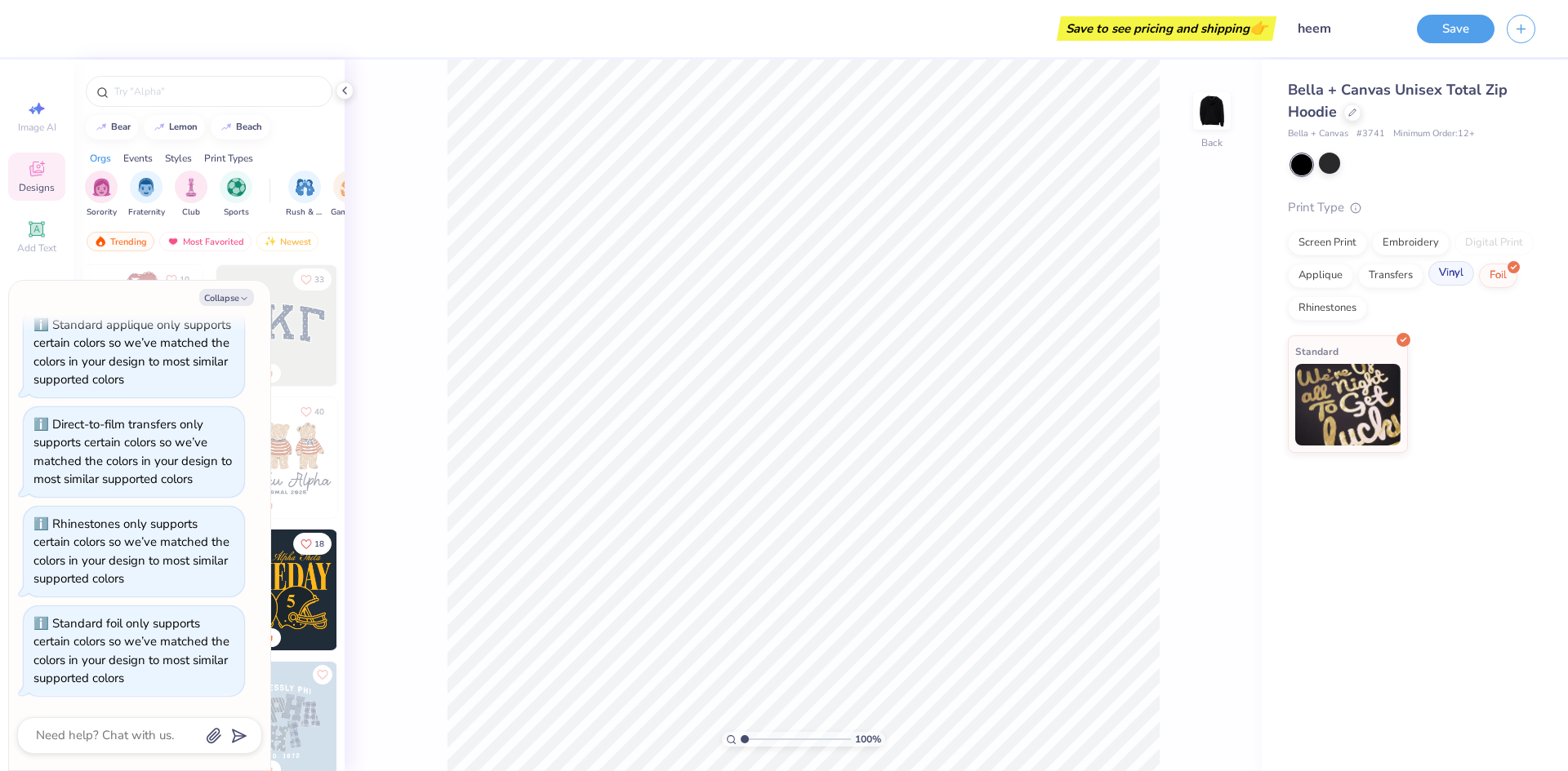
click at [1441, 270] on div "Vinyl" at bounding box center [1450, 273] width 46 height 25
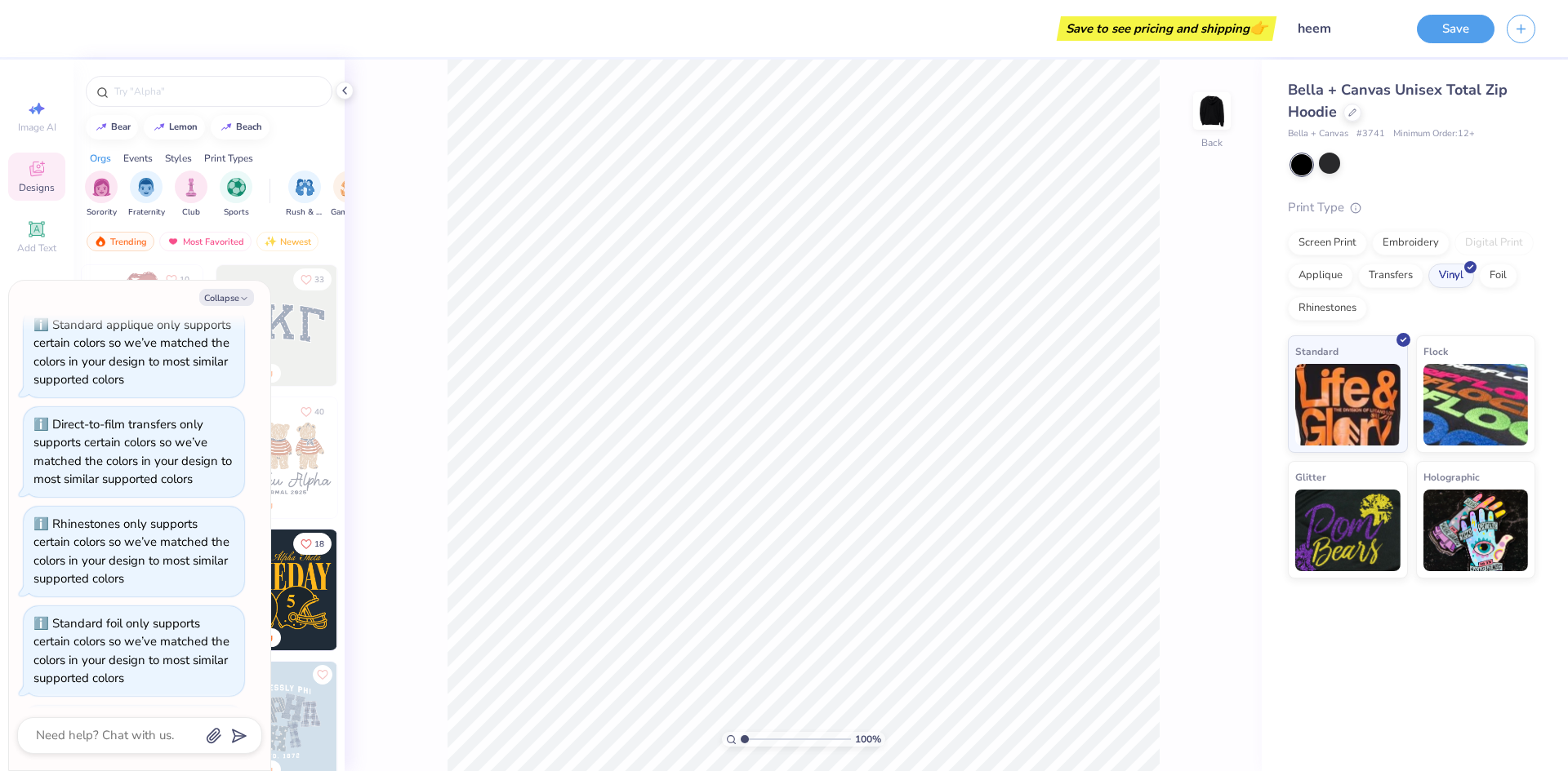
scroll to position [164, 0]
click at [1403, 272] on div "Transfers" at bounding box center [1390, 273] width 66 height 25
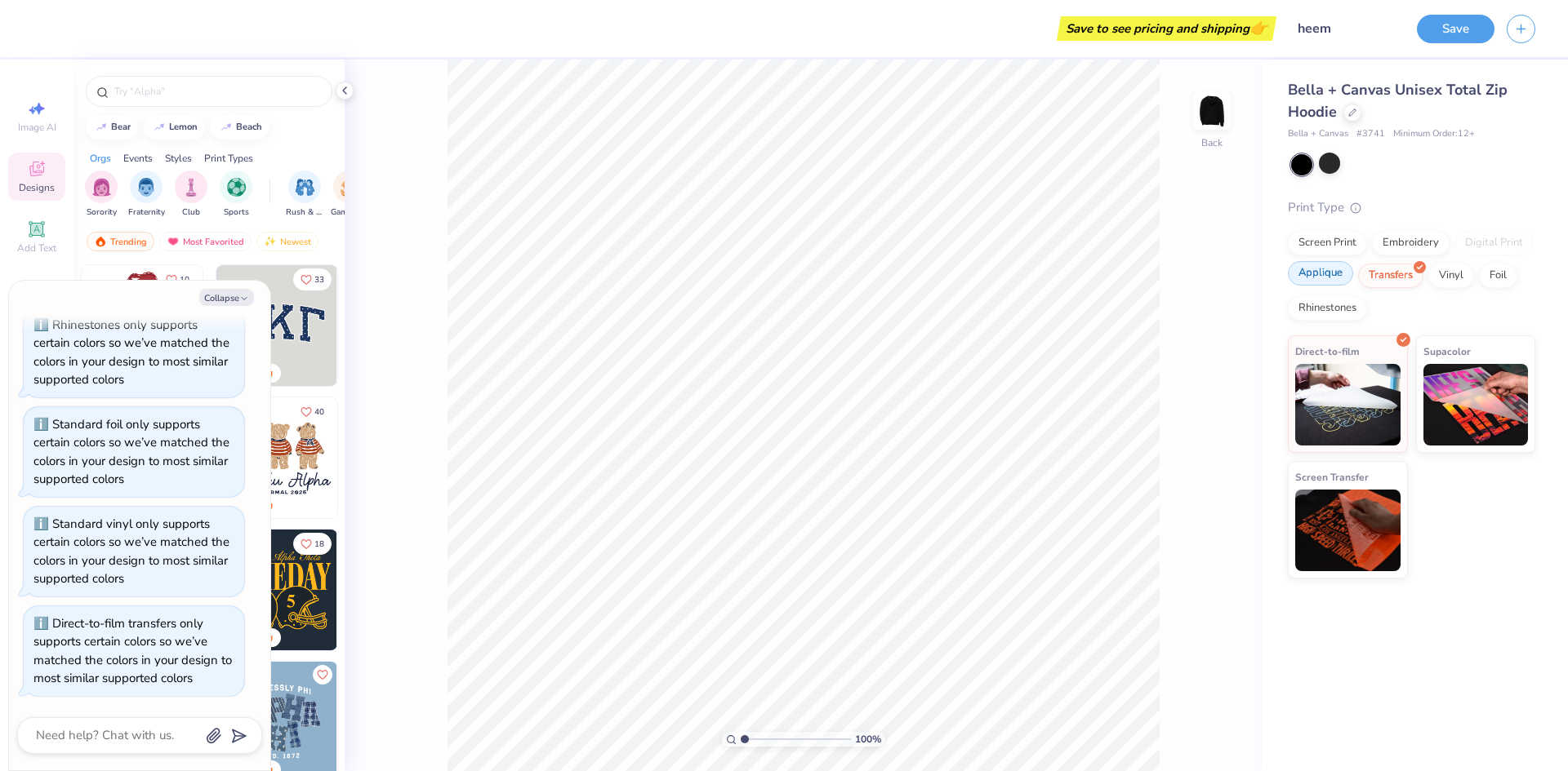
click at [1335, 271] on div "Applique" at bounding box center [1320, 273] width 66 height 25
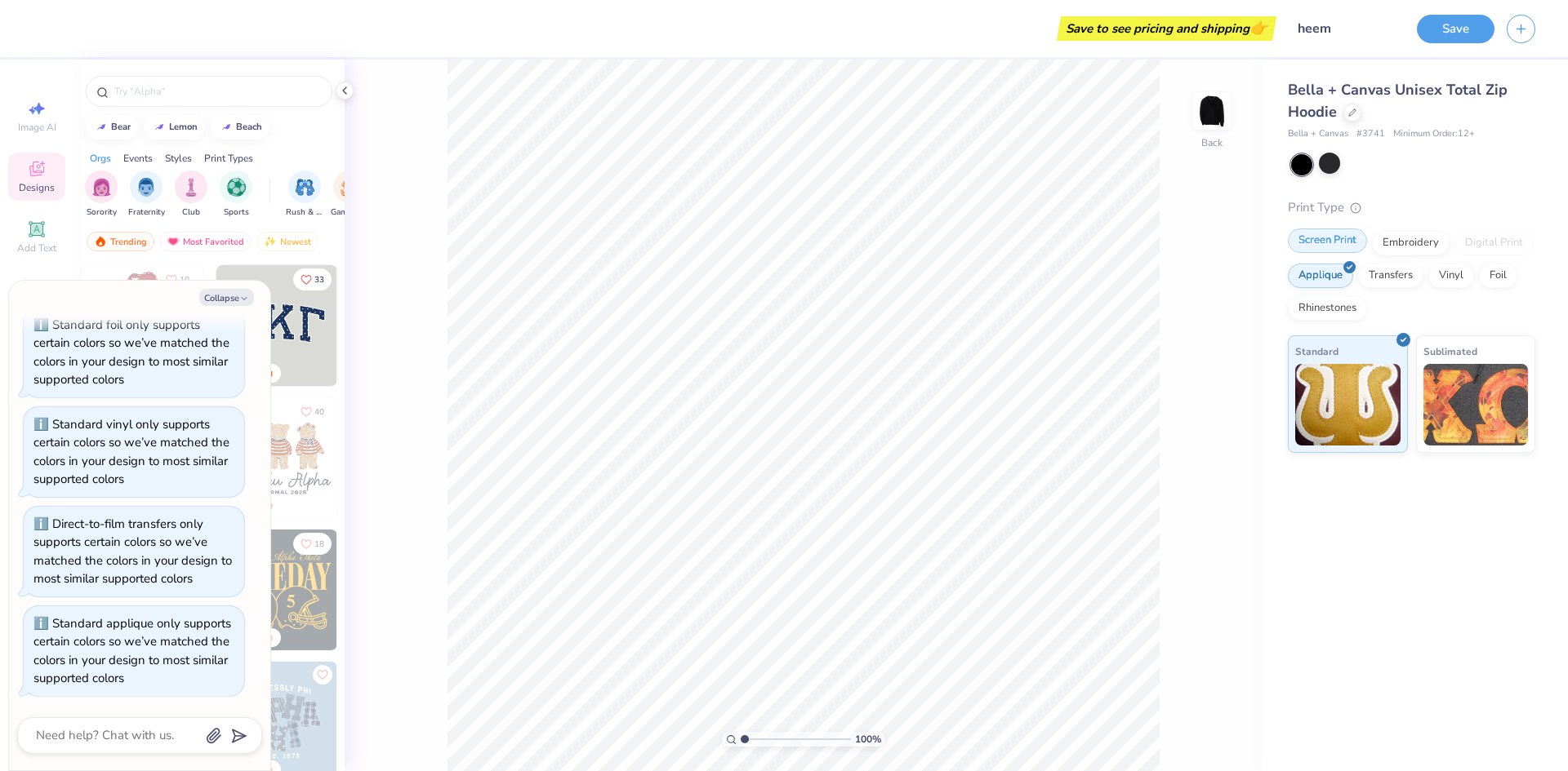
click at [1329, 240] on div "Screen Print" at bounding box center [1327, 240] width 79 height 25
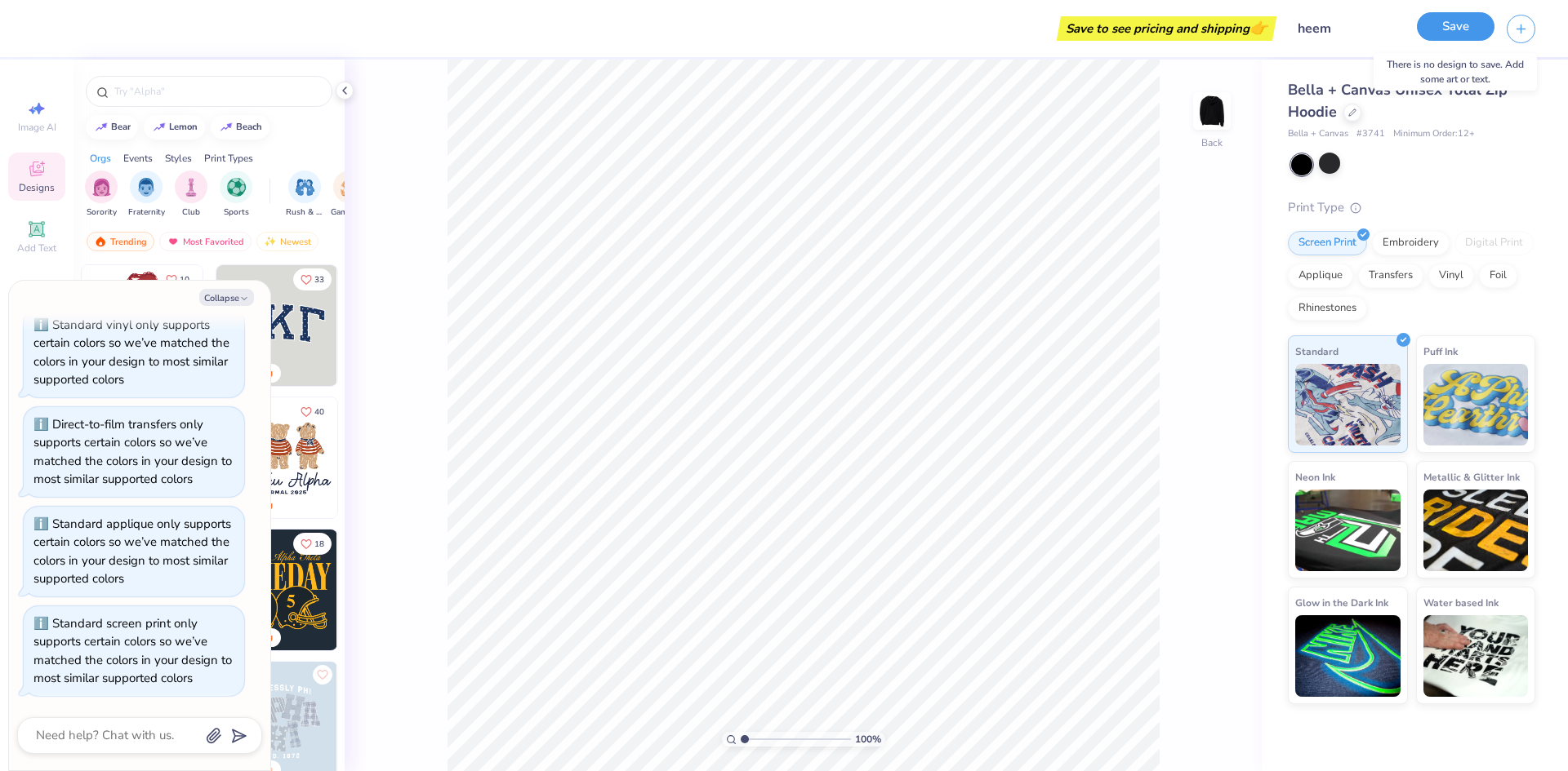
click at [1452, 26] on button "Save" at bounding box center [1455, 26] width 78 height 28
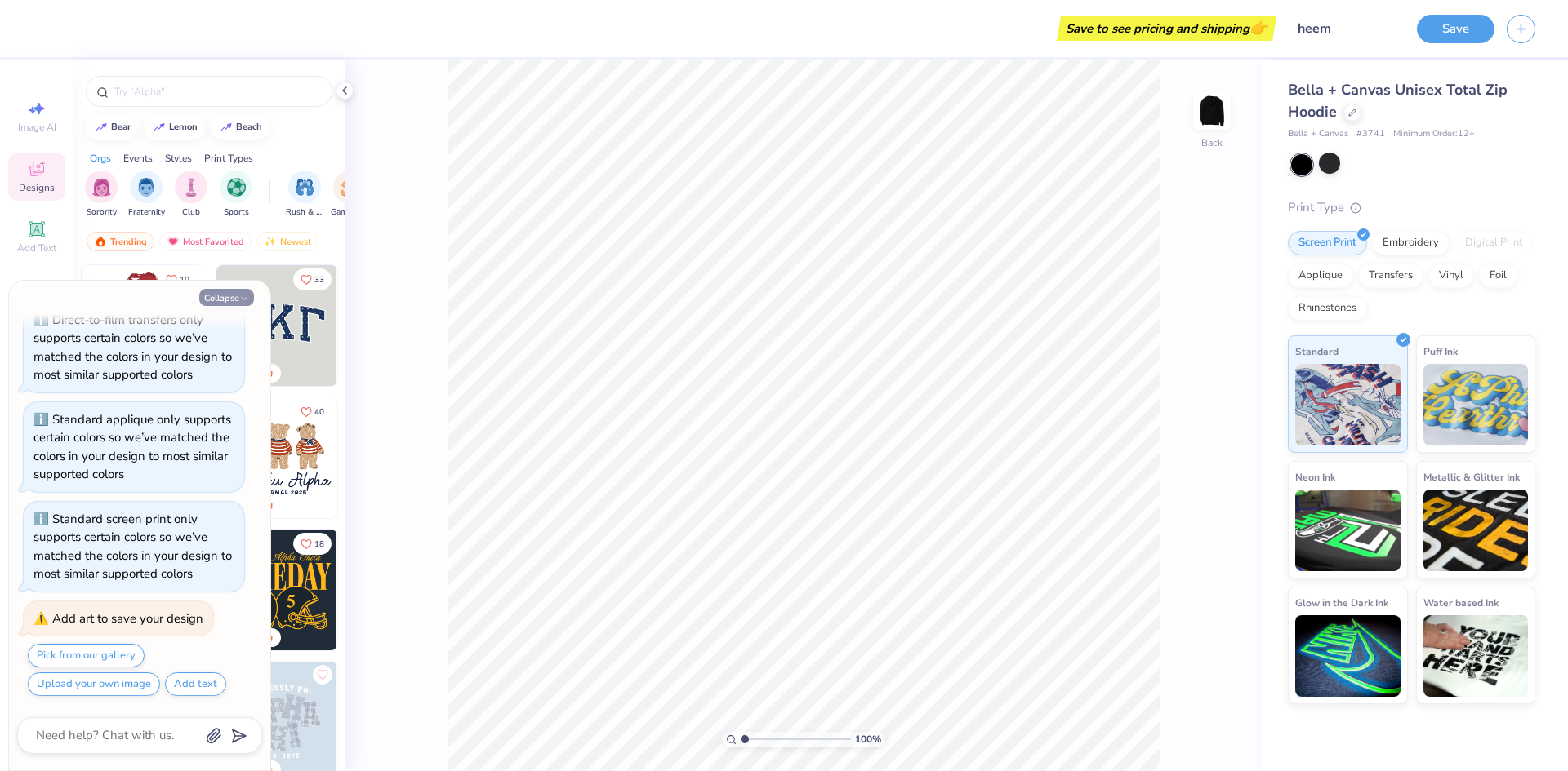
click at [227, 297] on button "Collapse" at bounding box center [227, 297] width 55 height 17
type textarea "x"
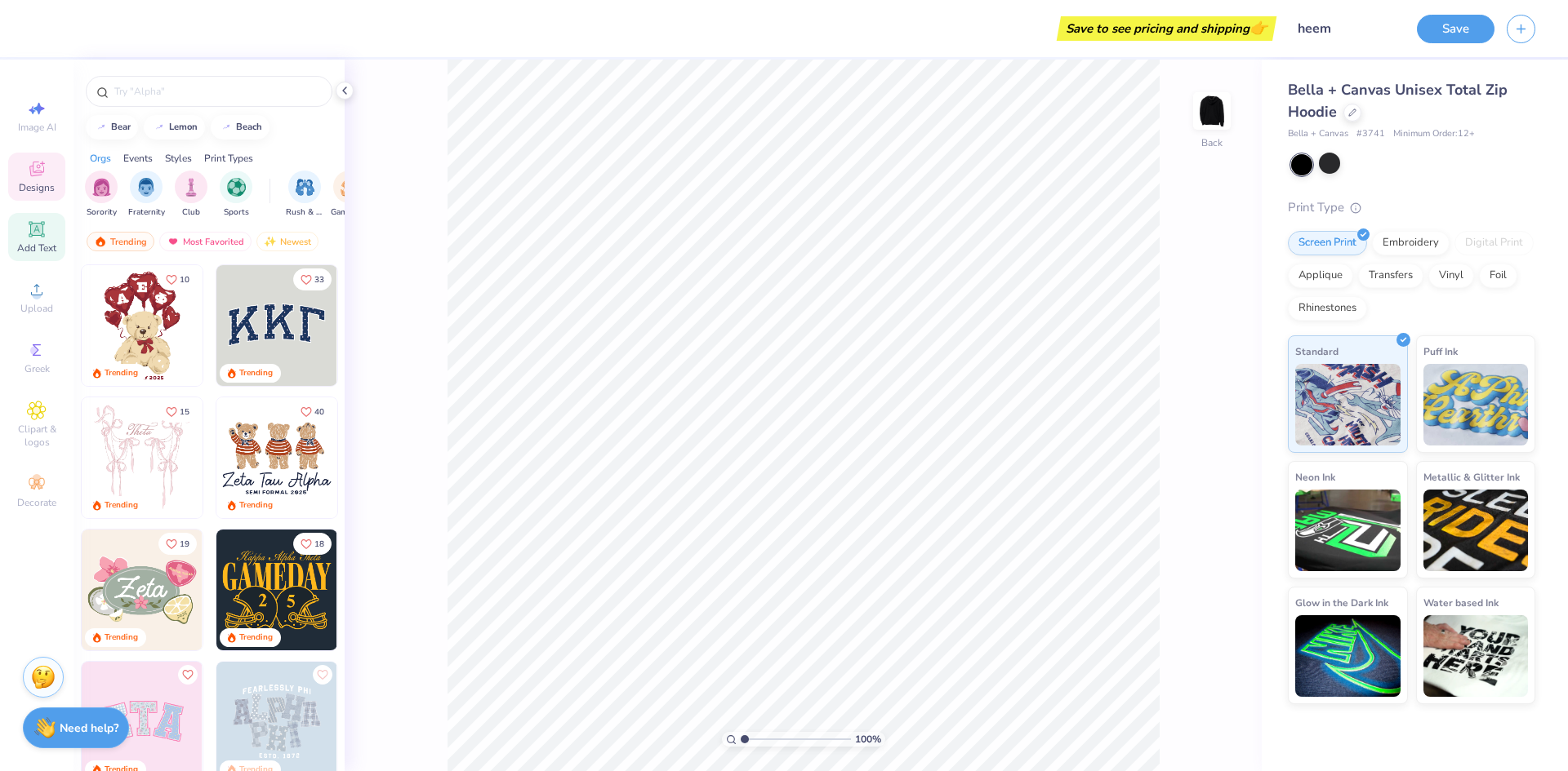
click at [50, 233] on div "Add Text" at bounding box center [36, 236] width 57 height 48
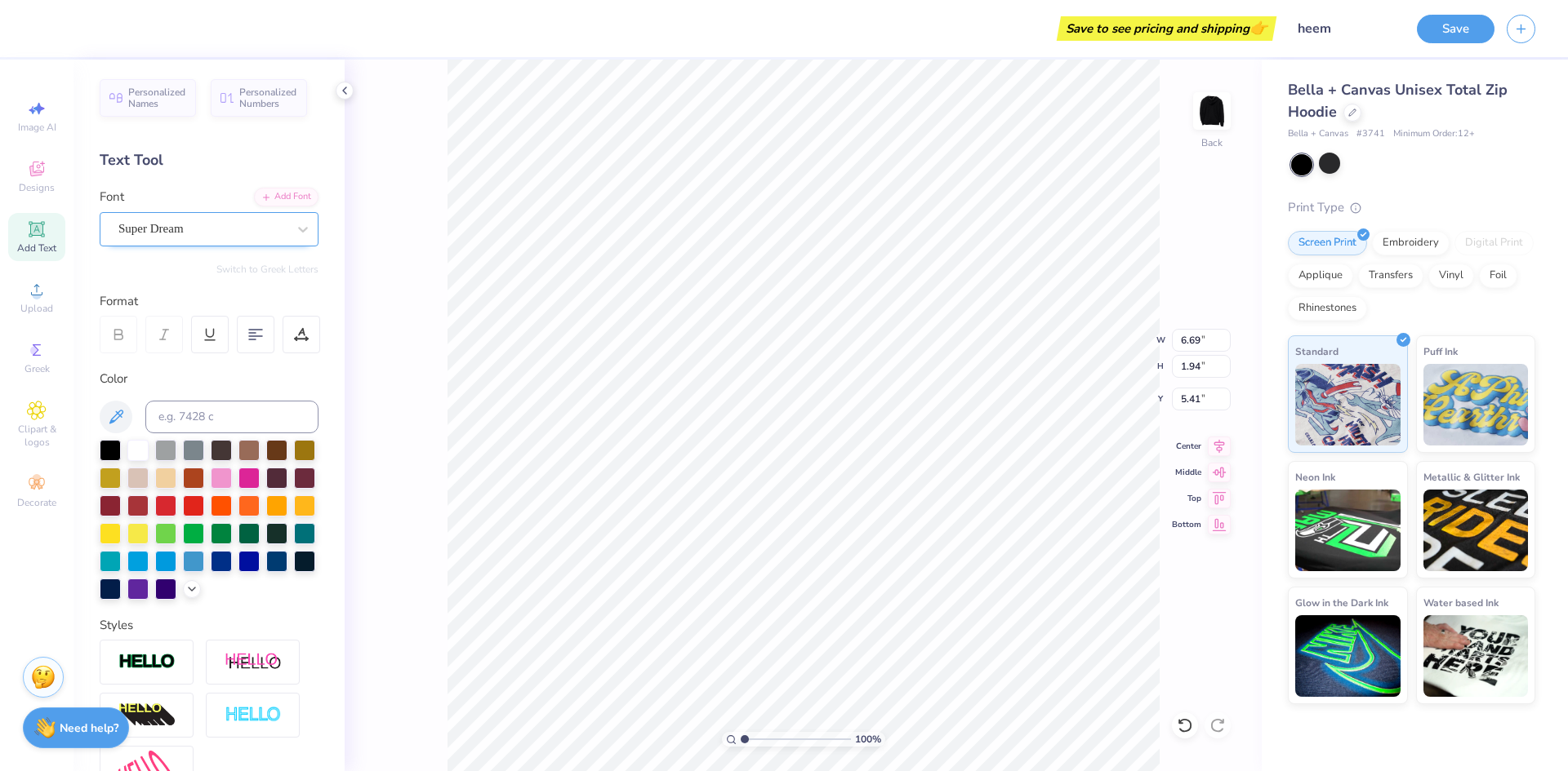
click at [274, 228] on div "Super Dream" at bounding box center [202, 230] width 172 height 26
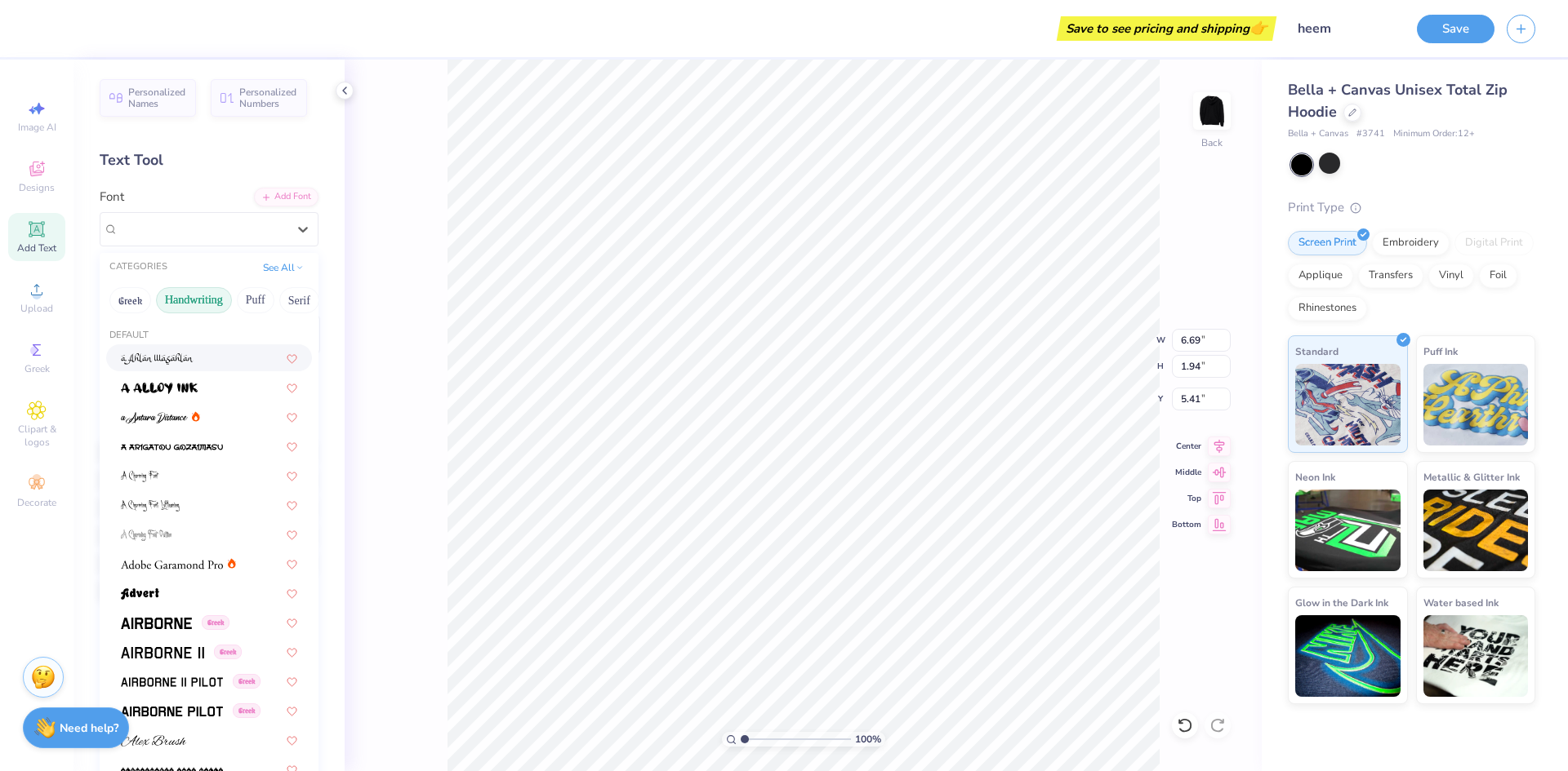
click at [210, 299] on button "Handwriting" at bounding box center [193, 300] width 76 height 26
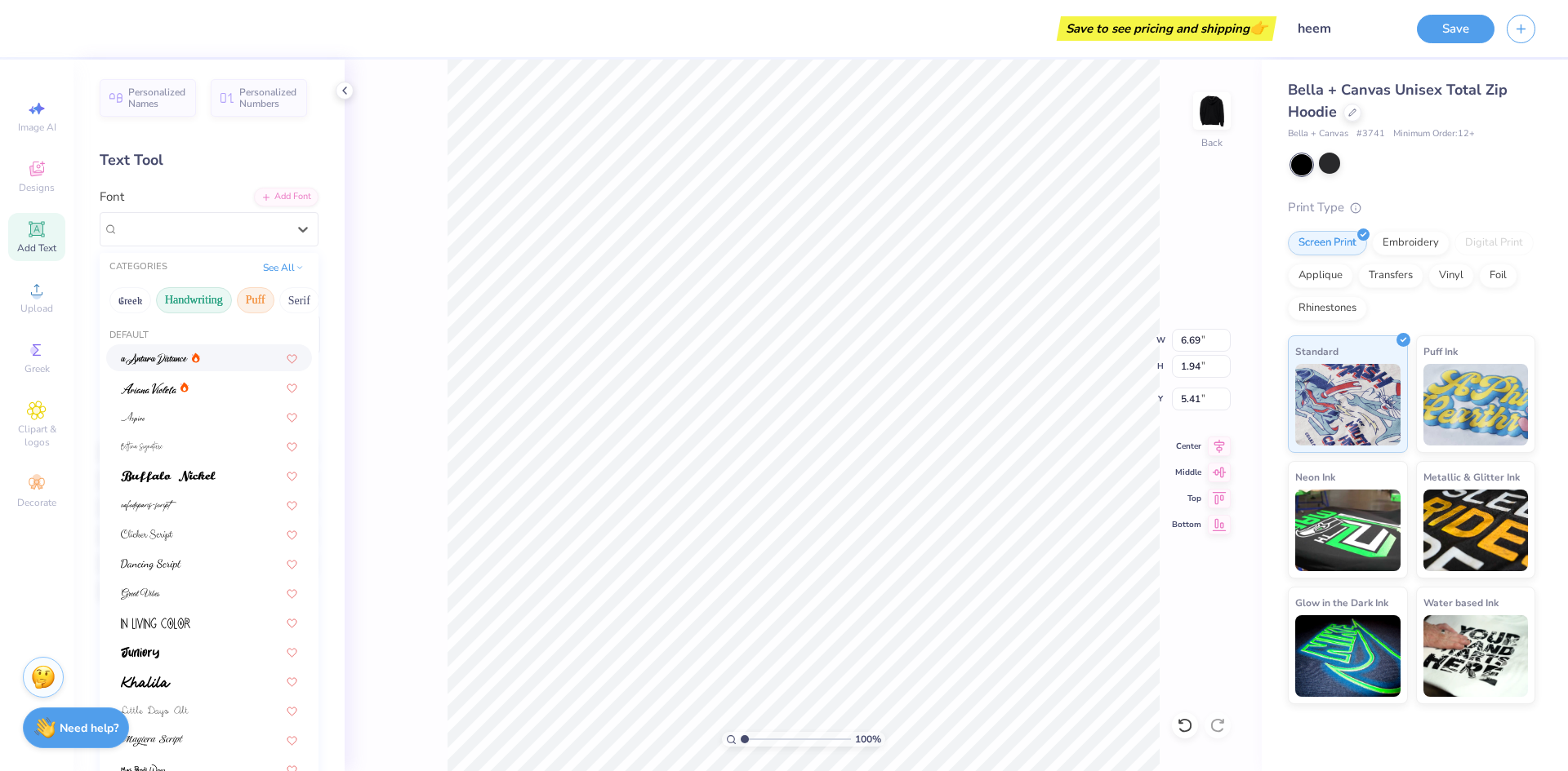
click at [263, 299] on button "Puff" at bounding box center [255, 300] width 37 height 26
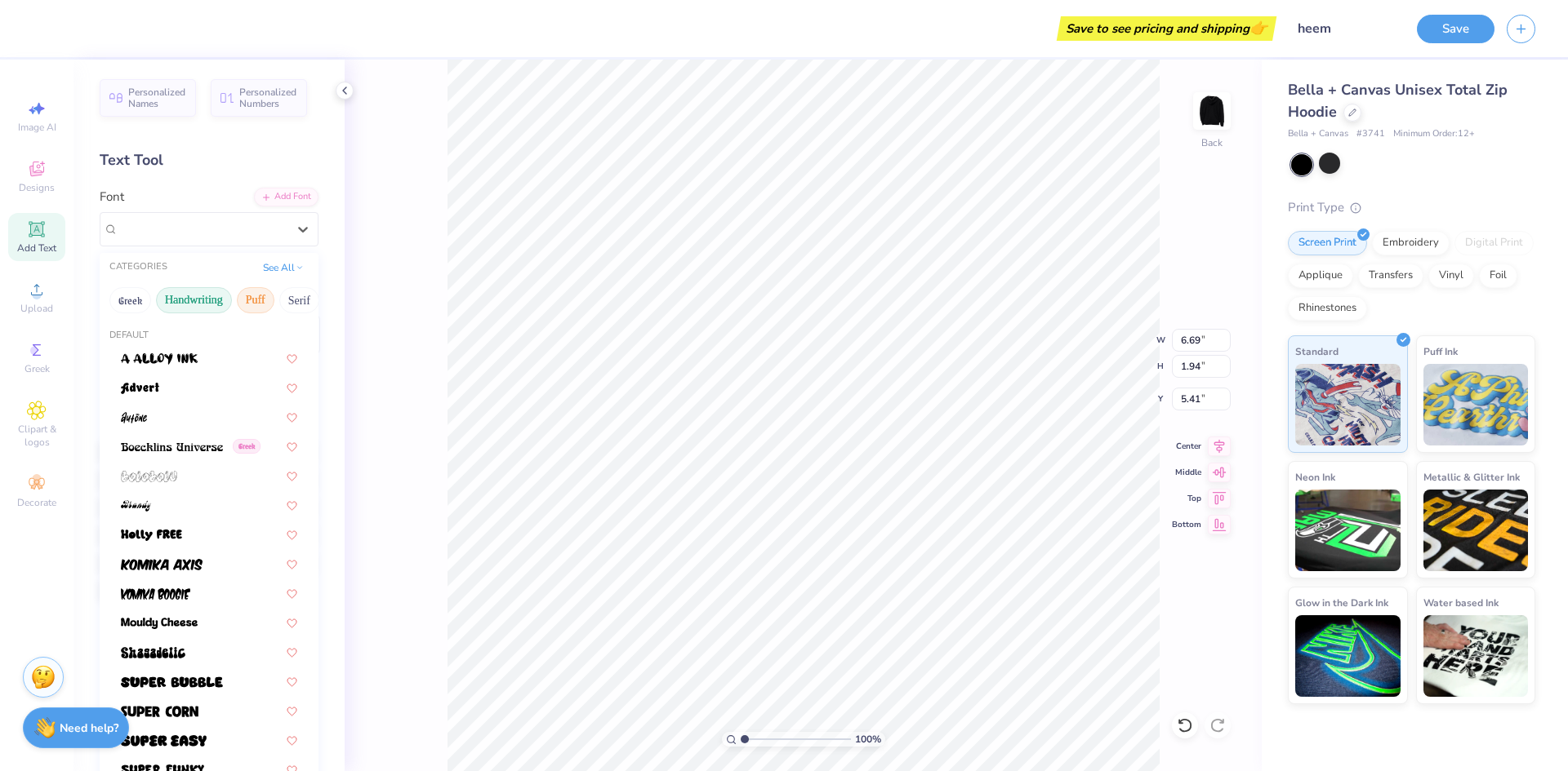
click at [191, 300] on button "Handwriting" at bounding box center [193, 300] width 76 height 26
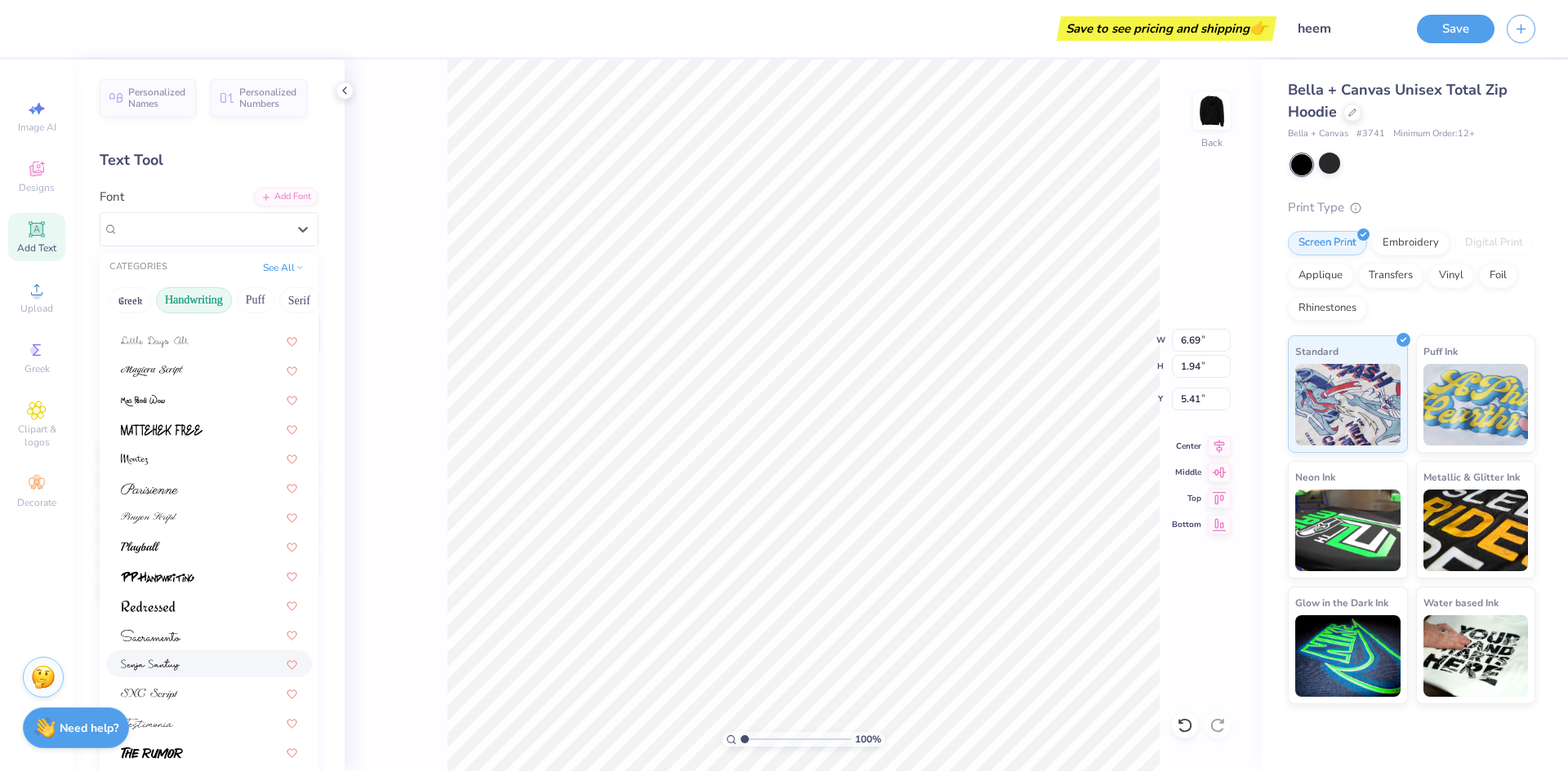
scroll to position [0, 0]
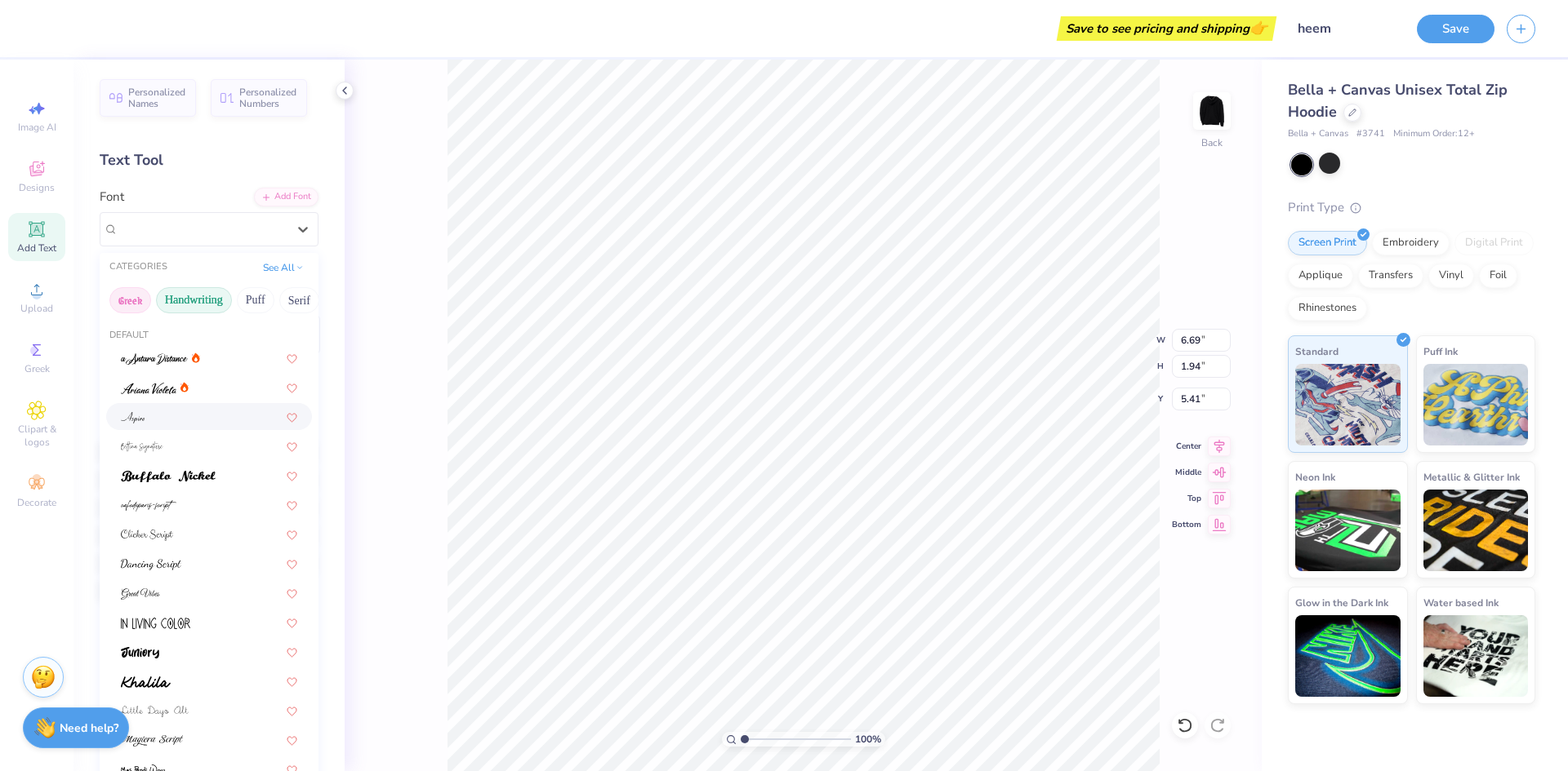
click at [147, 299] on button "Greek" at bounding box center [131, 300] width 41 height 26
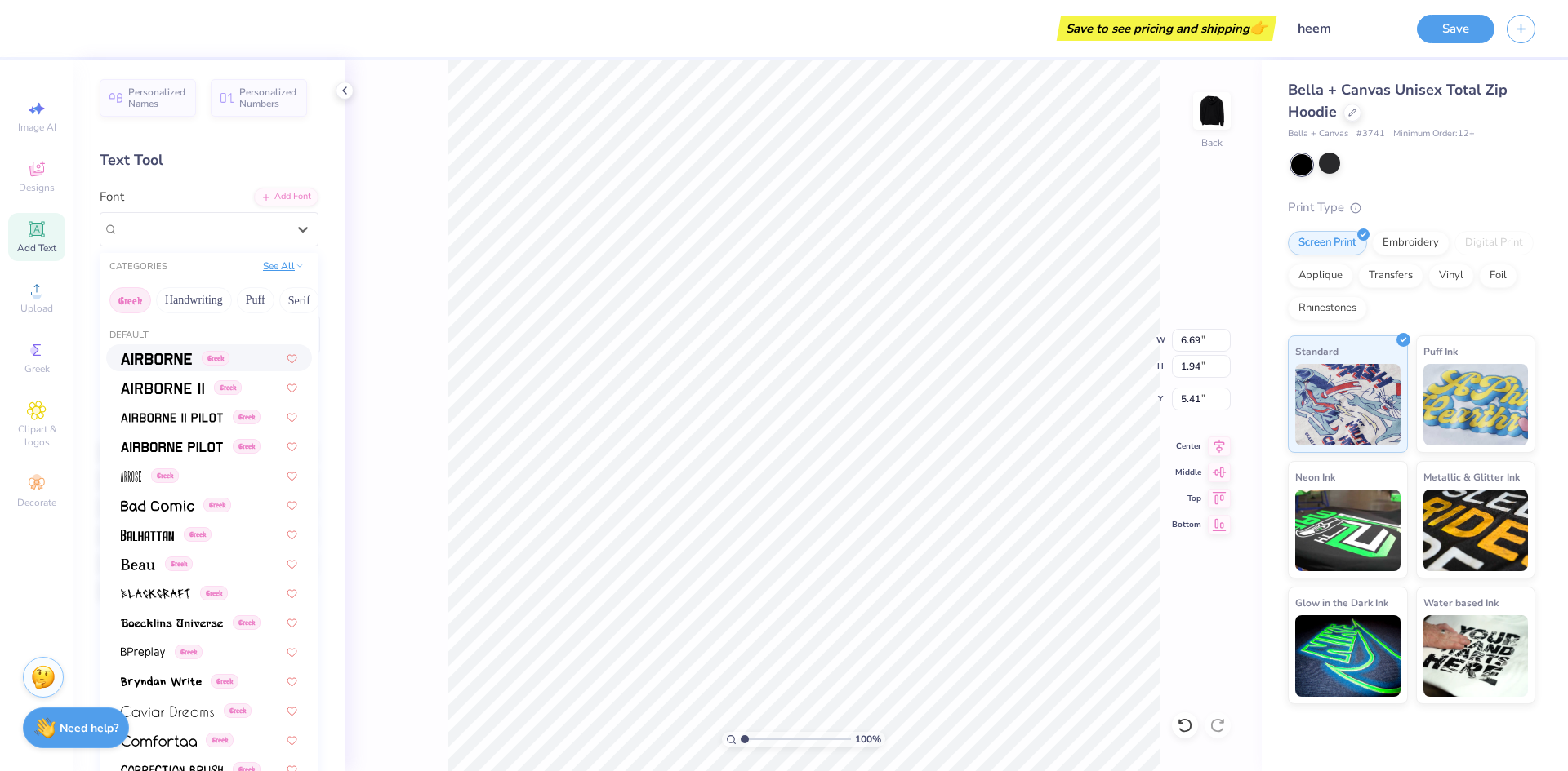
click at [274, 265] on button "See All" at bounding box center [284, 266] width 51 height 17
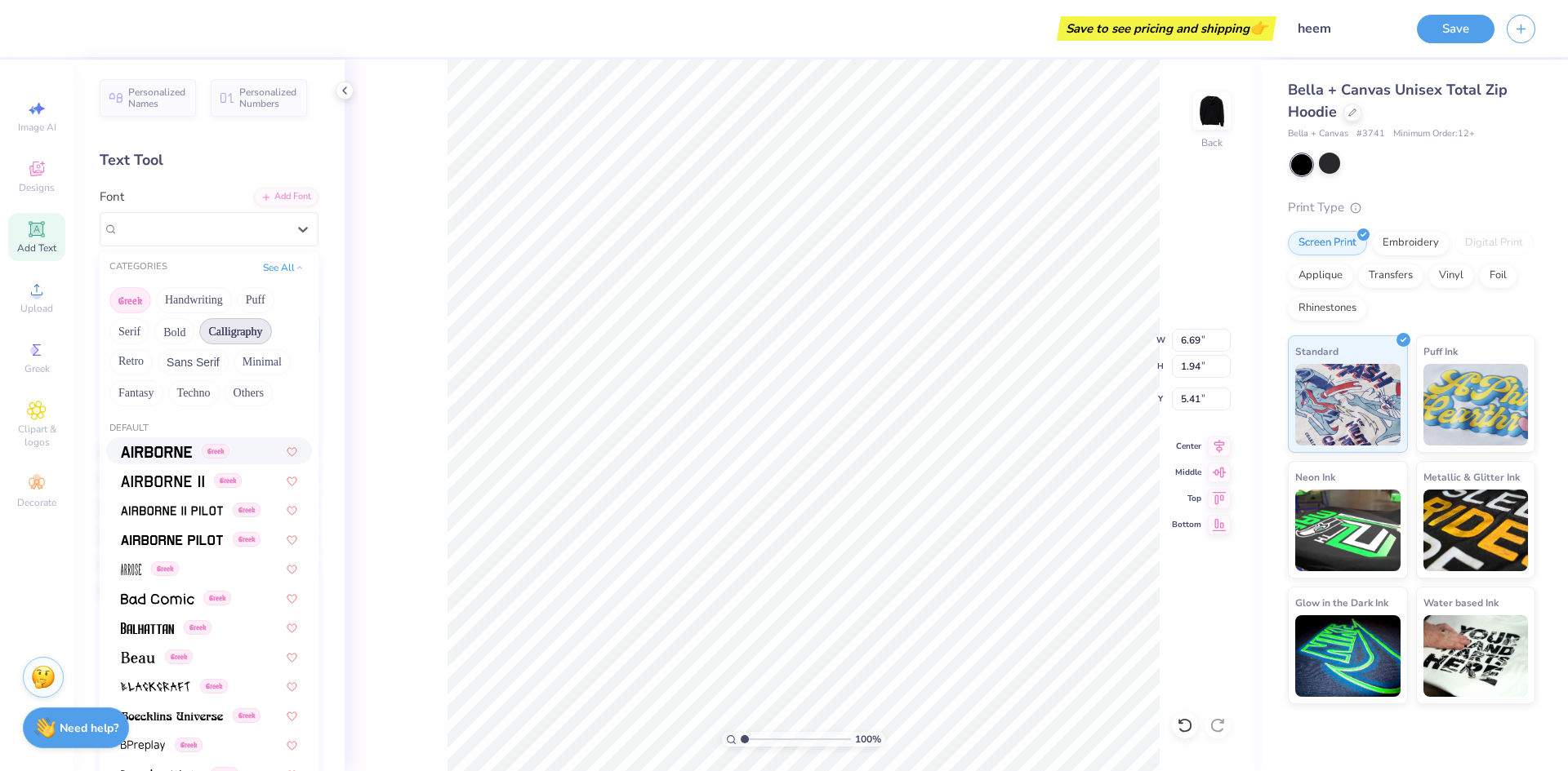
click at [237, 329] on button "Calligraphy" at bounding box center [235, 332] width 72 height 26
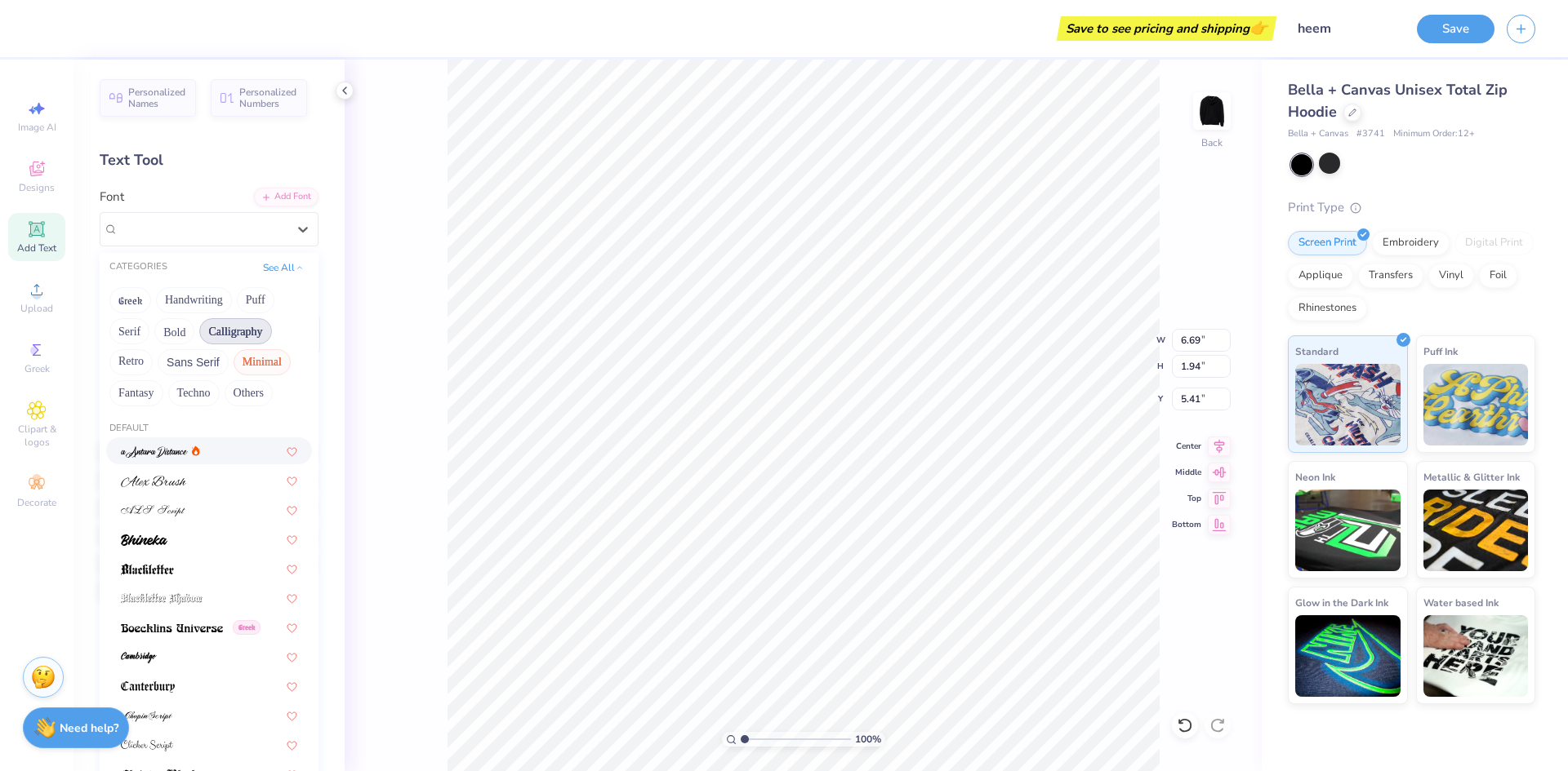
click at [243, 360] on button "Minimal" at bounding box center [262, 362] width 57 height 26
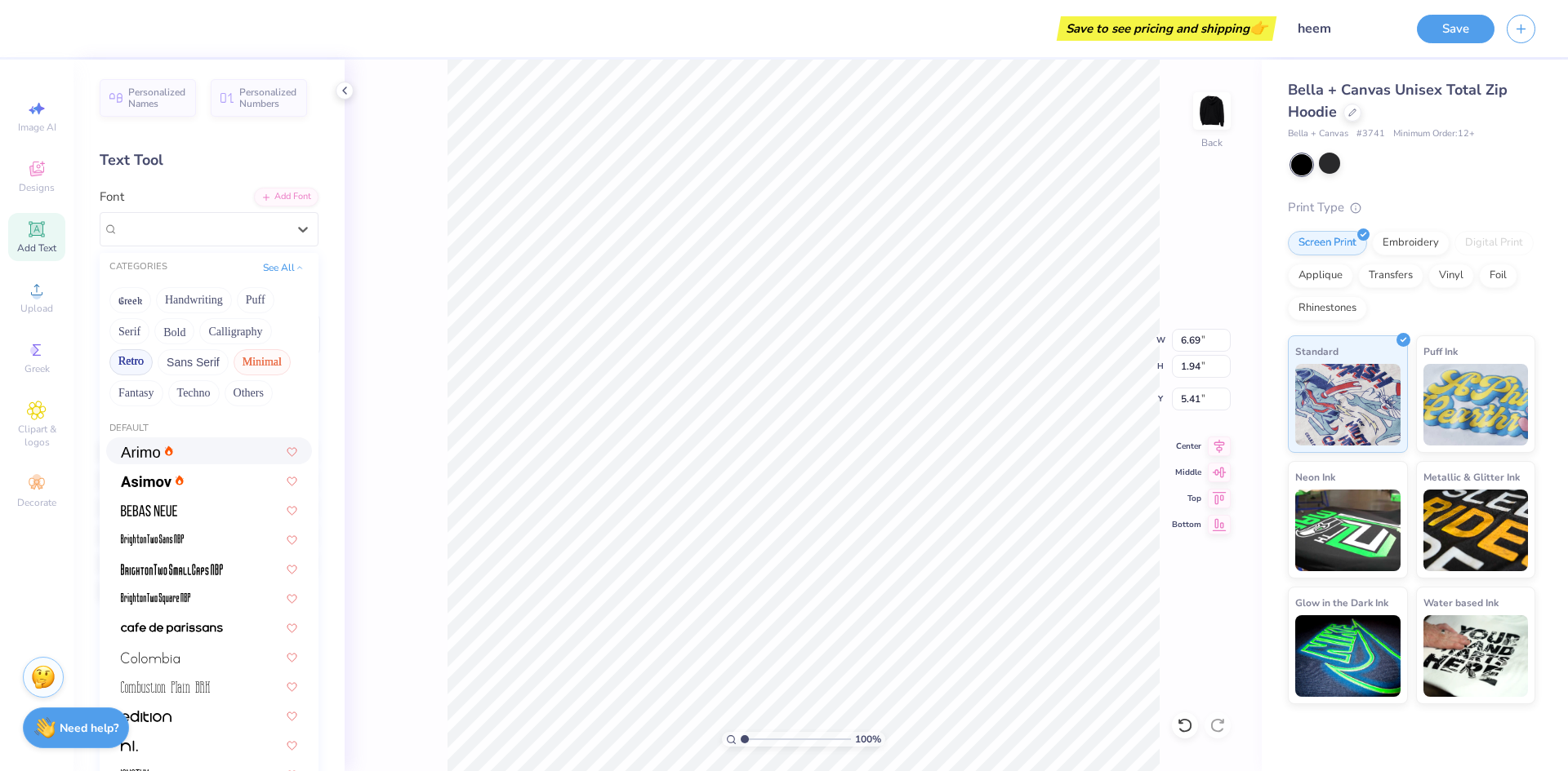
click at [129, 362] on button "Retro" at bounding box center [131, 362] width 43 height 26
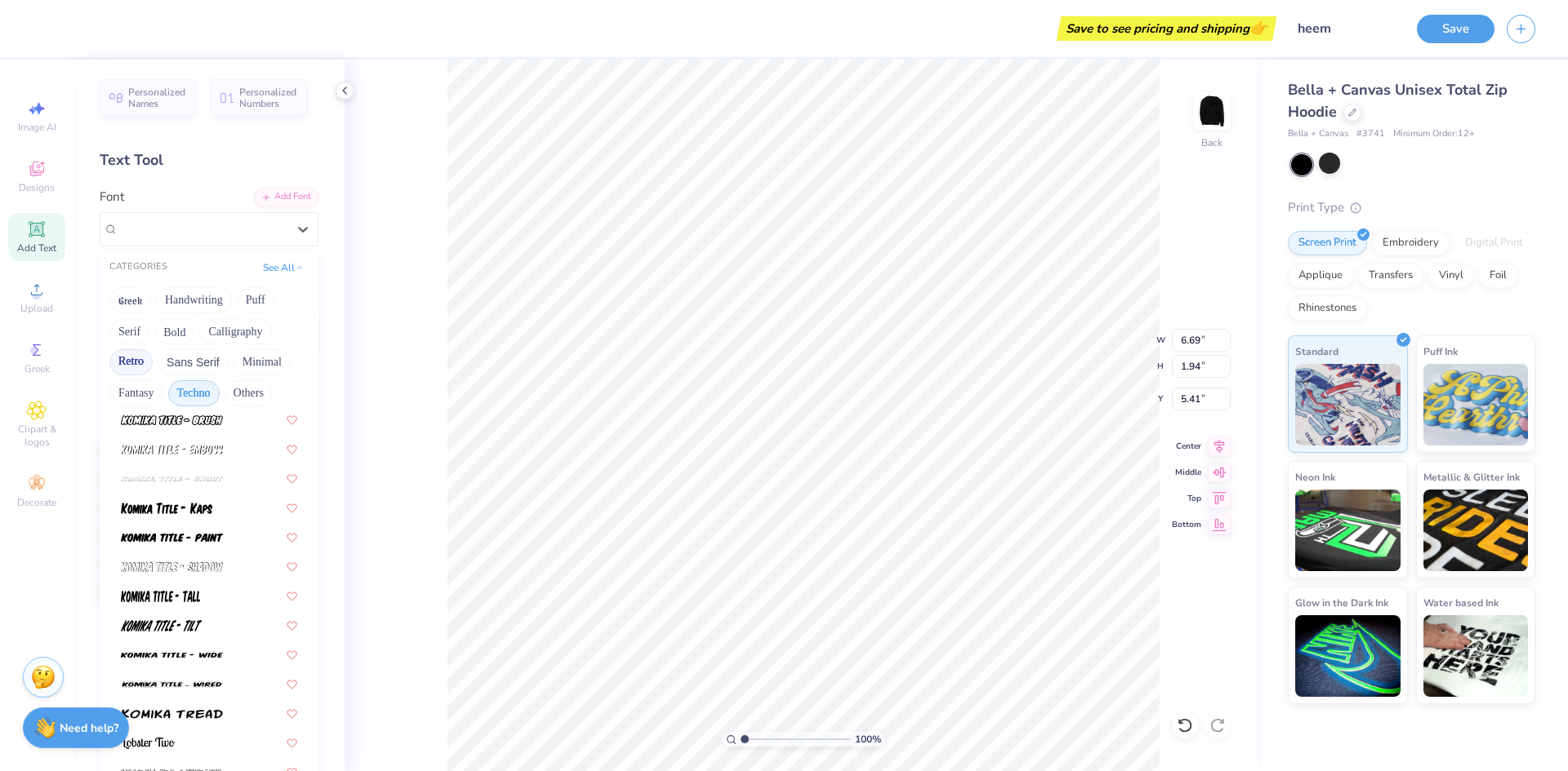
scroll to position [1421, 0]
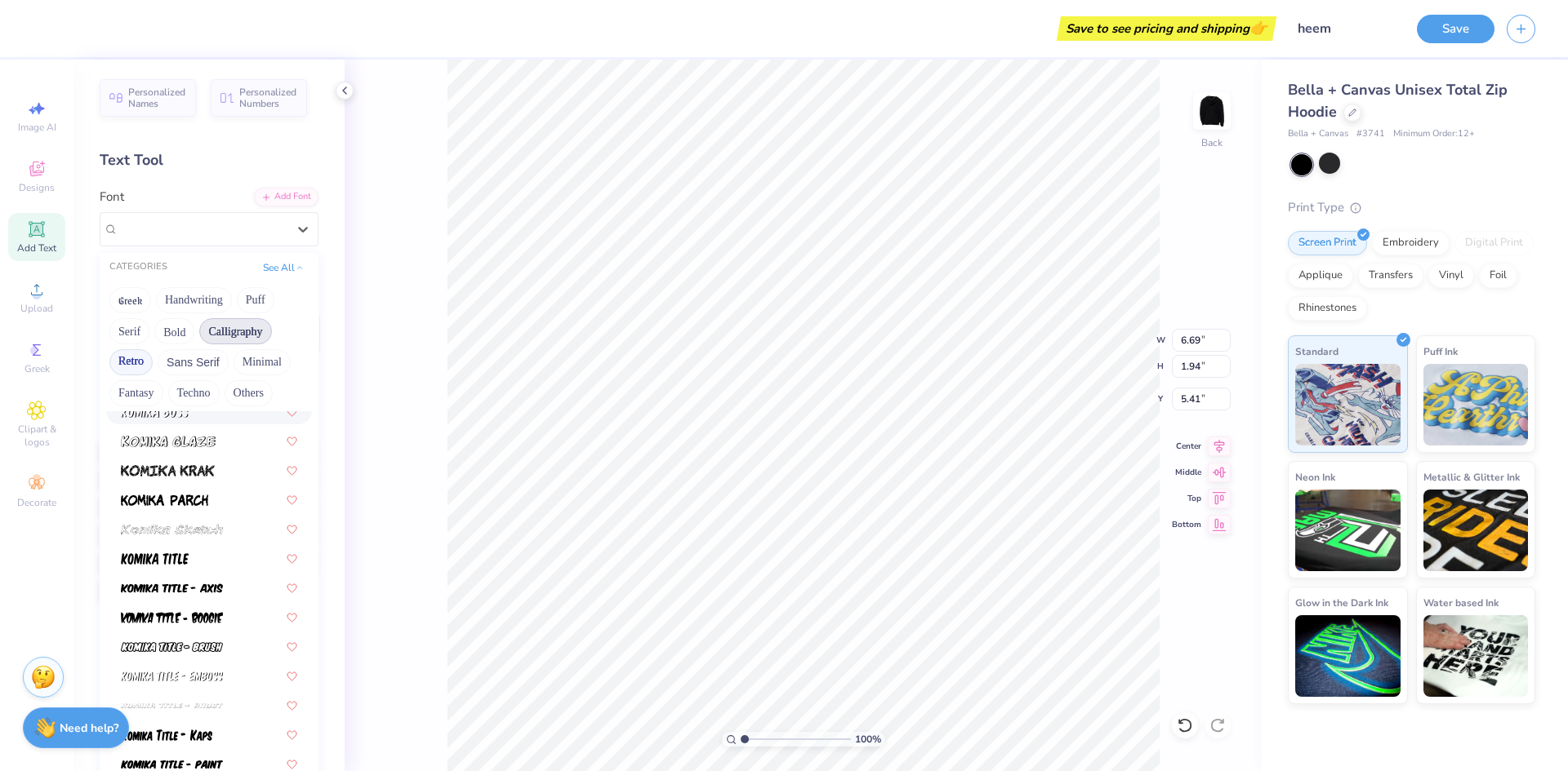
click at [255, 332] on button "Calligraphy" at bounding box center [235, 332] width 72 height 26
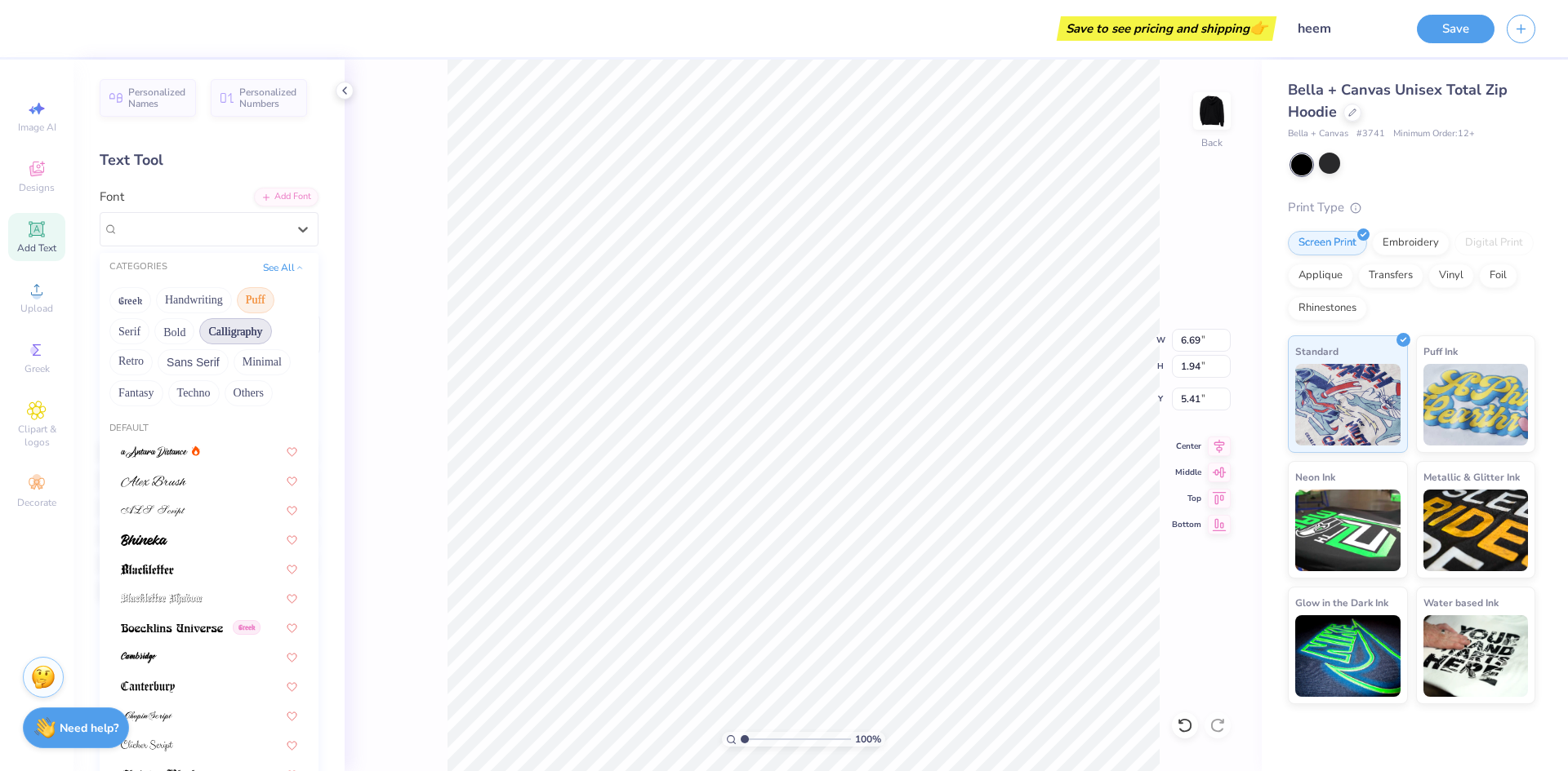
click at [261, 301] on button "Puff" at bounding box center [255, 300] width 37 height 26
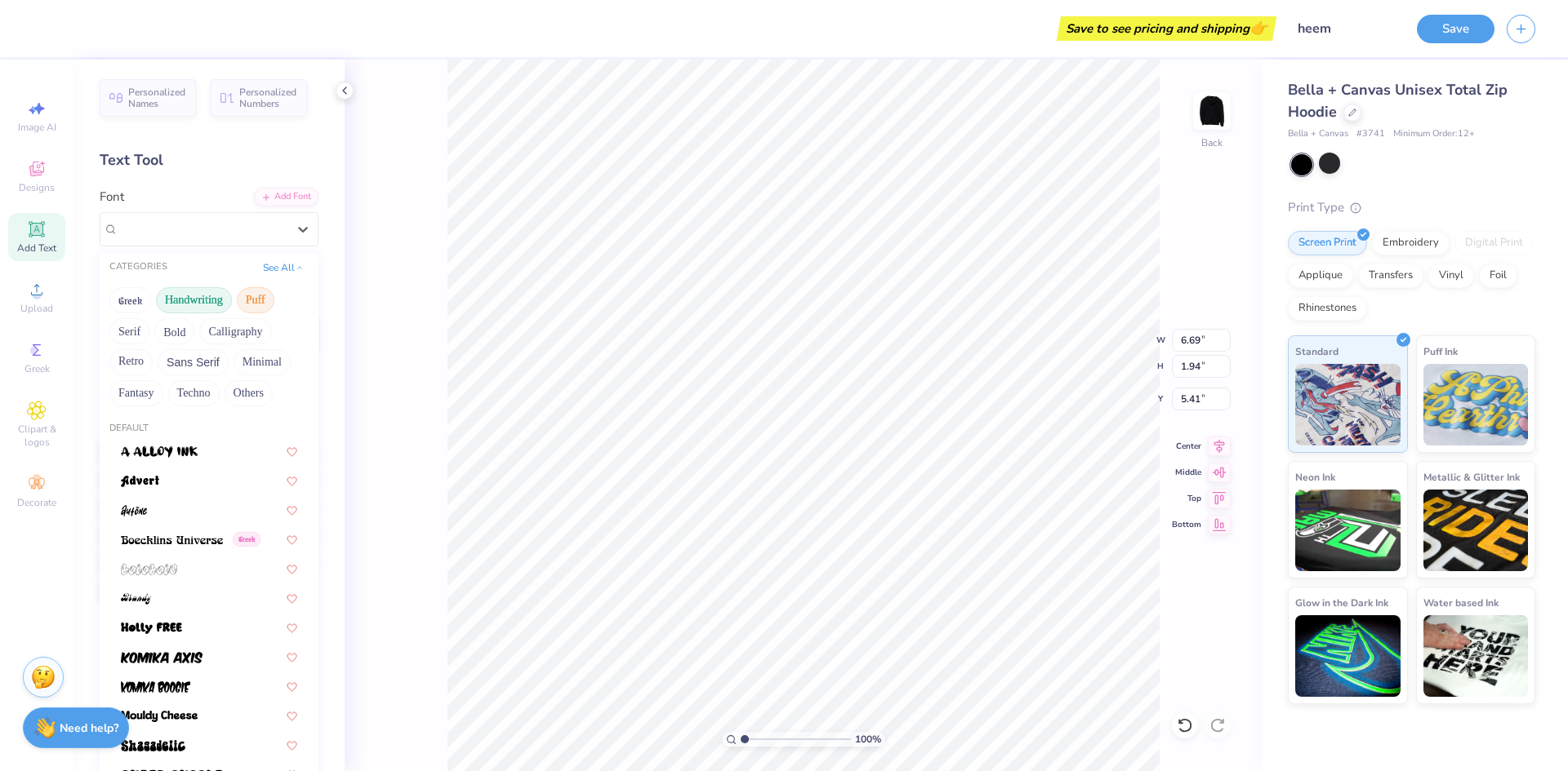
click at [197, 303] on button "Handwriting" at bounding box center [193, 300] width 76 height 26
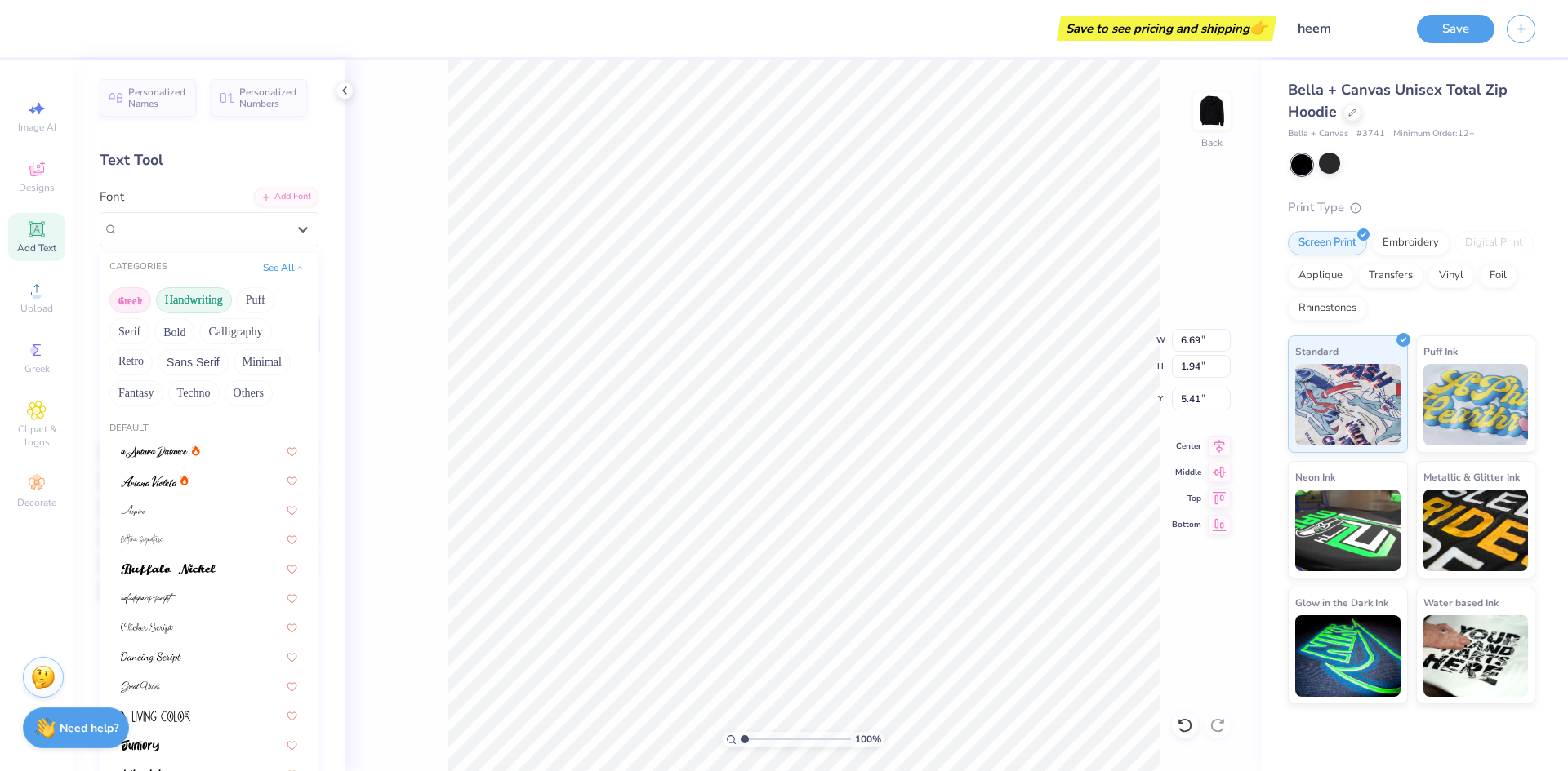
click at [125, 299] on button "Greek" at bounding box center [131, 300] width 41 height 26
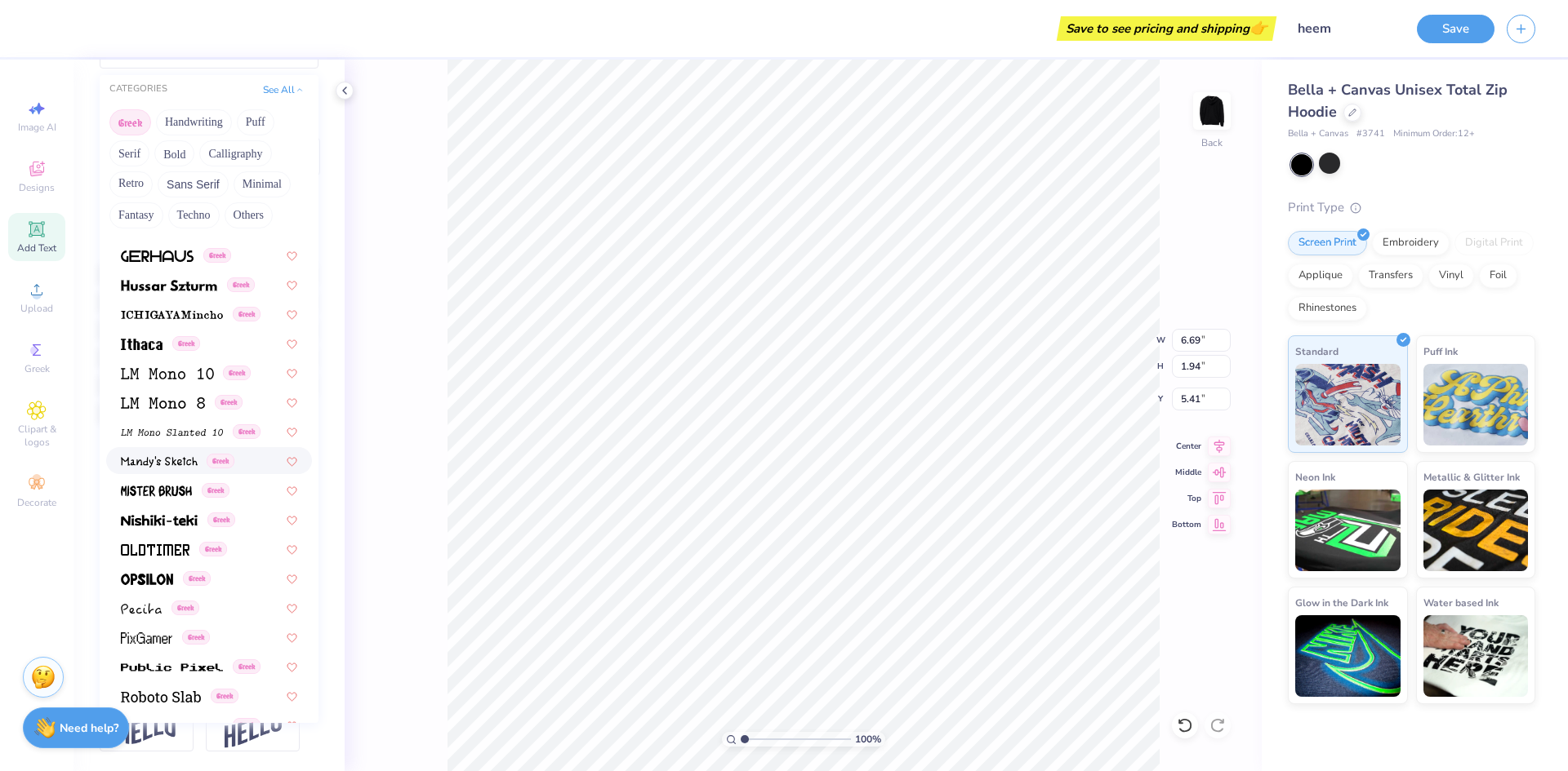
scroll to position [579, 0]
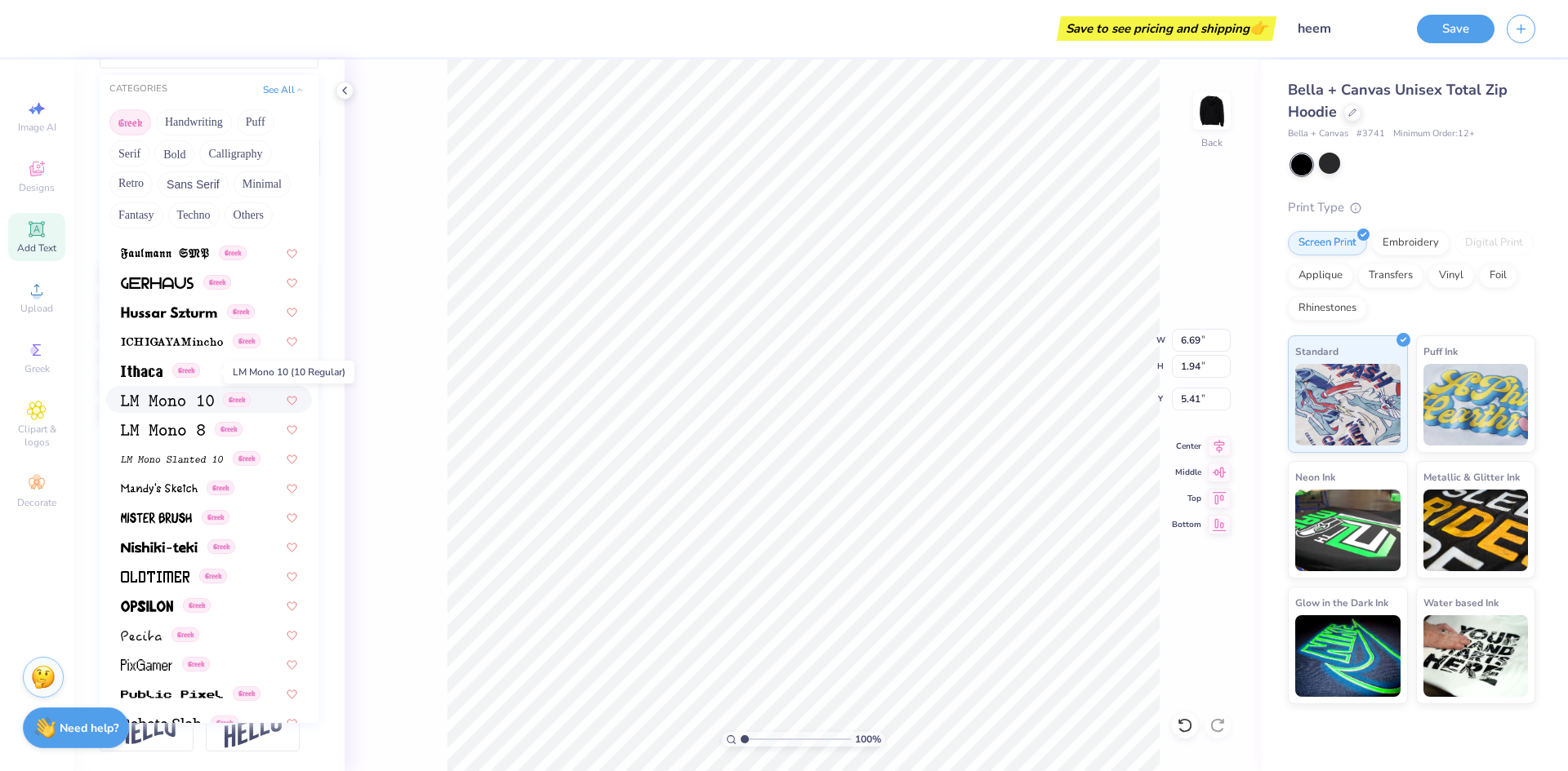
click at [183, 395] on img at bounding box center [167, 401] width 93 height 12
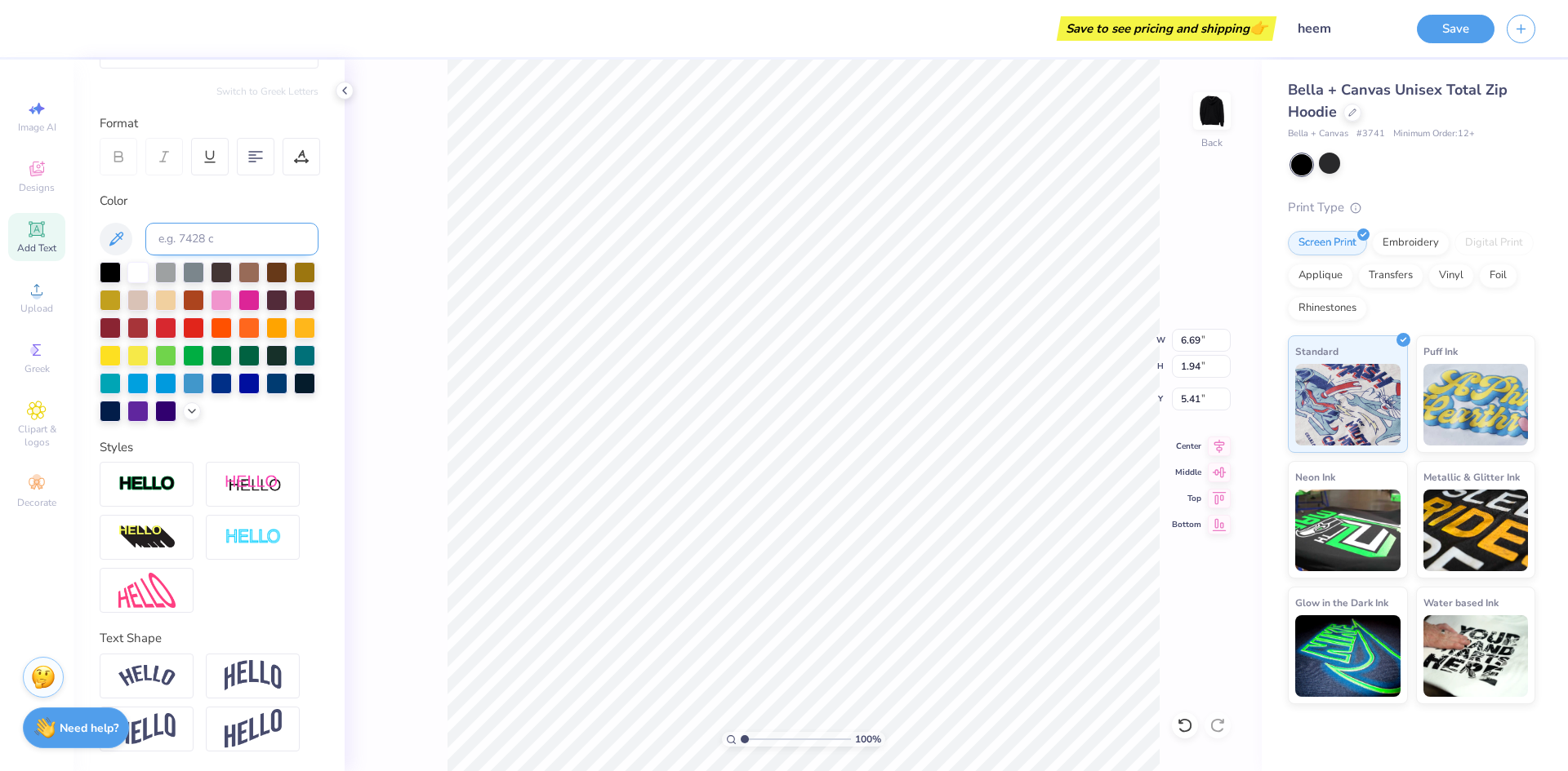
type input "5.66"
type input "1.69"
type input "5.53"
click at [110, 260] on div at bounding box center [111, 271] width 22 height 22
click at [139, 260] on div at bounding box center [138, 271] width 22 height 22
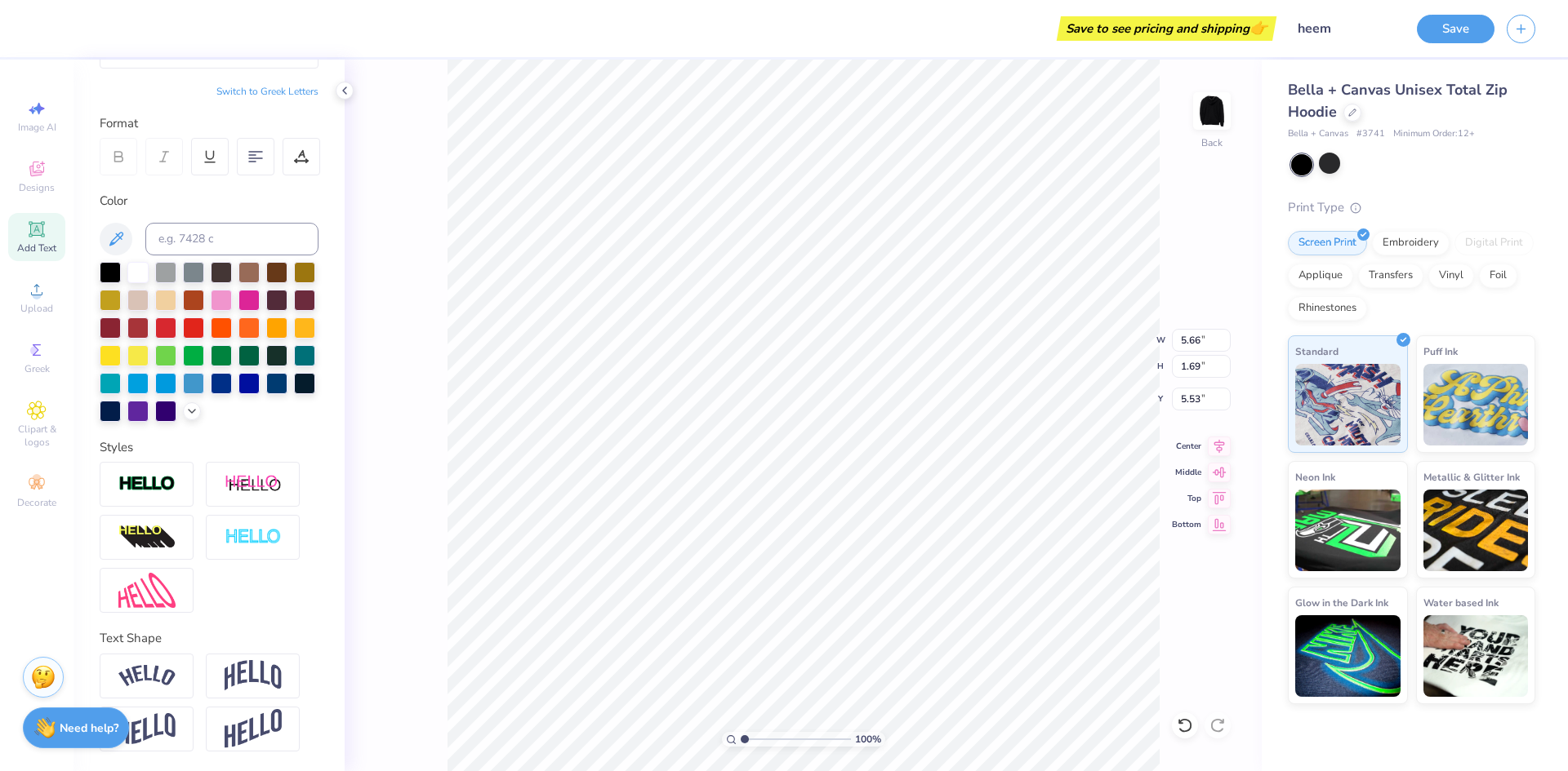
scroll to position [206, 0]
click at [294, 381] on div at bounding box center [305, 383] width 22 height 22
click at [121, 399] on div at bounding box center [111, 410] width 22 height 22
click at [110, 260] on div at bounding box center [111, 271] width 22 height 22
click at [198, 223] on input at bounding box center [232, 238] width 173 height 32
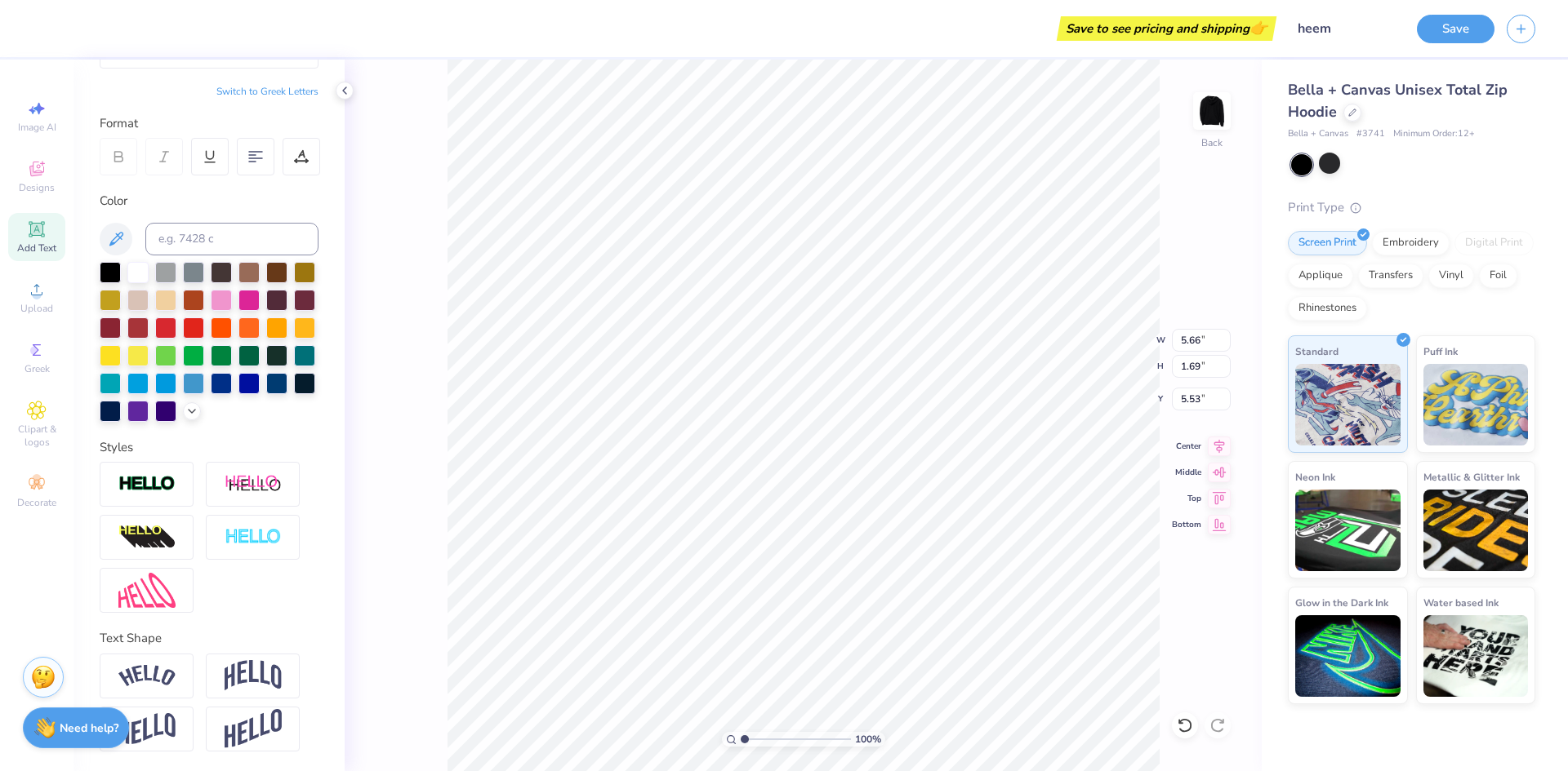
click at [174, 414] on div at bounding box center [209, 341] width 219 height 160
click at [185, 415] on icon at bounding box center [191, 409] width 13 height 13
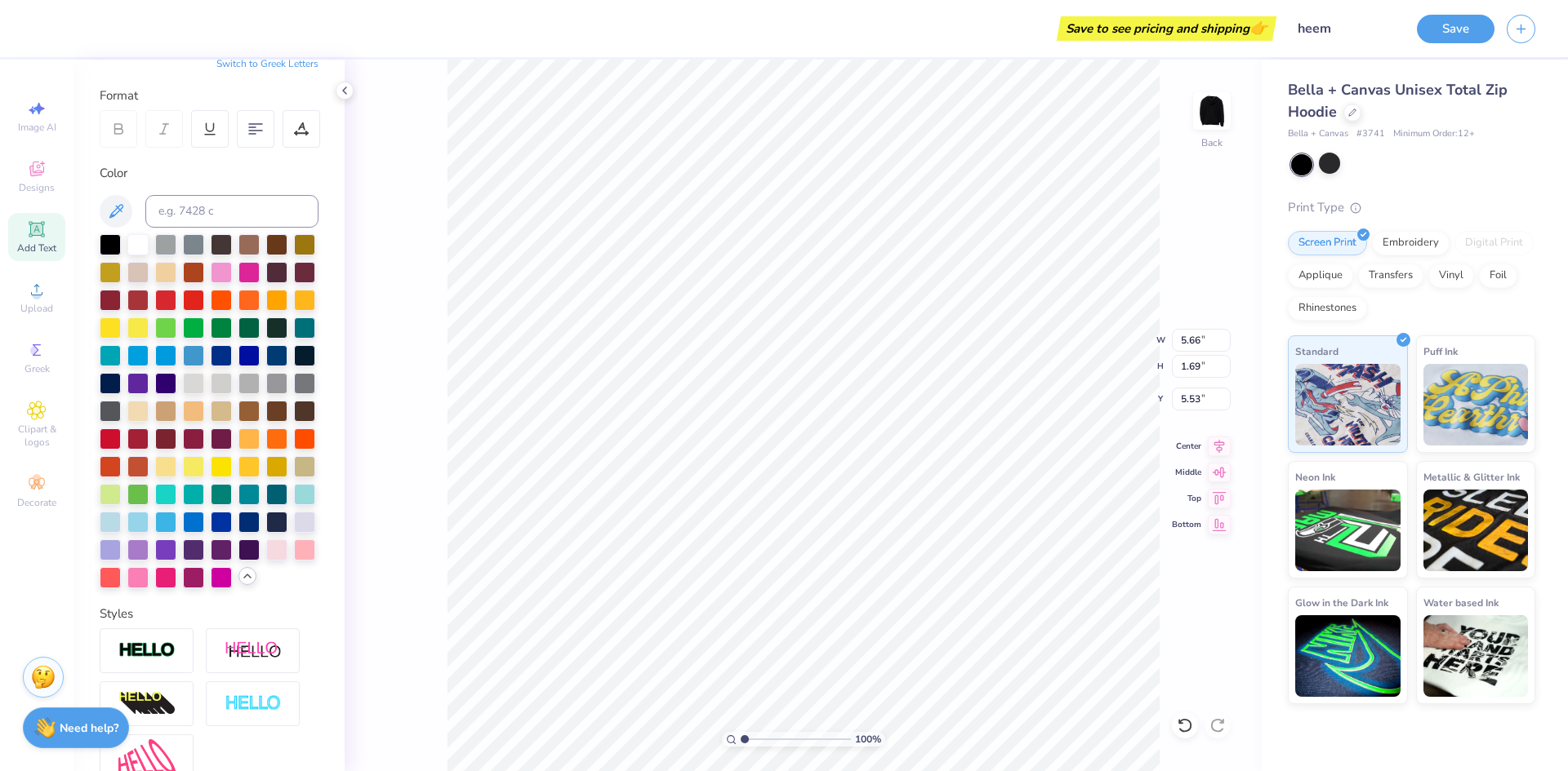
scroll to position [14, 2]
click at [192, 180] on div "Color" at bounding box center [209, 173] width 219 height 19
click at [299, 130] on icon at bounding box center [301, 128] width 15 height 15
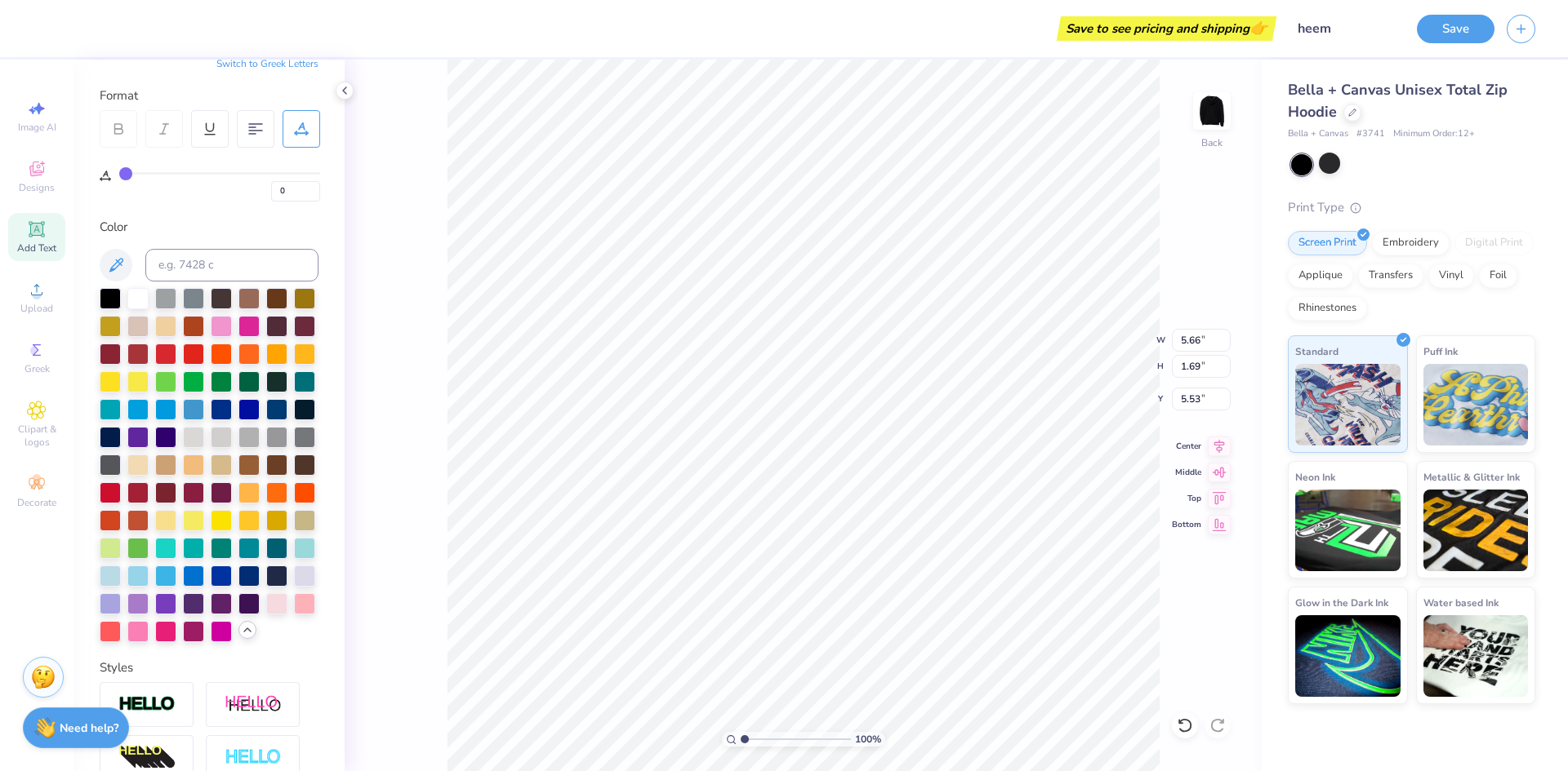
click at [299, 130] on icon at bounding box center [301, 128] width 15 height 15
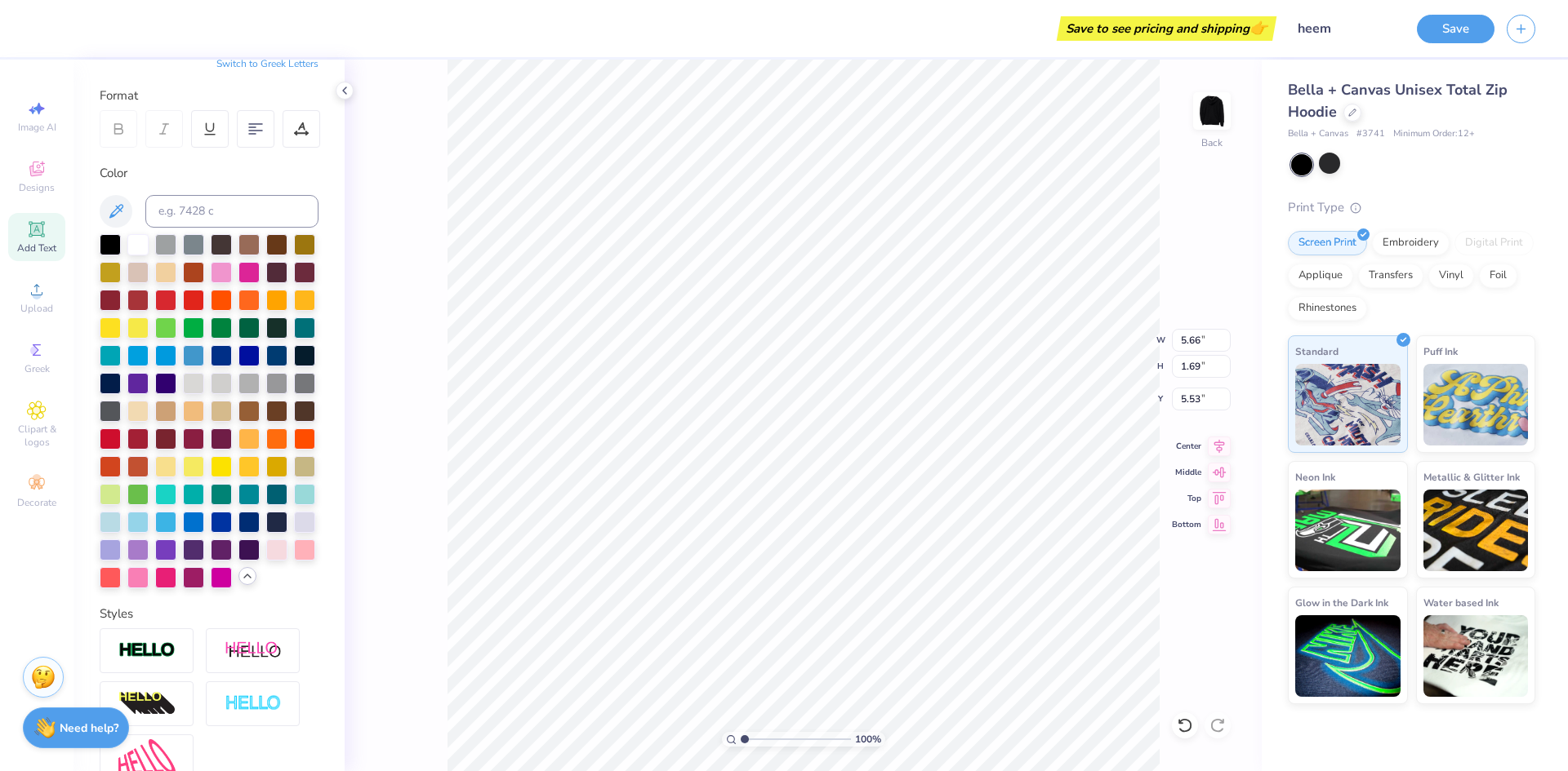
click at [260, 169] on div "Color" at bounding box center [209, 173] width 219 height 19
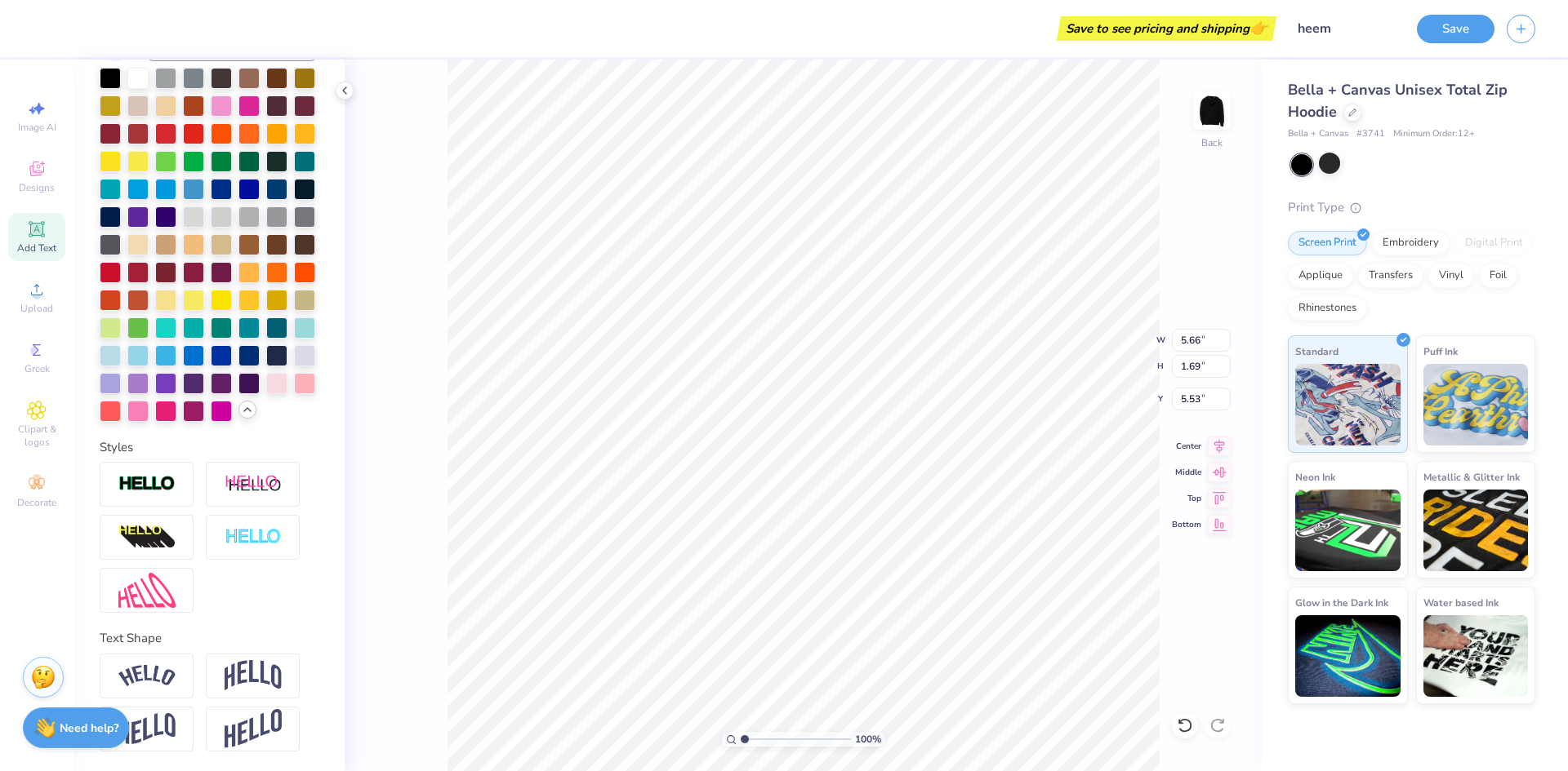
scroll to position [14, 2]
type textarea "Tm"
type textarea "T"
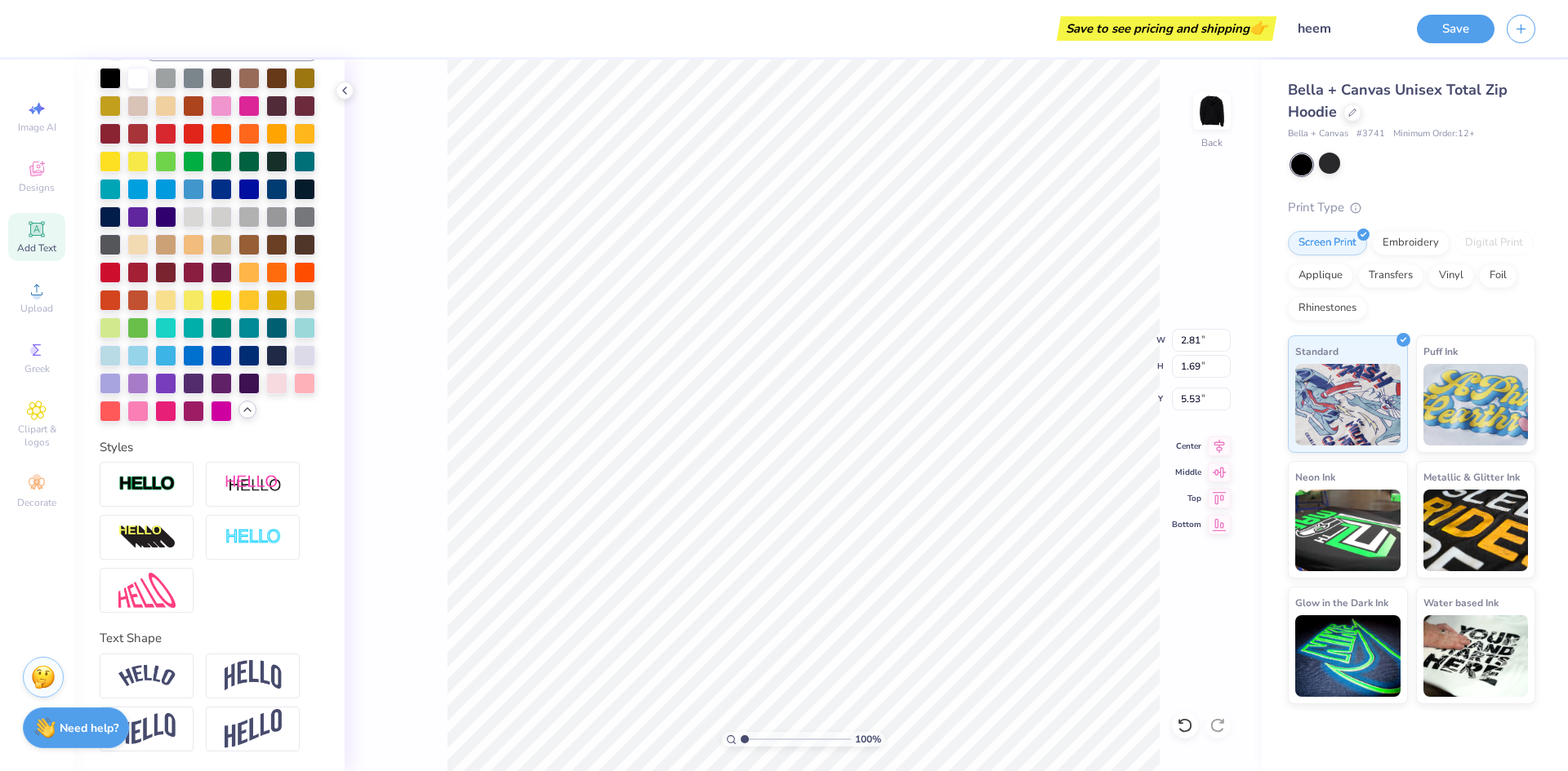
type textarea "m"
type input "5.77"
type input "0.44"
type input "0.37"
click at [1453, 30] on button "Save" at bounding box center [1455, 26] width 78 height 28
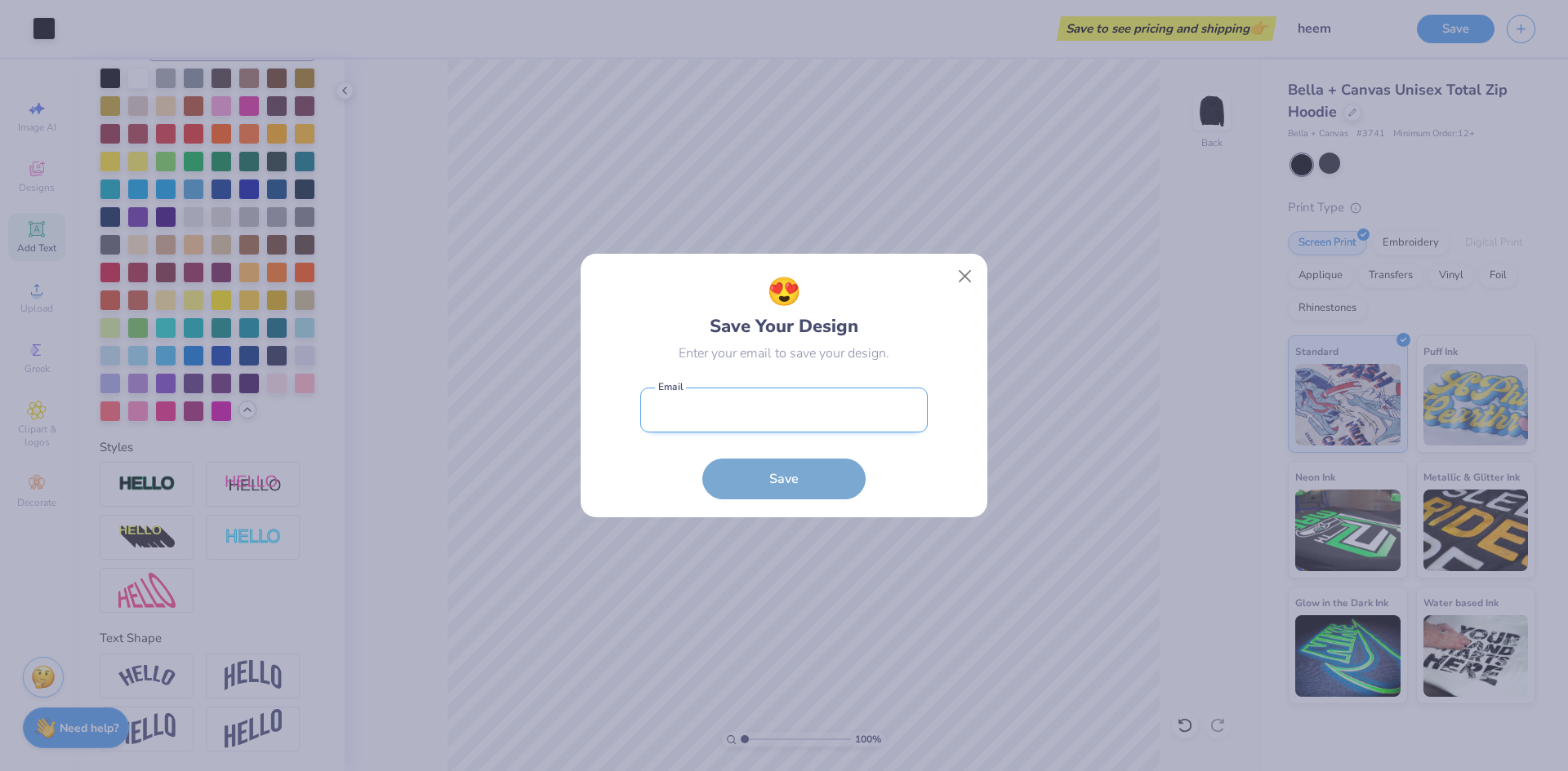
click at [743, 401] on input "email" at bounding box center [783, 410] width 287 height 45
type input "[EMAIL_ADDRESS][DOMAIN_NAME]"
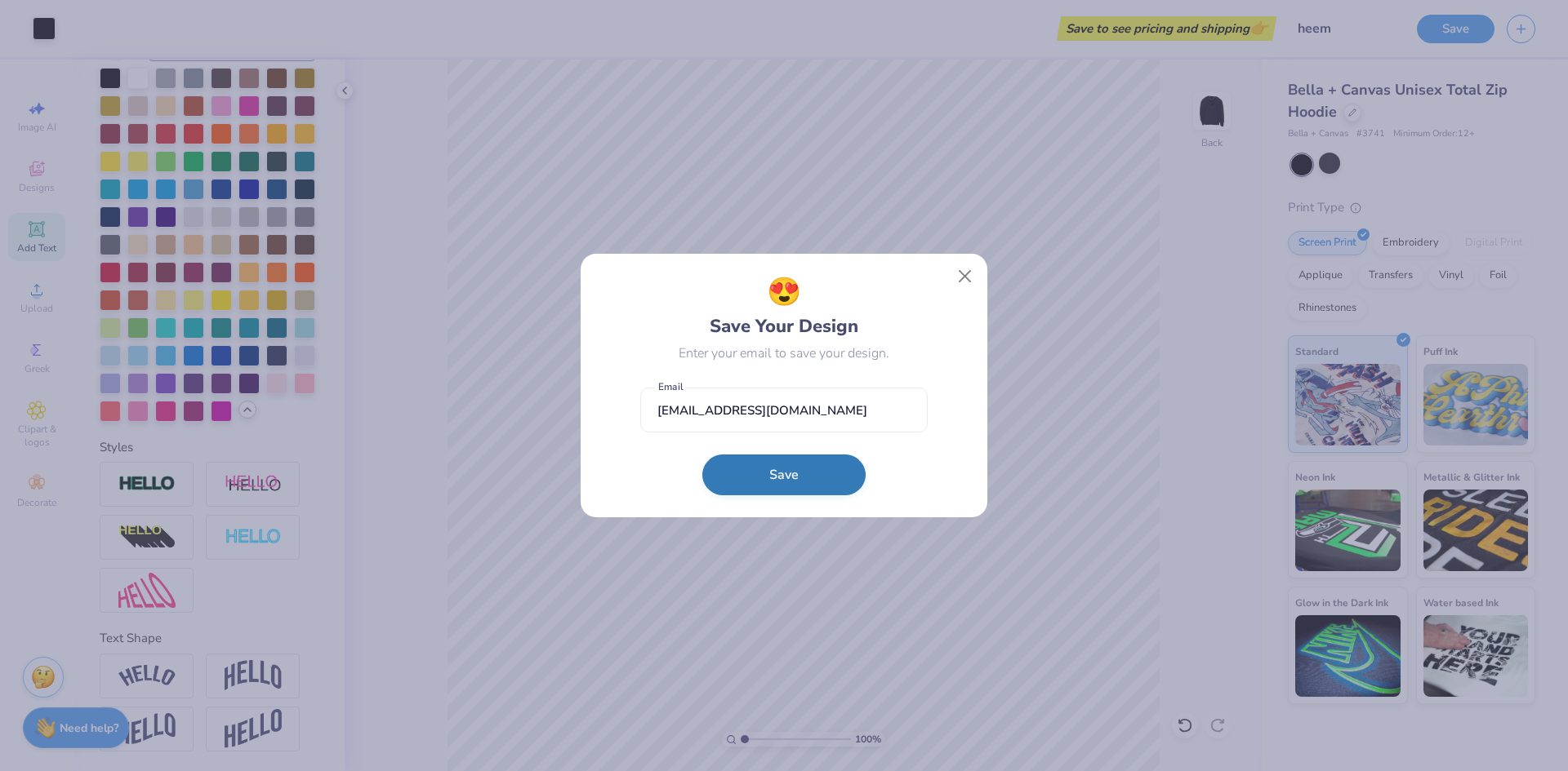
click at [814, 464] on button "Save" at bounding box center [784, 476] width 163 height 41
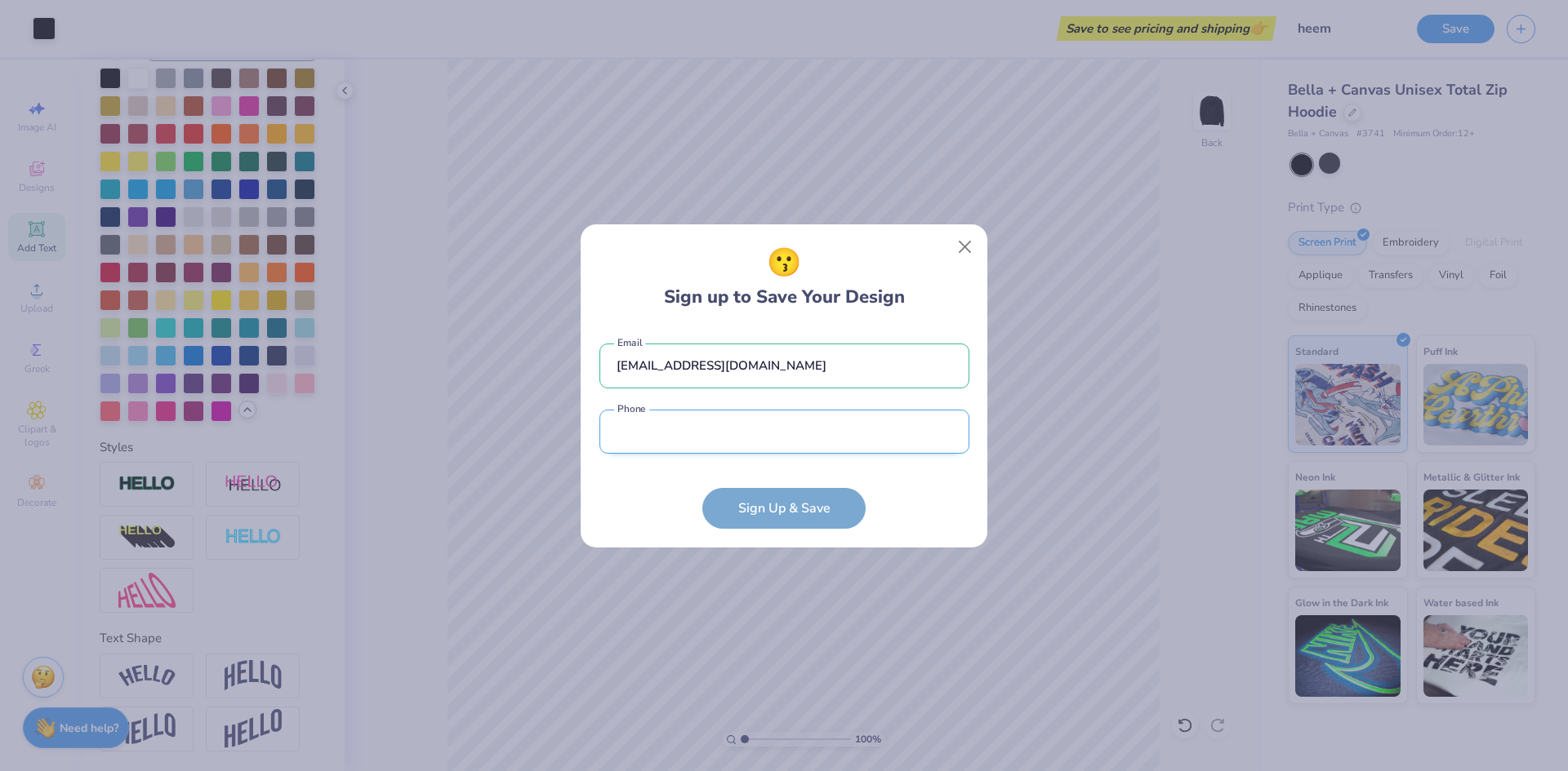
click at [806, 440] on input "tel" at bounding box center [784, 433] width 370 height 45
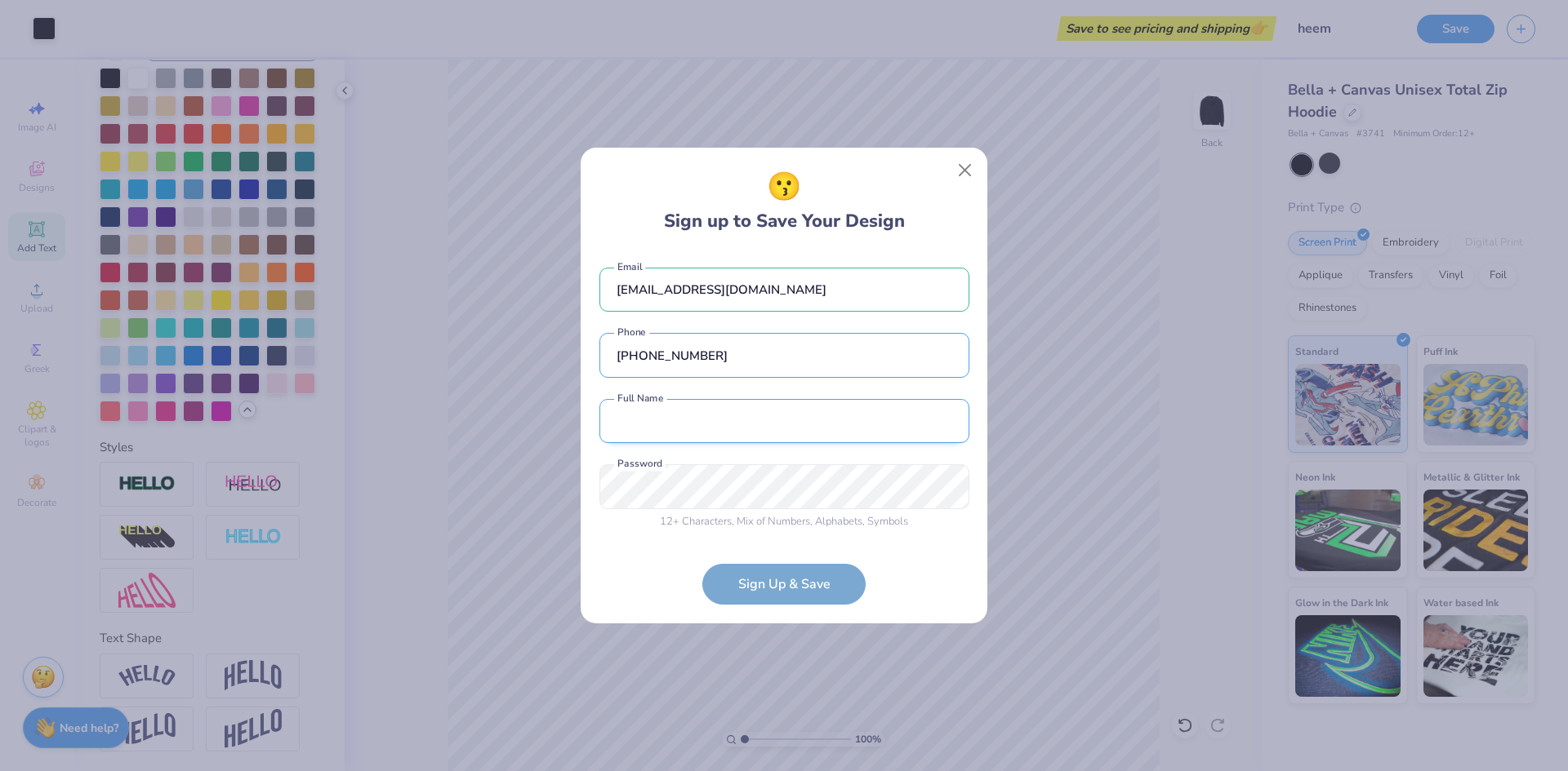
type input "[PHONE_NUMBER]"
click at [714, 439] on input "text" at bounding box center [784, 422] width 370 height 45
type input "[PERSON_NAME]"
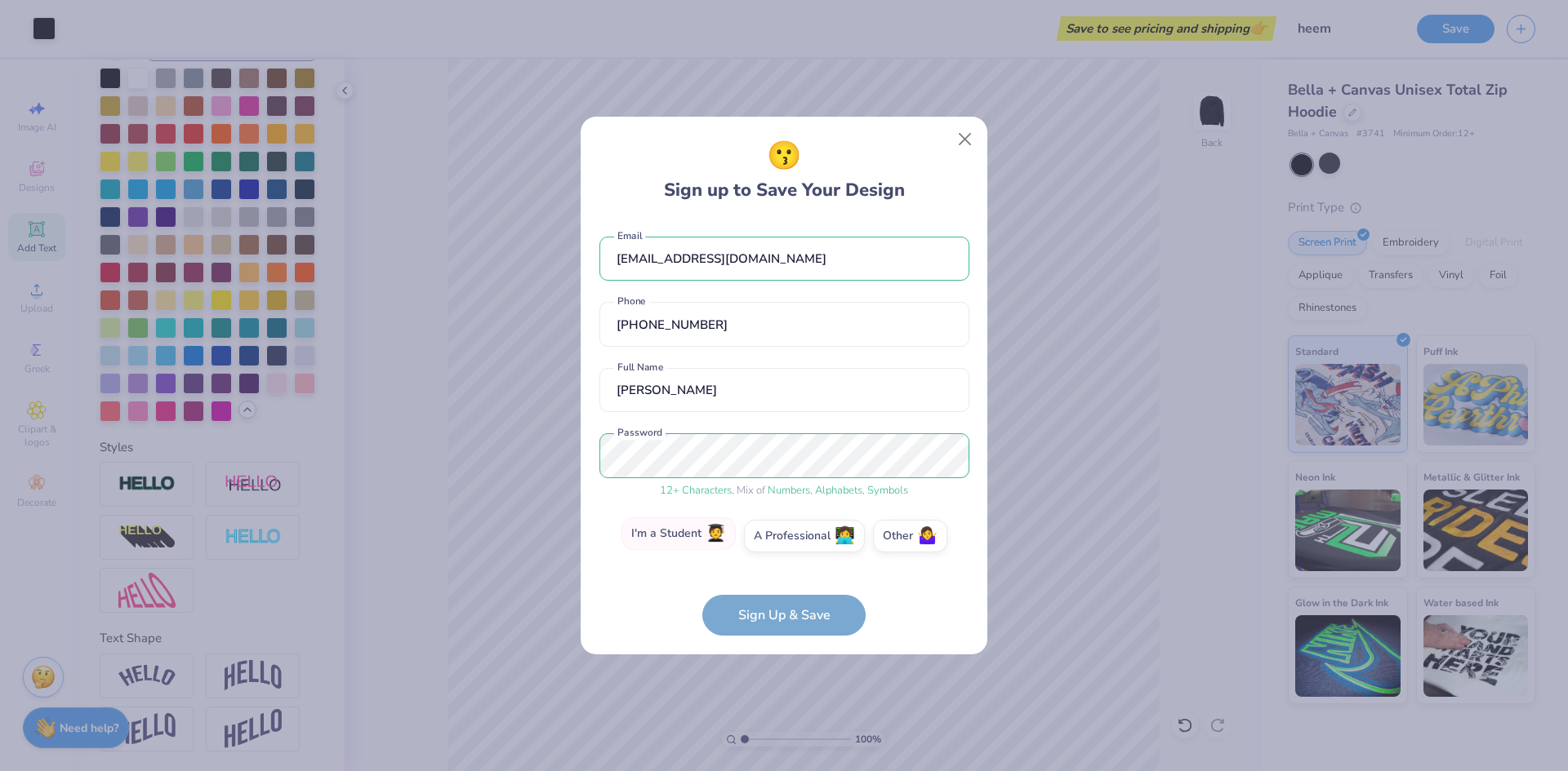
click at [675, 533] on label "I'm a Student 🧑‍🎓" at bounding box center [678, 534] width 115 height 32
click at [779, 536] on input "I'm a Student 🧑‍🎓" at bounding box center [784, 540] width 11 height 11
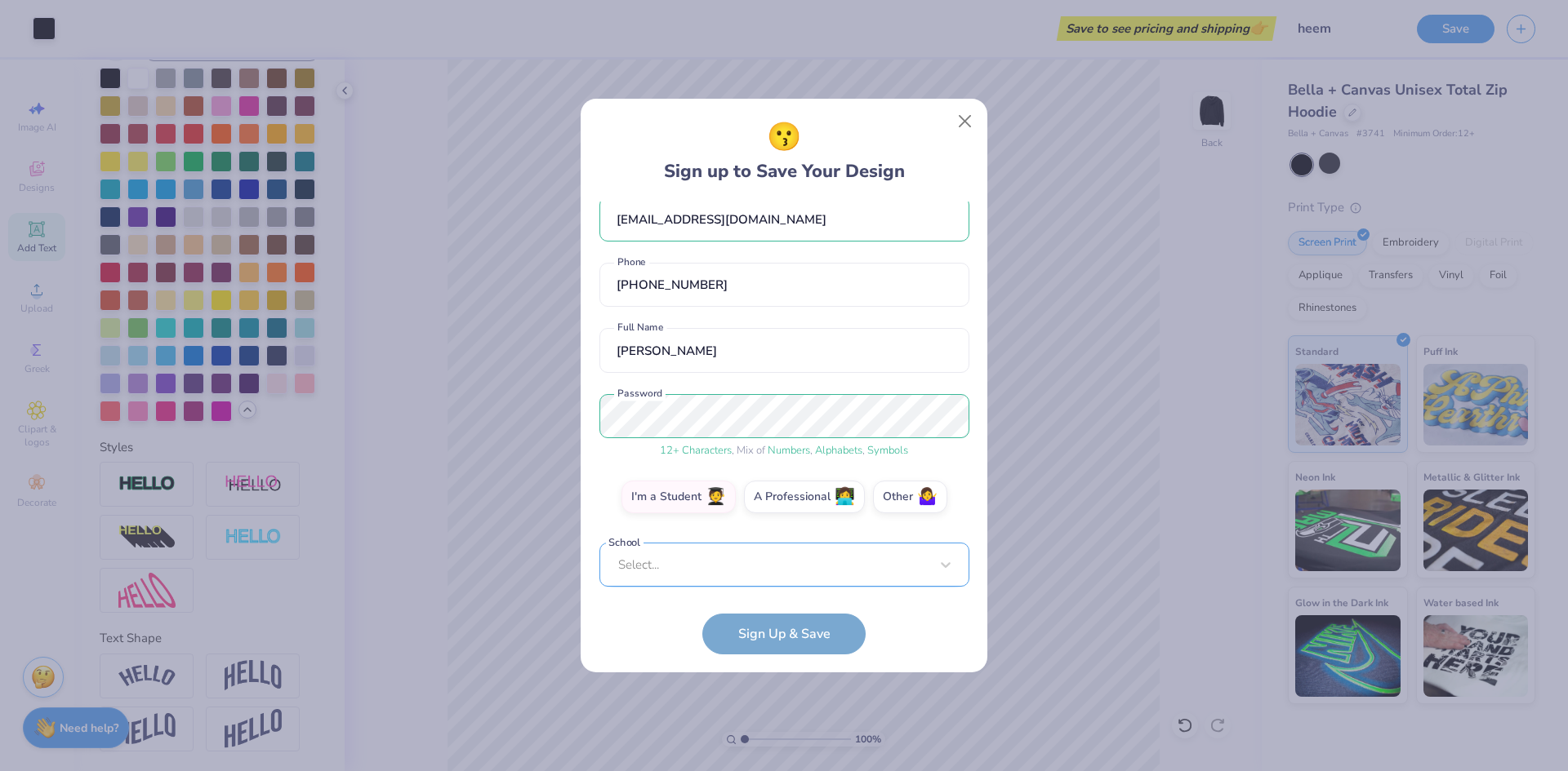
click at [837, 572] on div "Select..." at bounding box center [784, 565] width 370 height 45
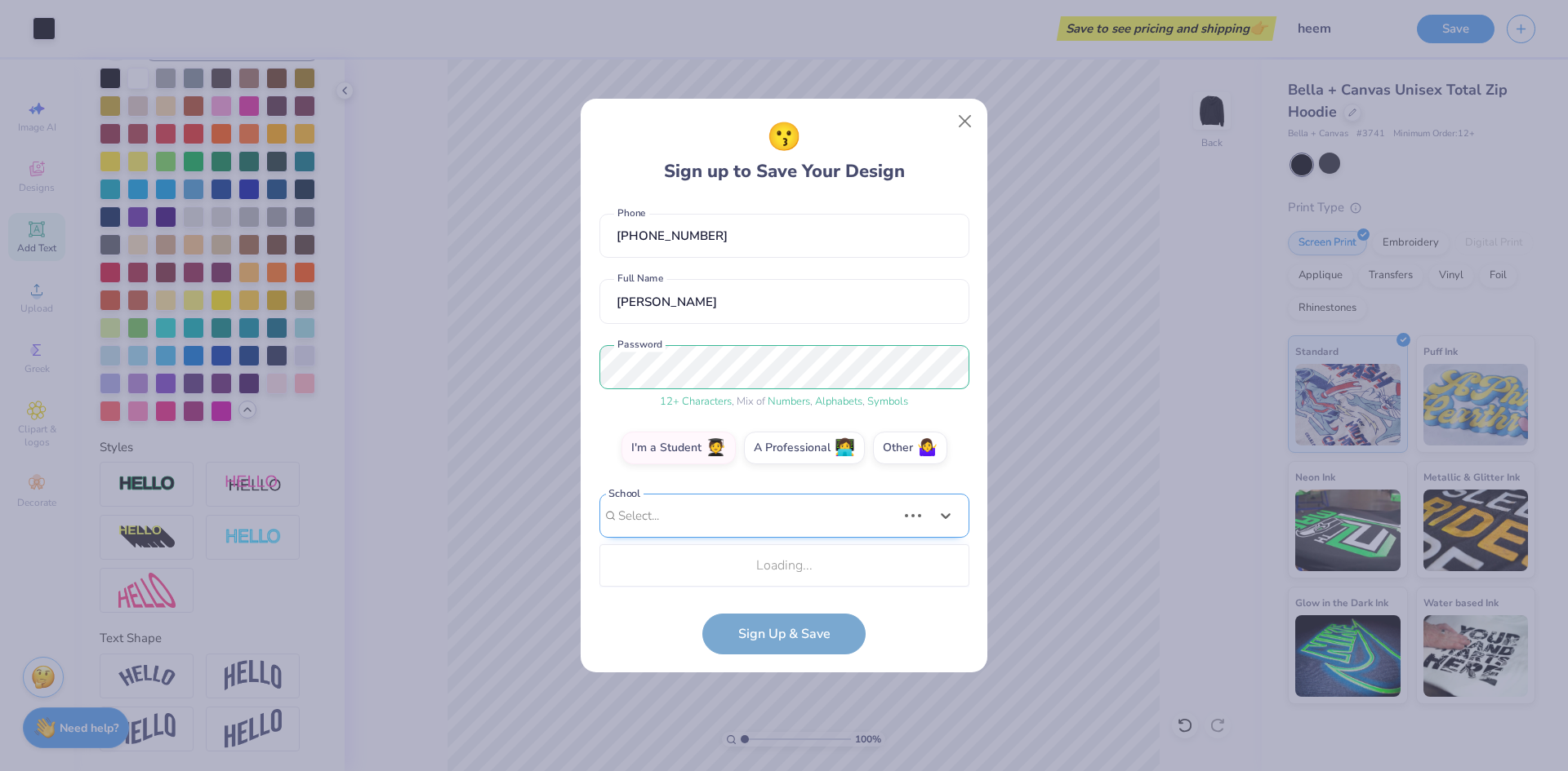
scroll to position [275, 0]
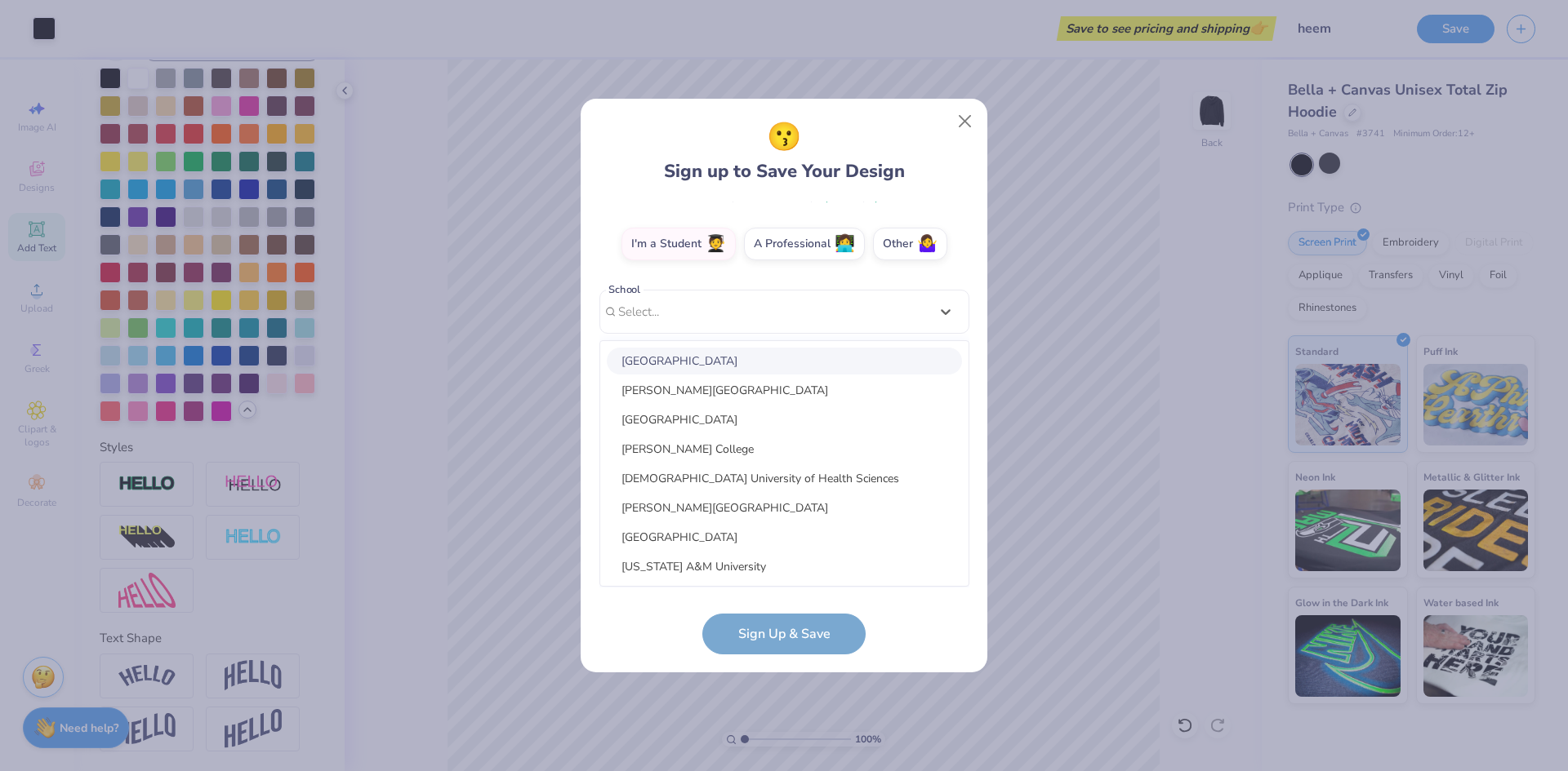
click at [941, 320] on div "[EMAIL_ADDRESS][DOMAIN_NAME] Email [PHONE_NUMBER] Phone [PERSON_NAME] Full Name…" at bounding box center [784, 395] width 370 height 386
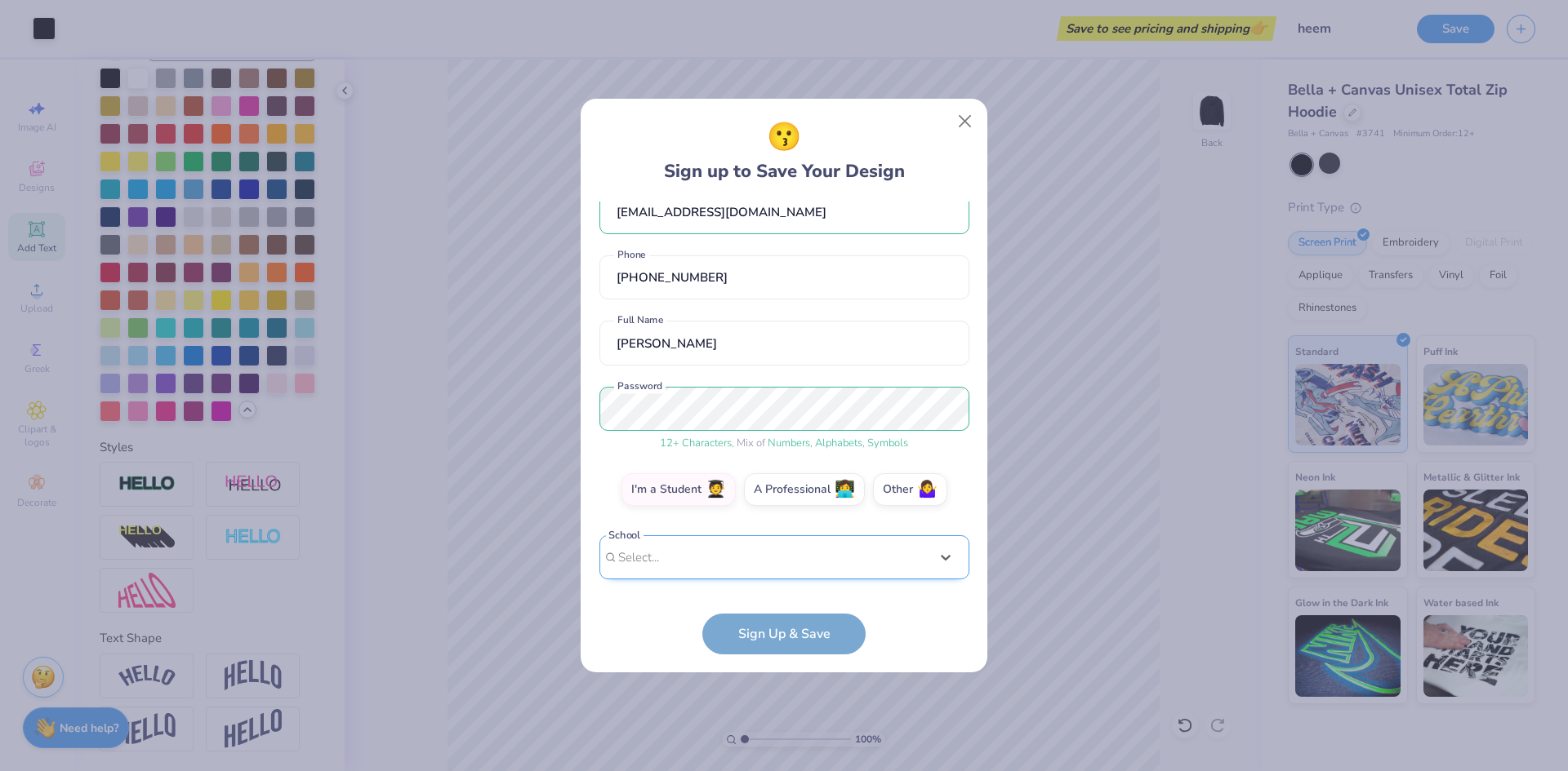
click at [795, 549] on div "Select is focused ,type to refine list, press Down to open the menu, Select..." at bounding box center [784, 558] width 370 height 45
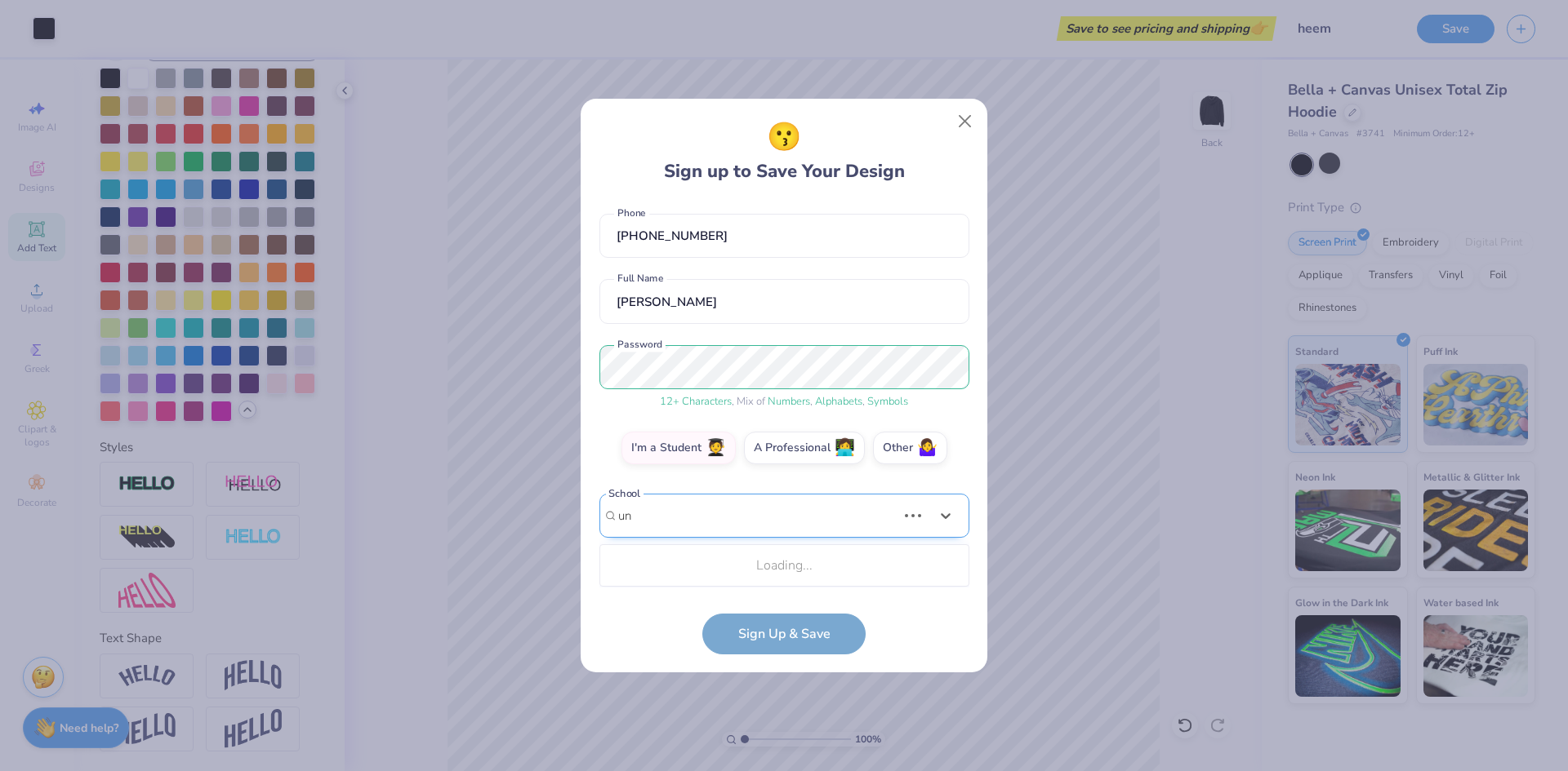
type input "u"
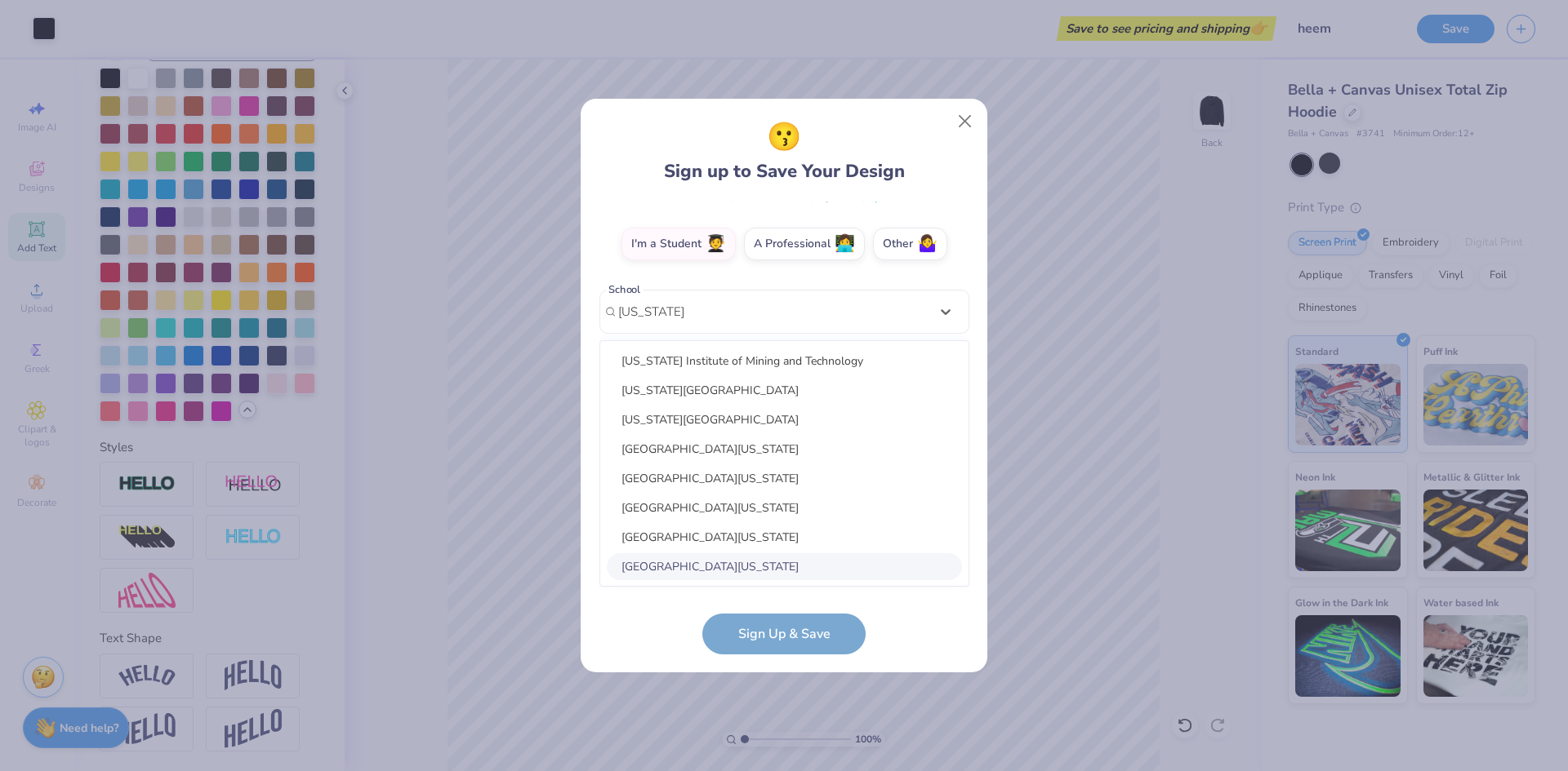
click at [710, 568] on div "[GEOGRAPHIC_DATA][US_STATE]" at bounding box center [784, 566] width 355 height 26
type input "[US_STATE]"
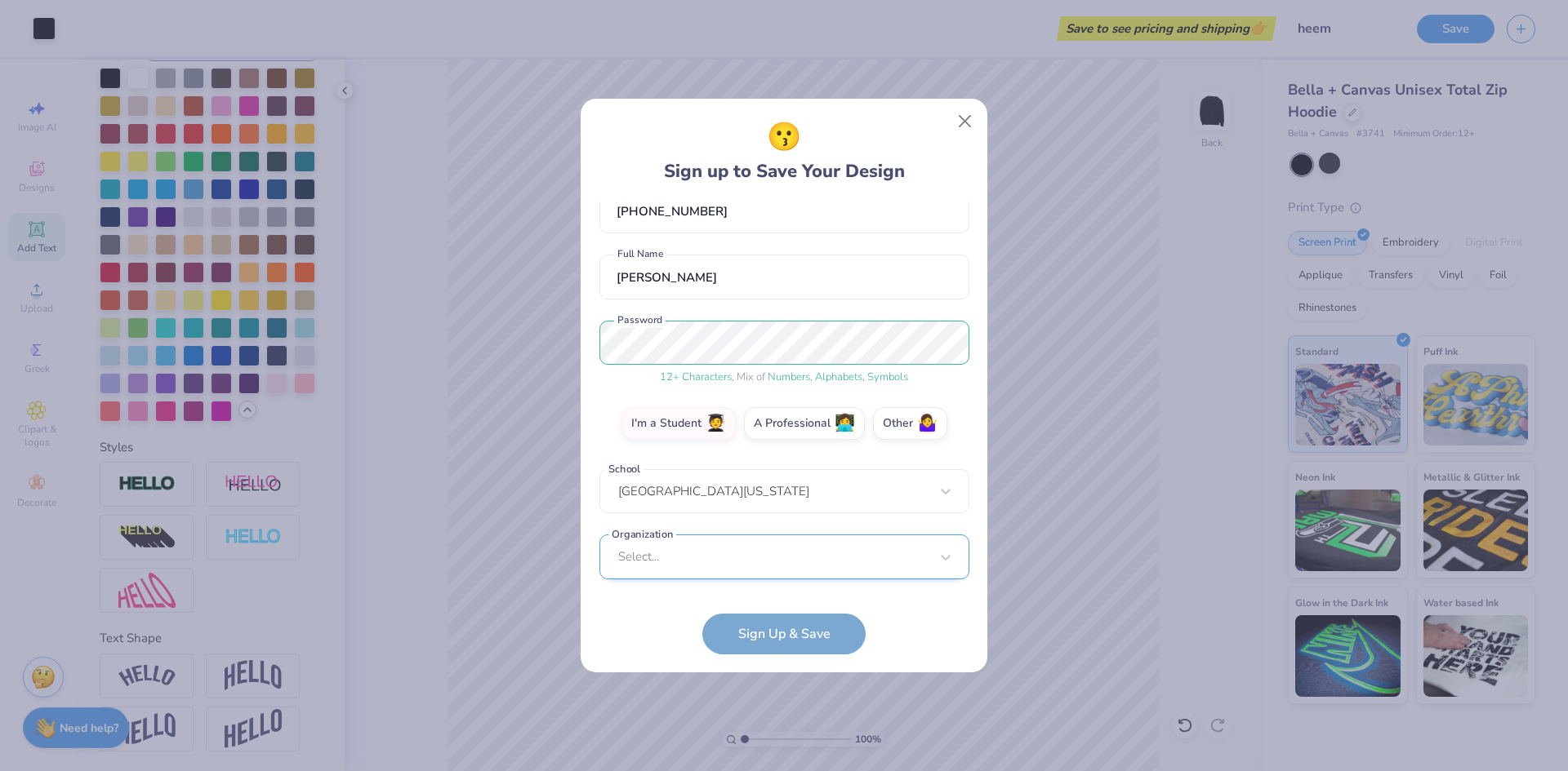
scroll to position [95, 0]
click at [936, 553] on div "Select..." at bounding box center [784, 557] width 370 height 45
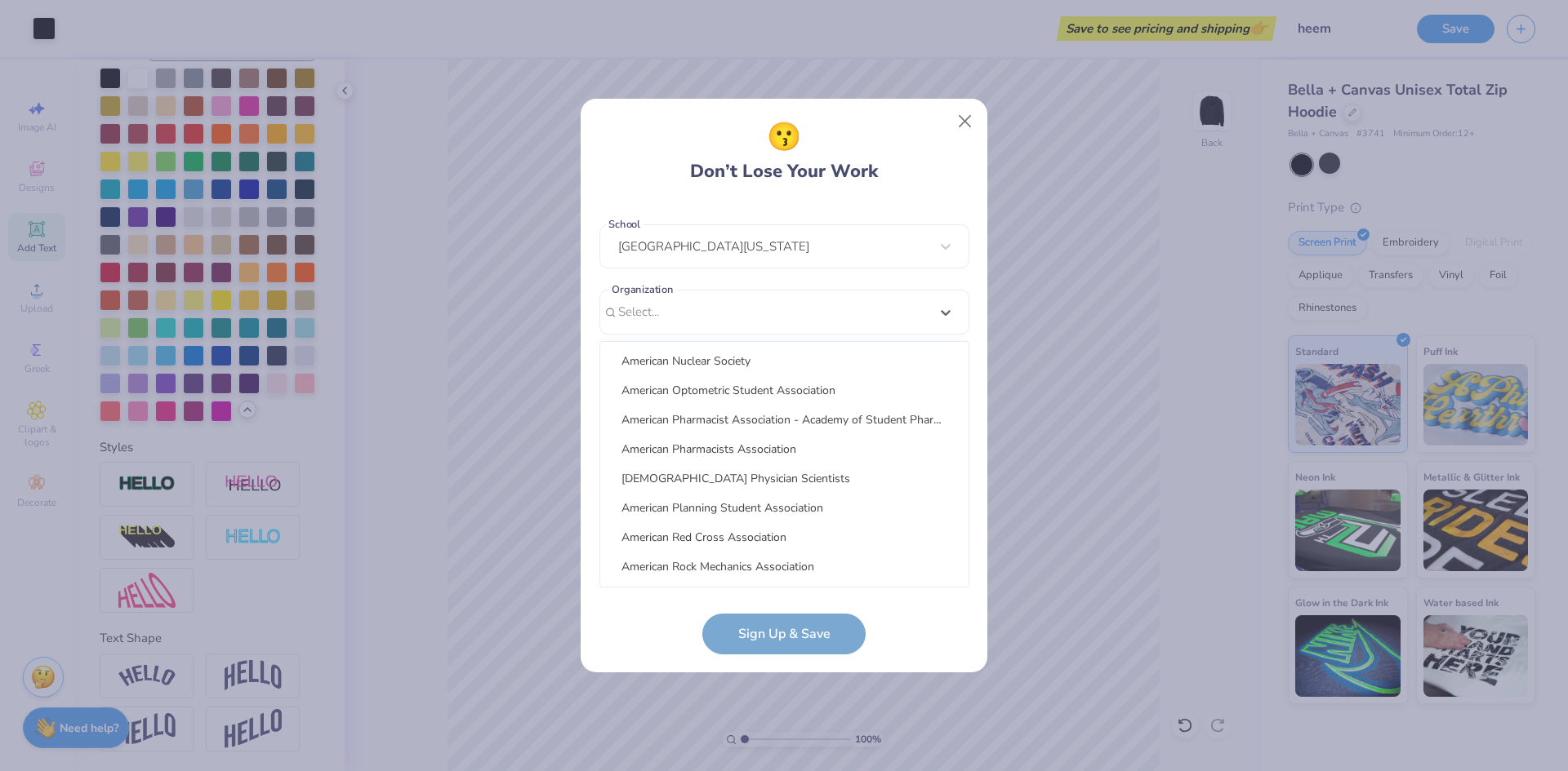
scroll to position [12989, 0]
click at [843, 485] on div "American Society Of Laboratory Animal Practicioners" at bounding box center [784, 478] width 355 height 26
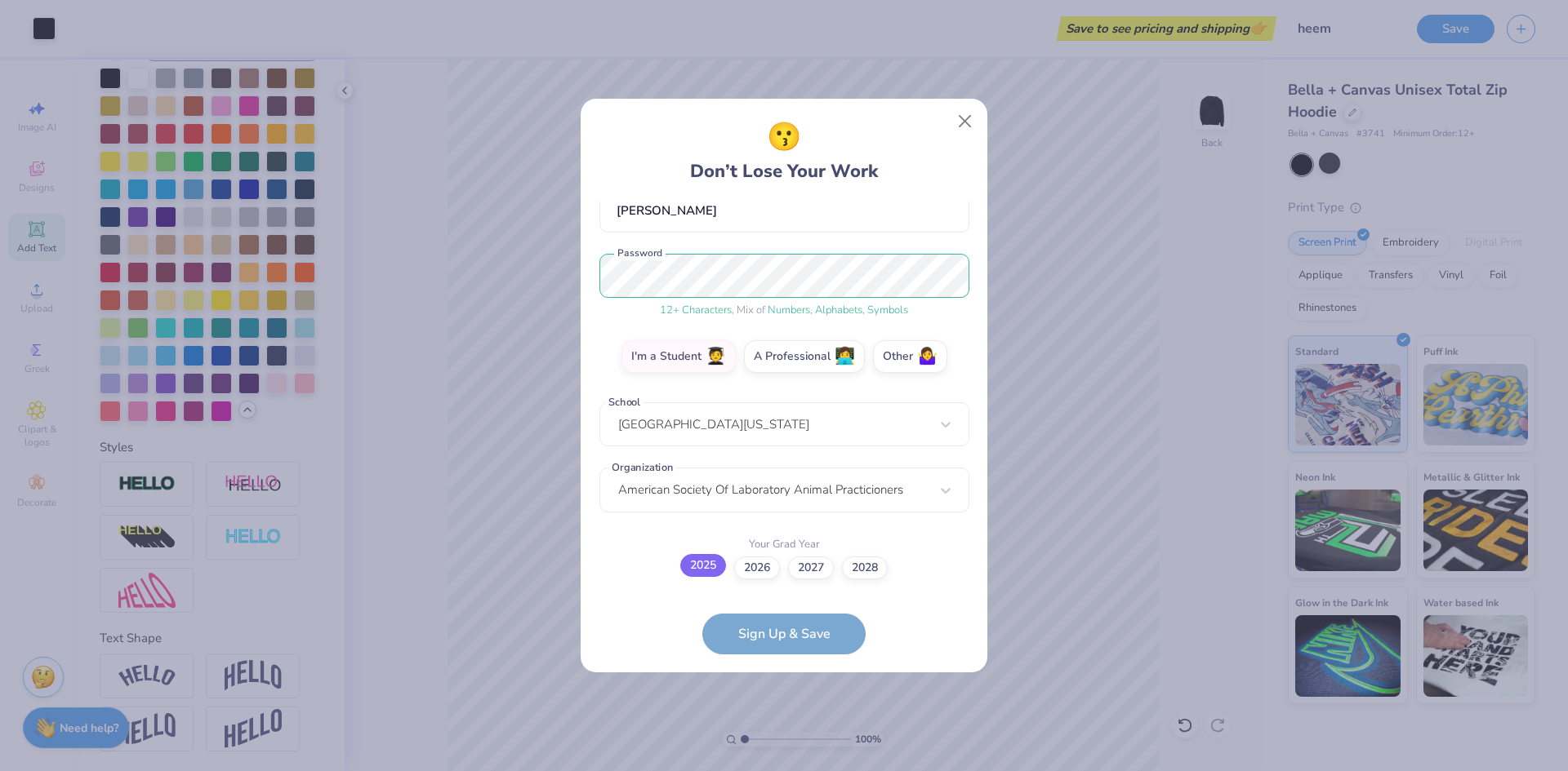
click at [707, 562] on label "2025" at bounding box center [703, 565] width 46 height 23
click at [779, 725] on input "2025" at bounding box center [784, 730] width 11 height 11
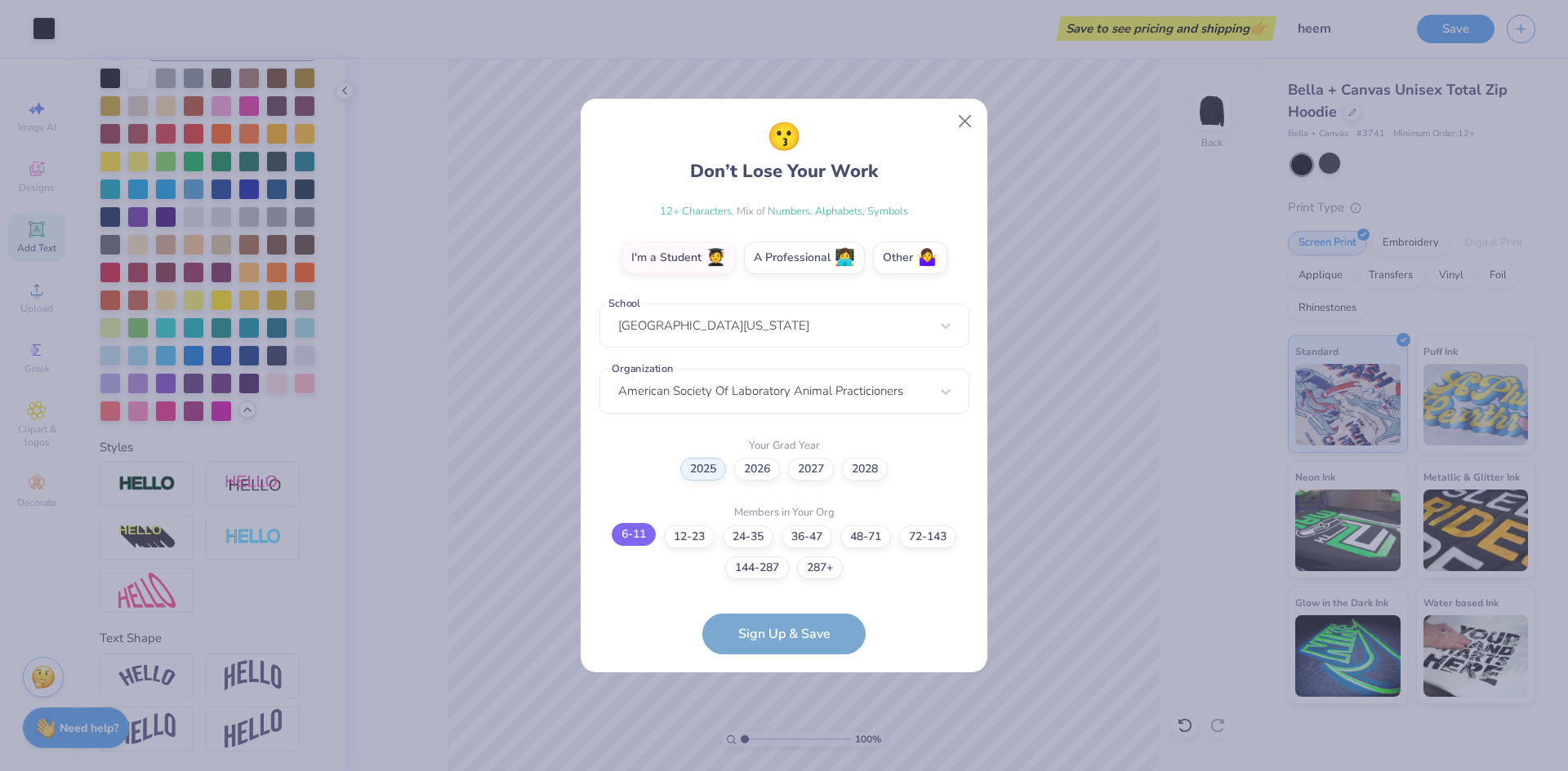
click at [630, 533] on label "6-11" at bounding box center [633, 534] width 44 height 23
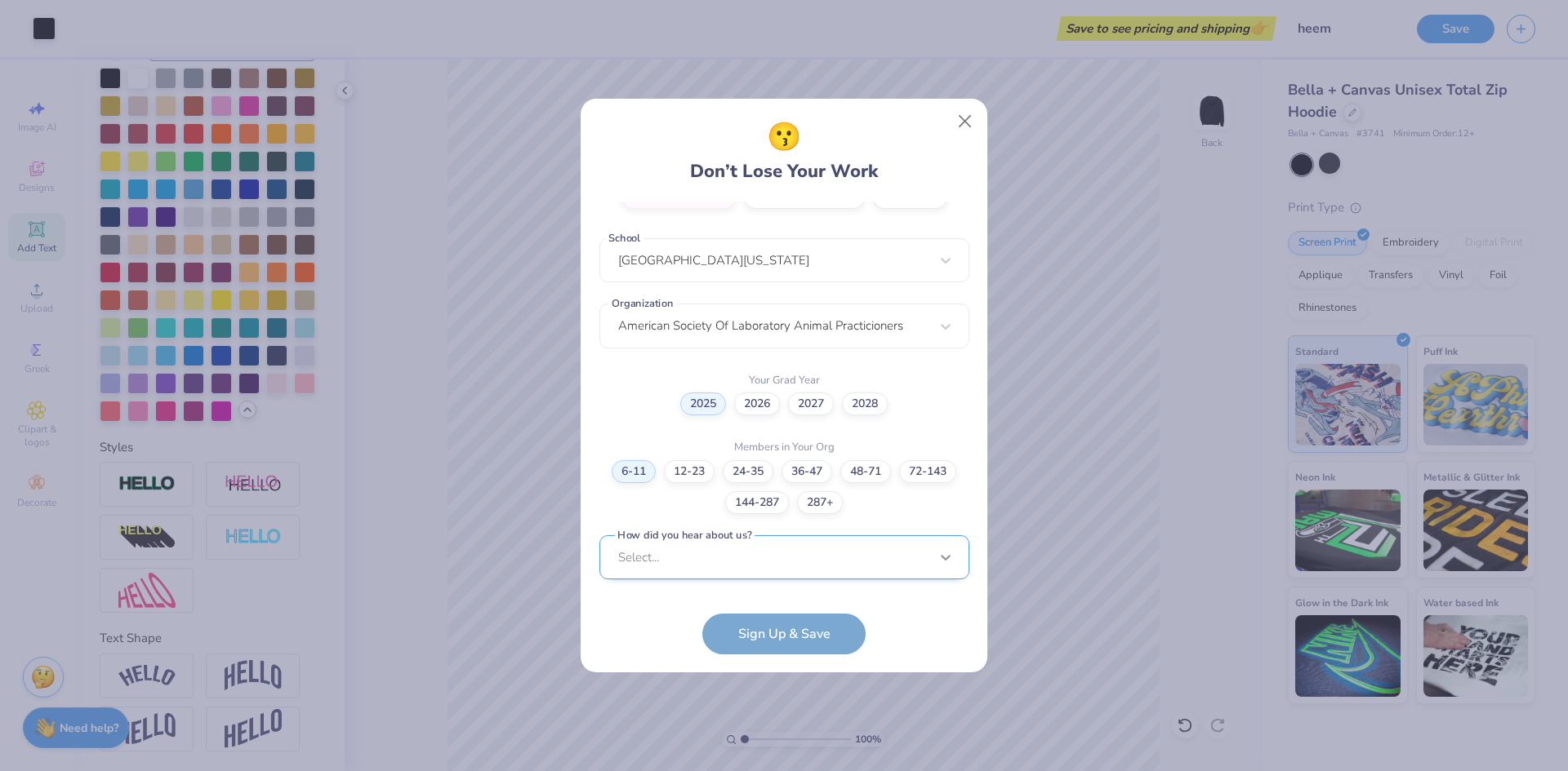
click at [956, 563] on div "Select..." at bounding box center [784, 558] width 370 height 45
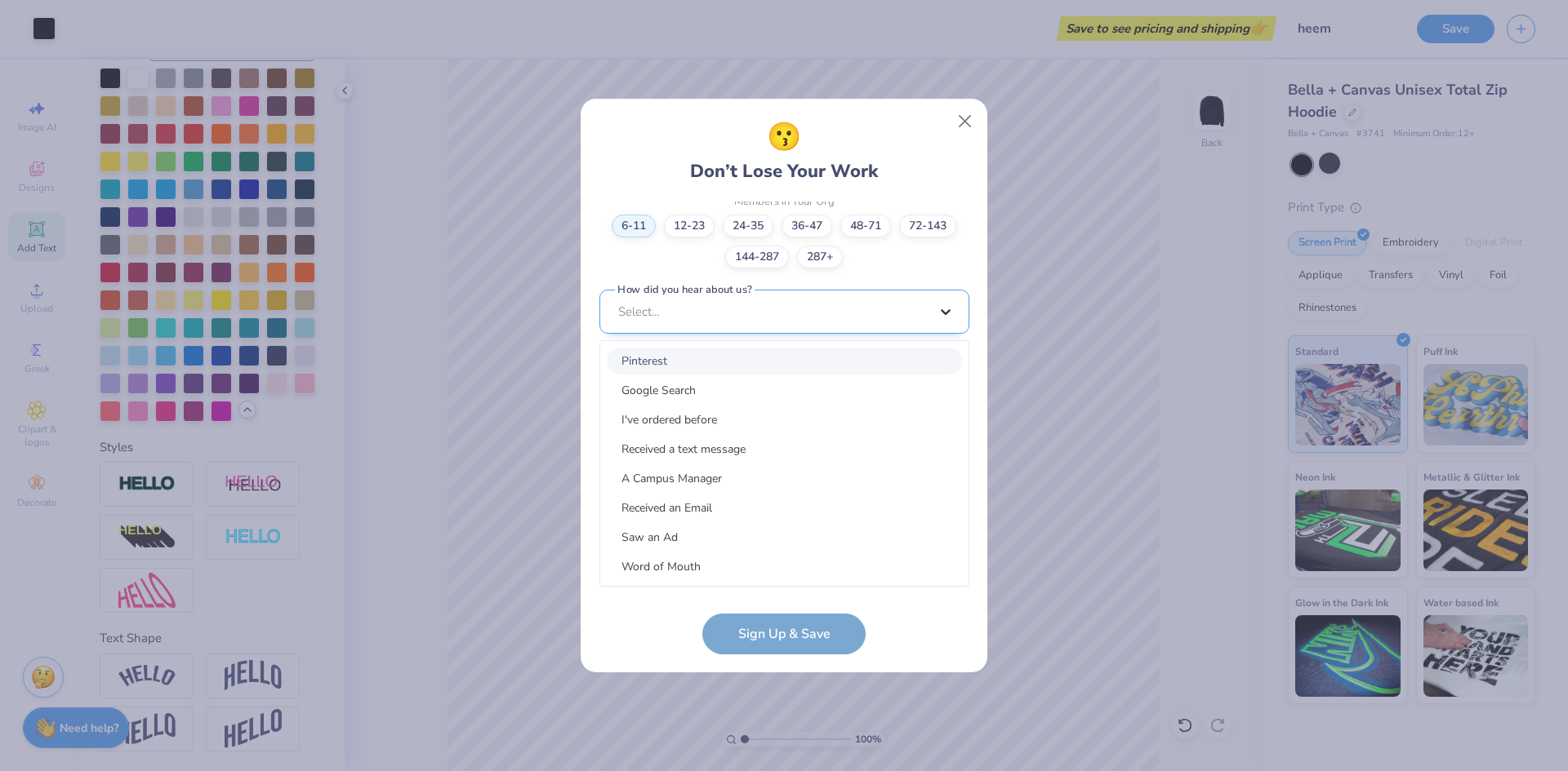
scroll to position [572, 0]
click at [698, 540] on div "Saw an Ad" at bounding box center [784, 537] width 355 height 26
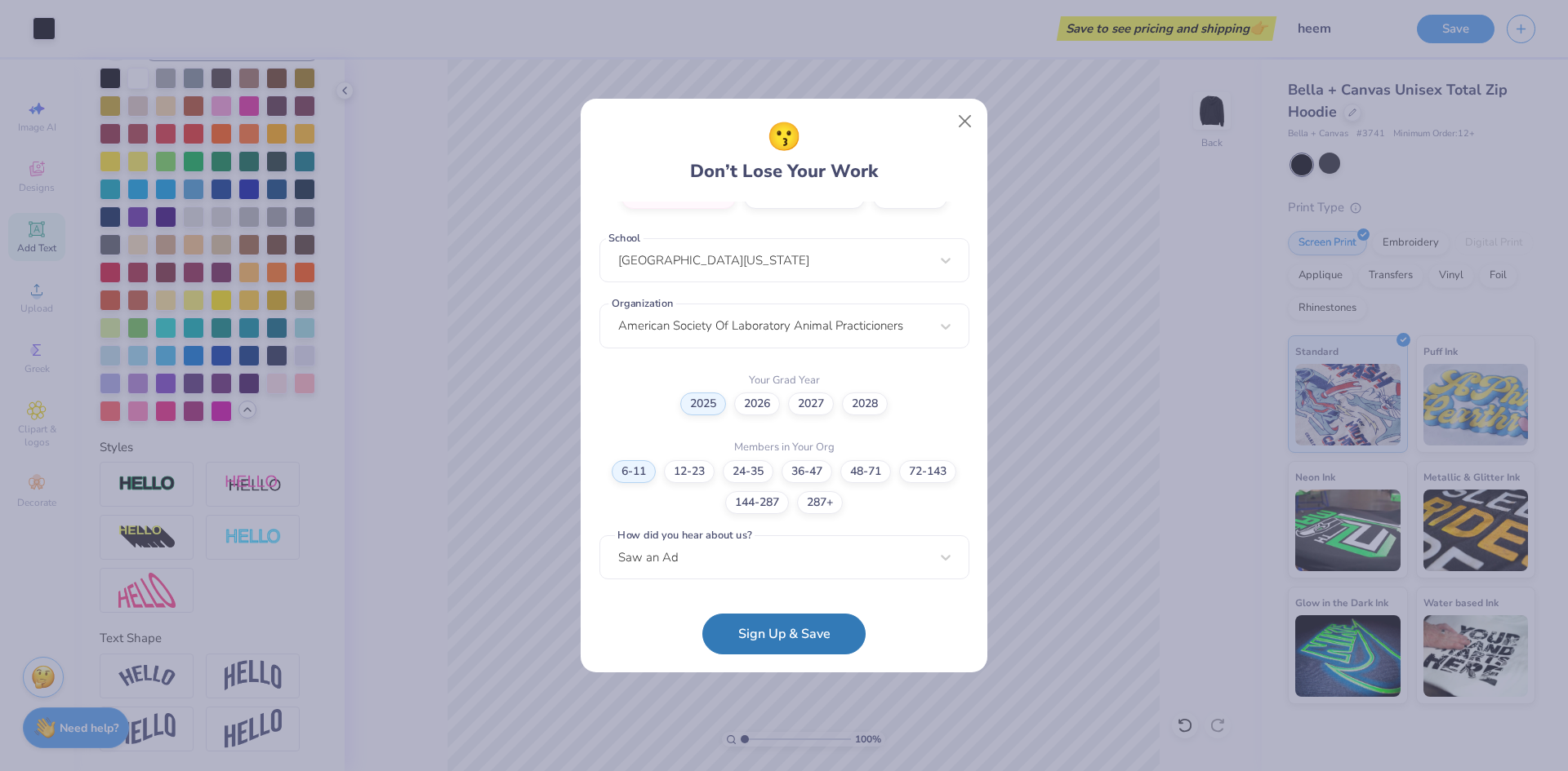
scroll to position [0, 0]
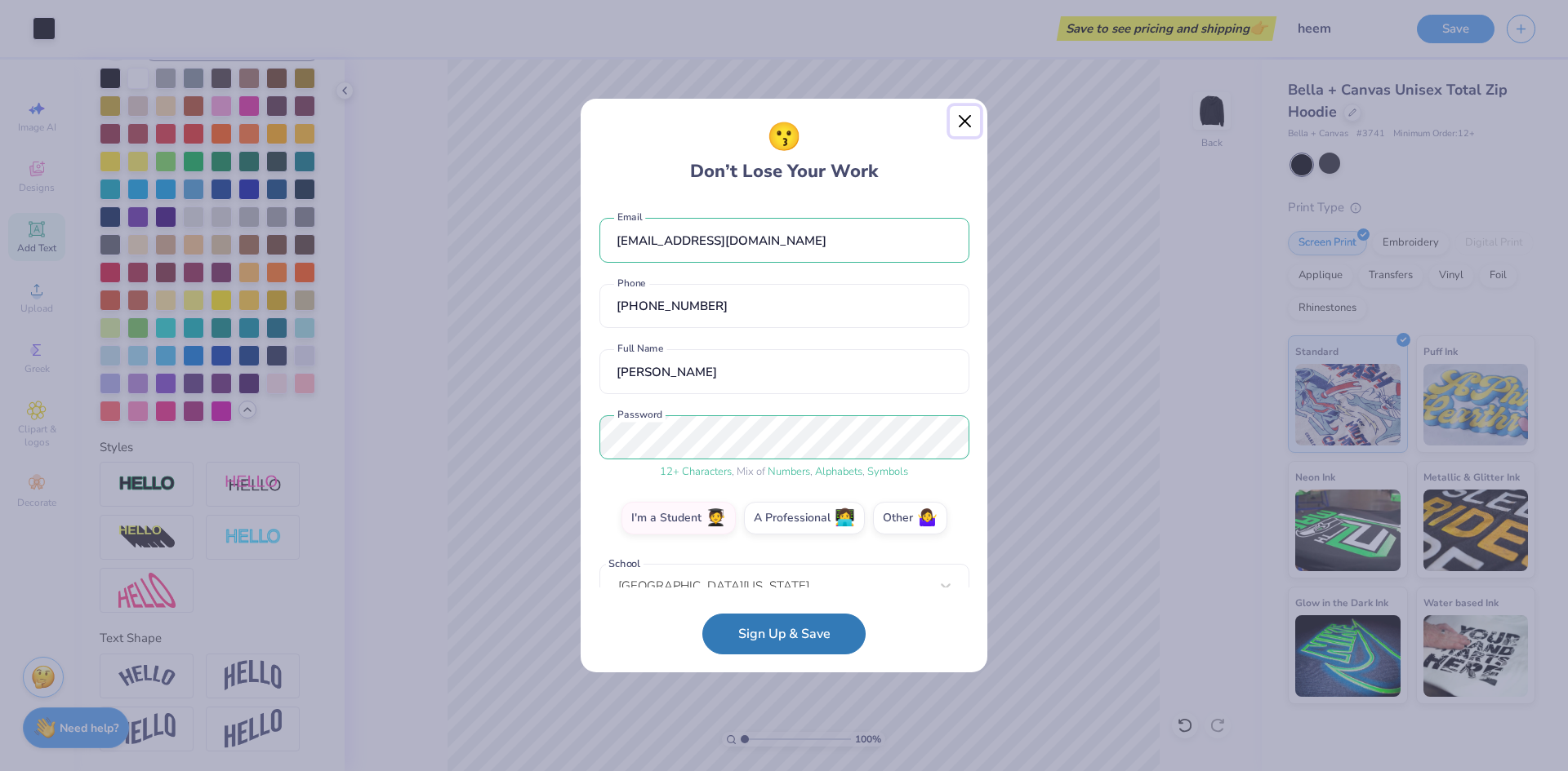
click at [966, 123] on button "Close" at bounding box center [966, 122] width 31 height 31
